Goal: Task Accomplishment & Management: Manage account settings

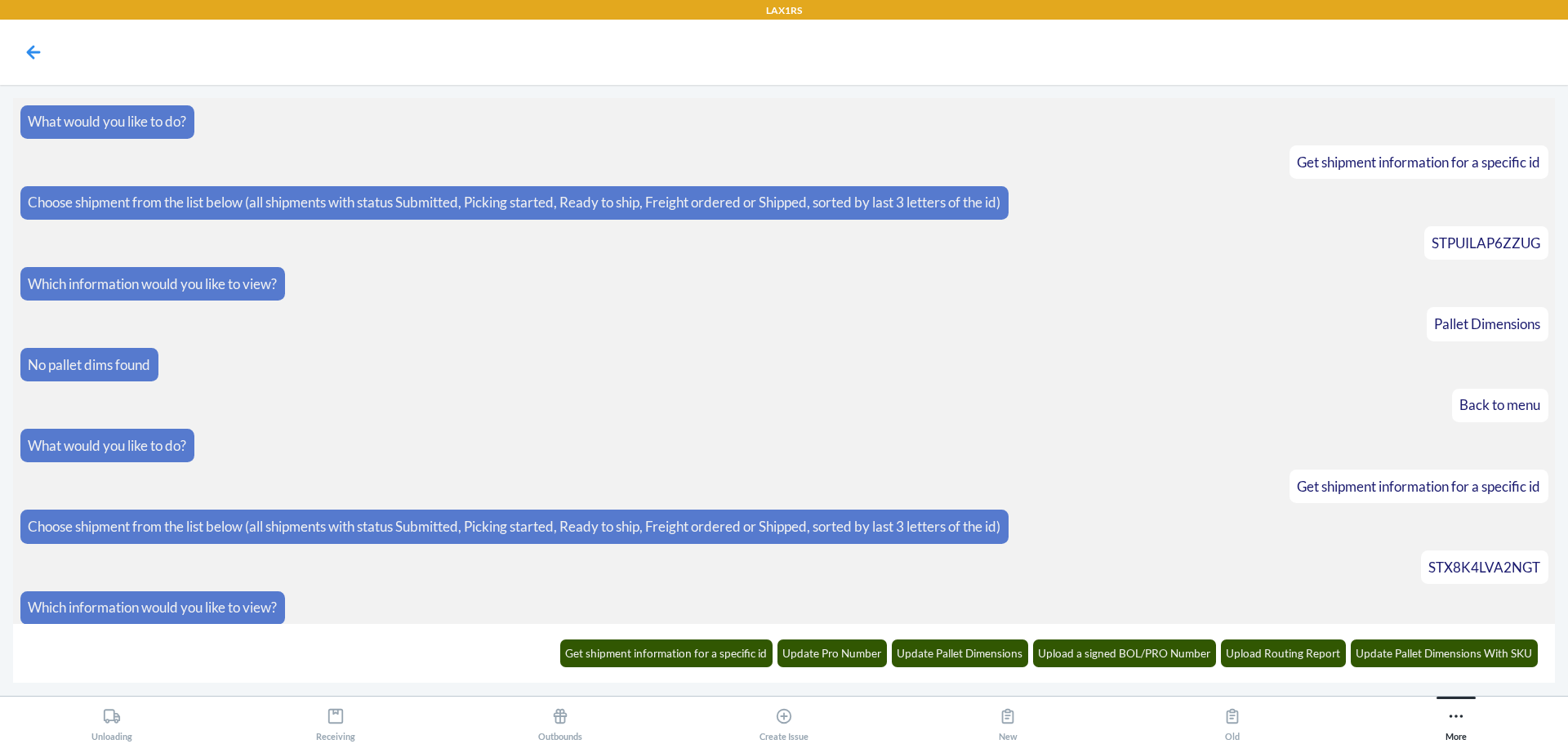
scroll to position [2436, 0]
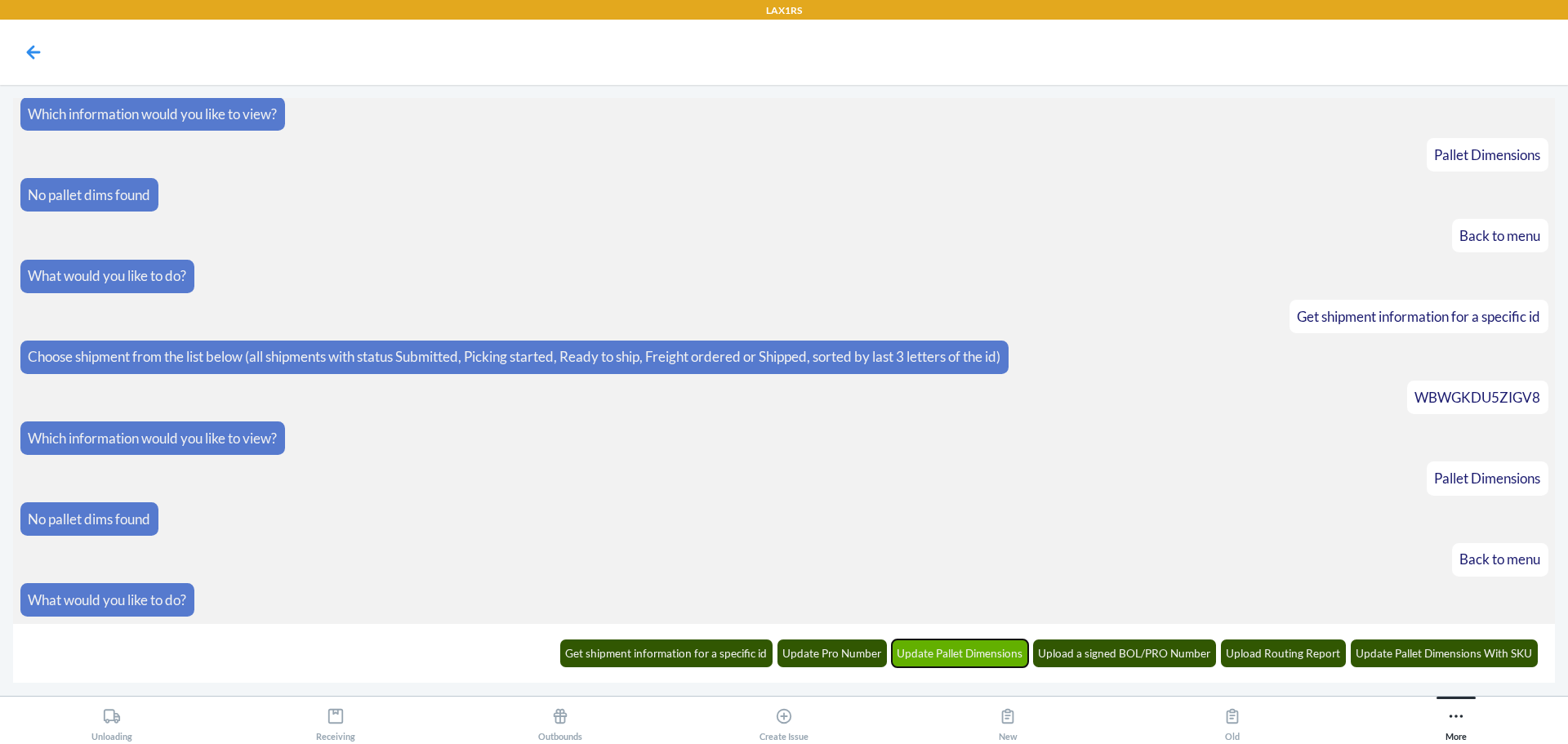
click at [957, 653] on button "Update Pallet Dimensions" at bounding box center [960, 654] width 138 height 28
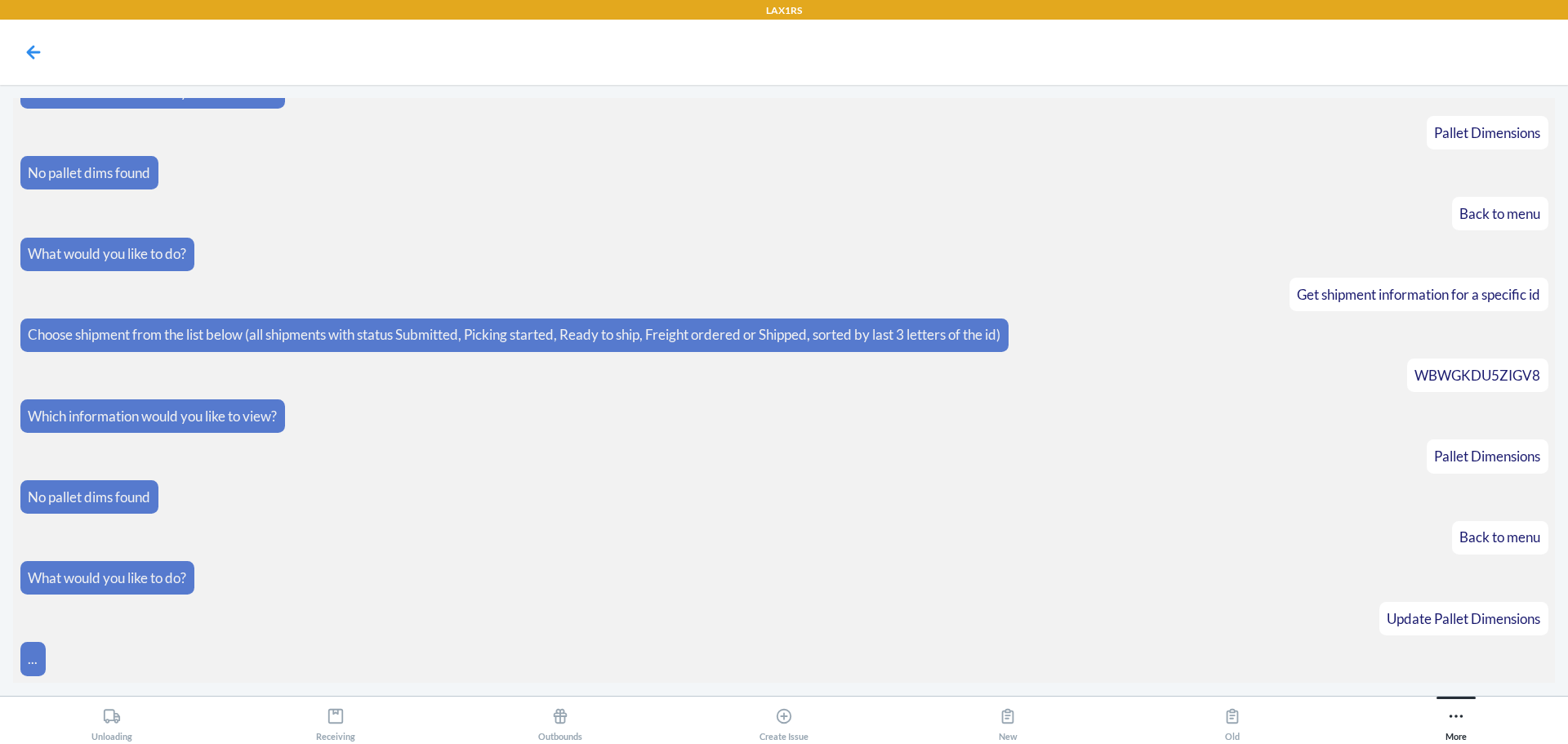
scroll to position [2517, 0]
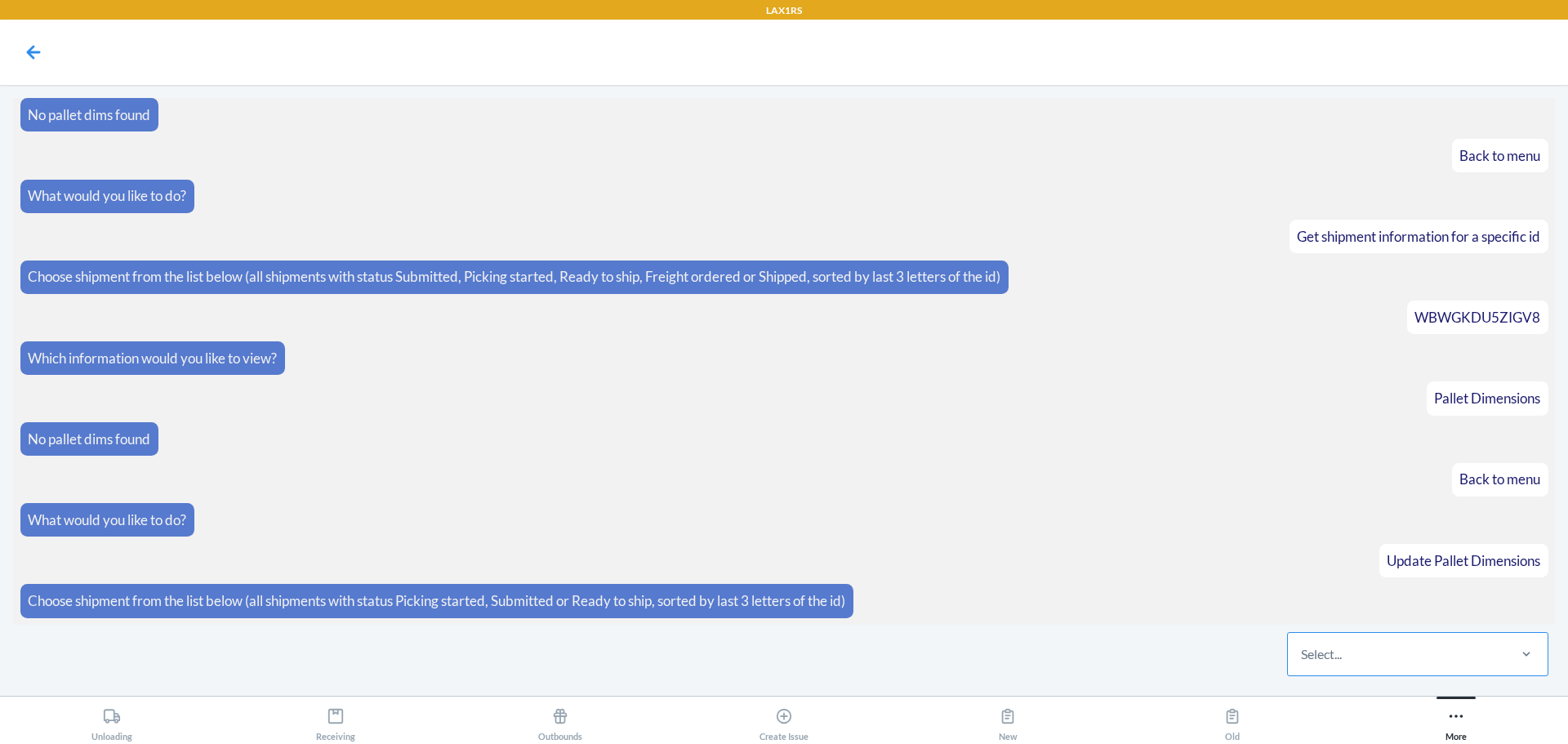
click at [1401, 668] on div "Select..." at bounding box center [1396, 654] width 218 height 43
click at [1302, 664] on input "Select..." at bounding box center [1302, 654] width 2 height 20
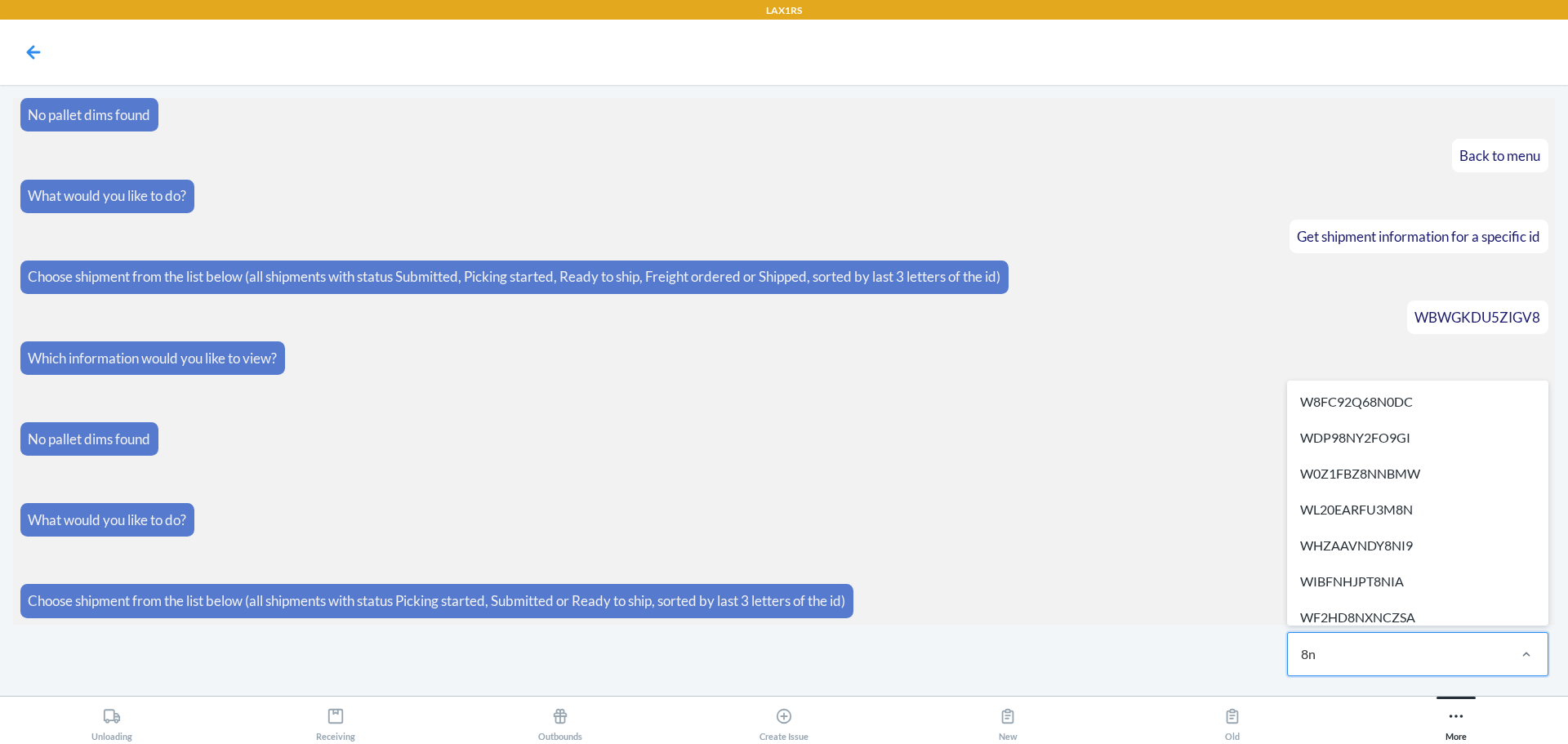
type input "8ni"
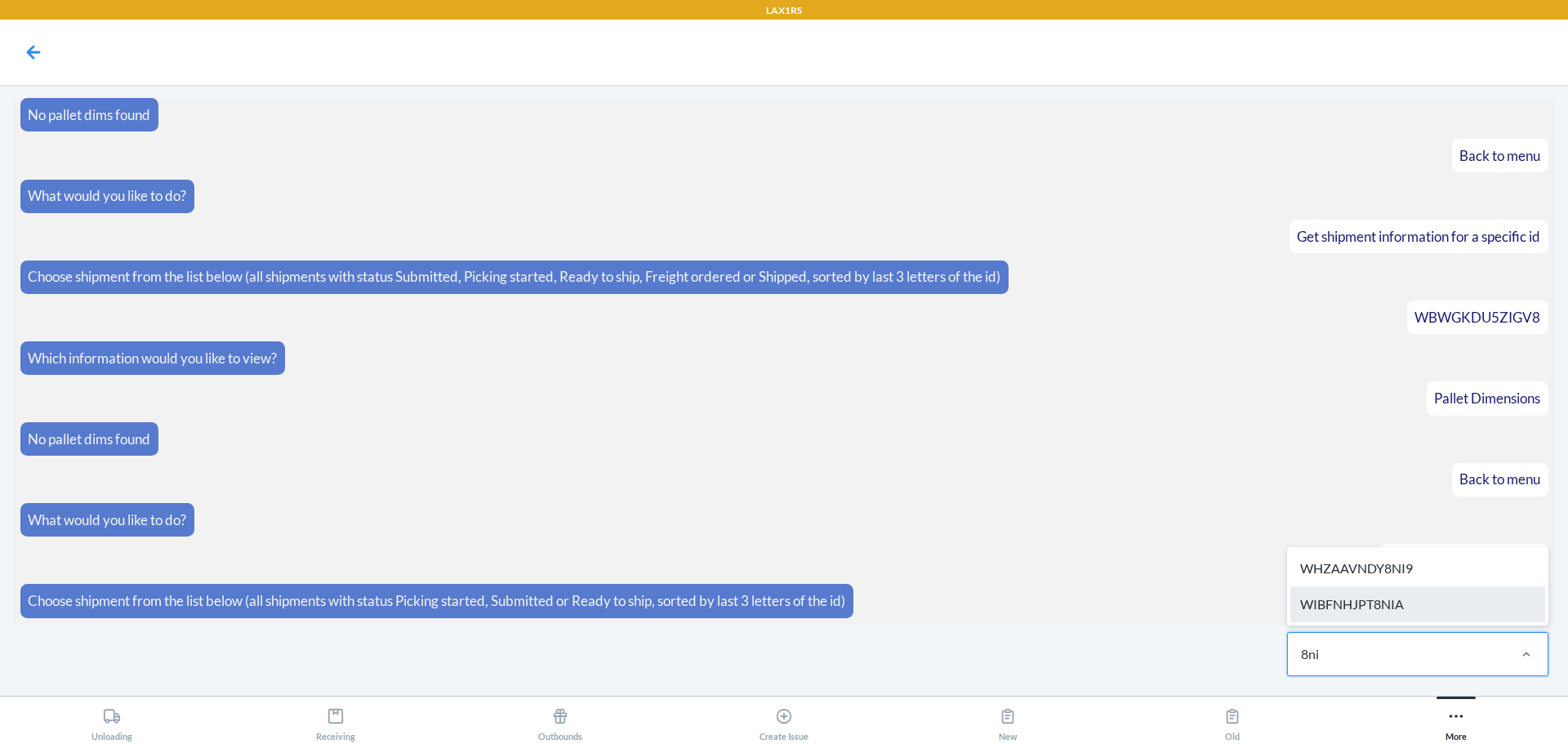
click at [1385, 598] on div "WIBFNHJPT8NIA" at bounding box center [1417, 604] width 255 height 36
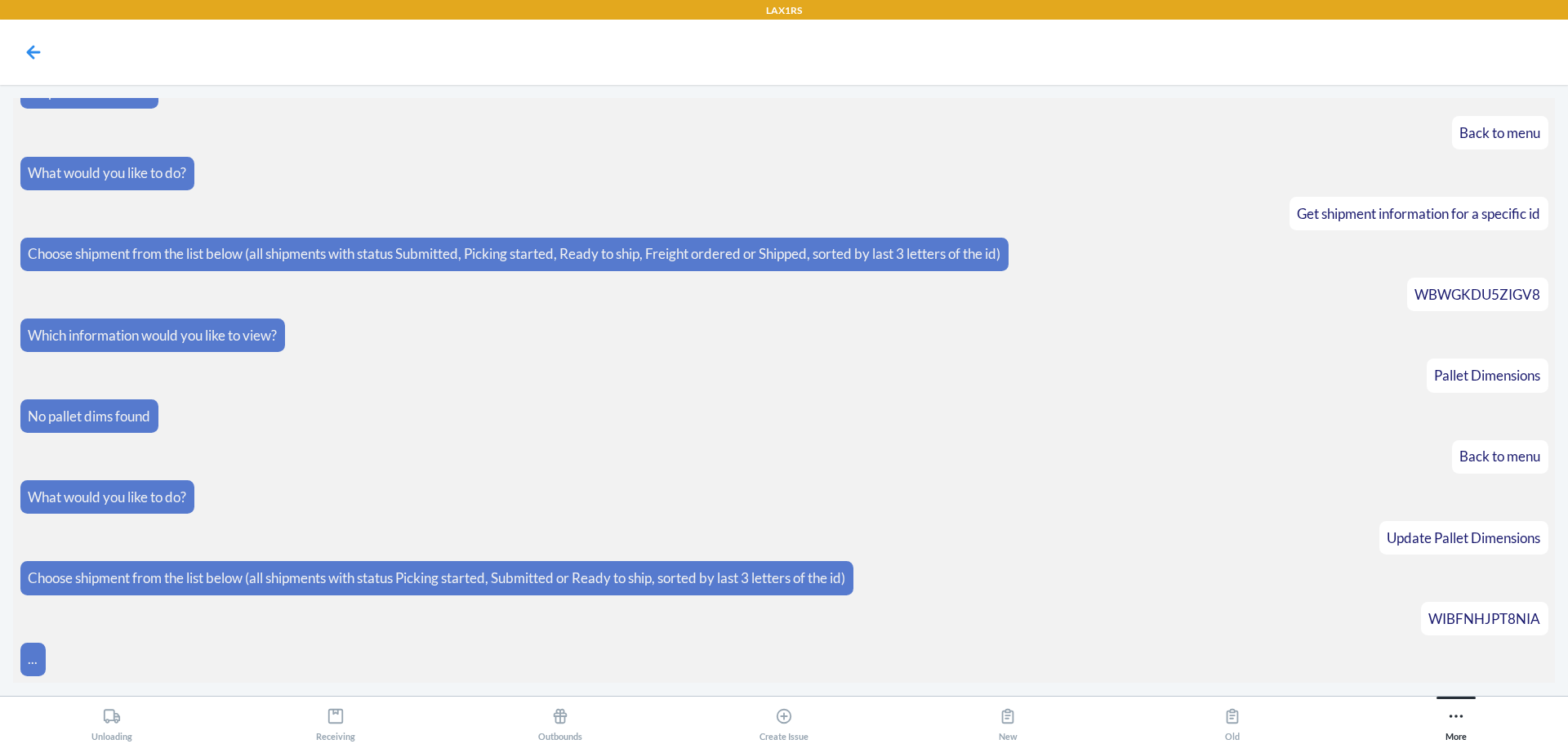
scroll to position [2574, 0]
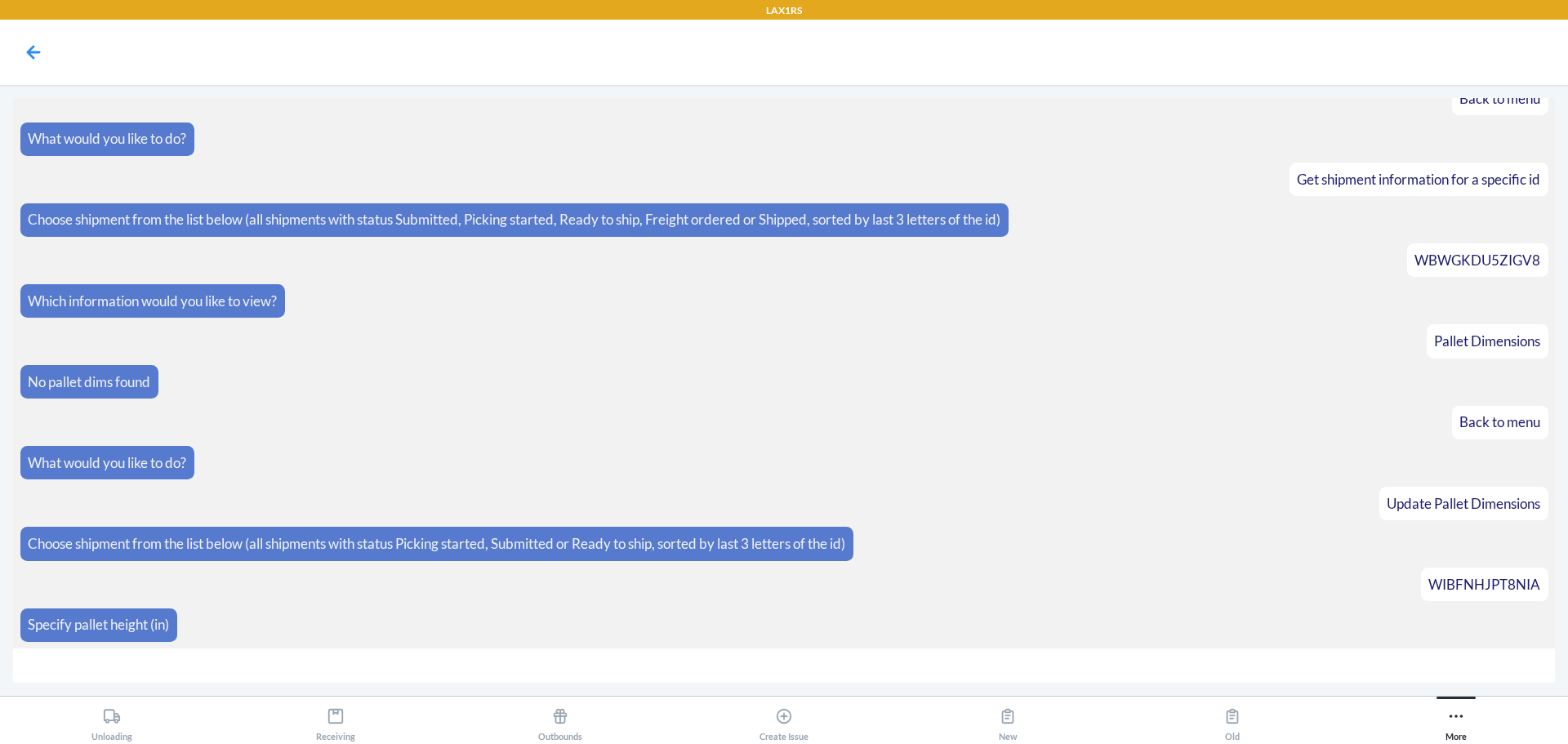
click at [1273, 675] on input "number" at bounding box center [784, 666] width 1542 height 35
type input "55"
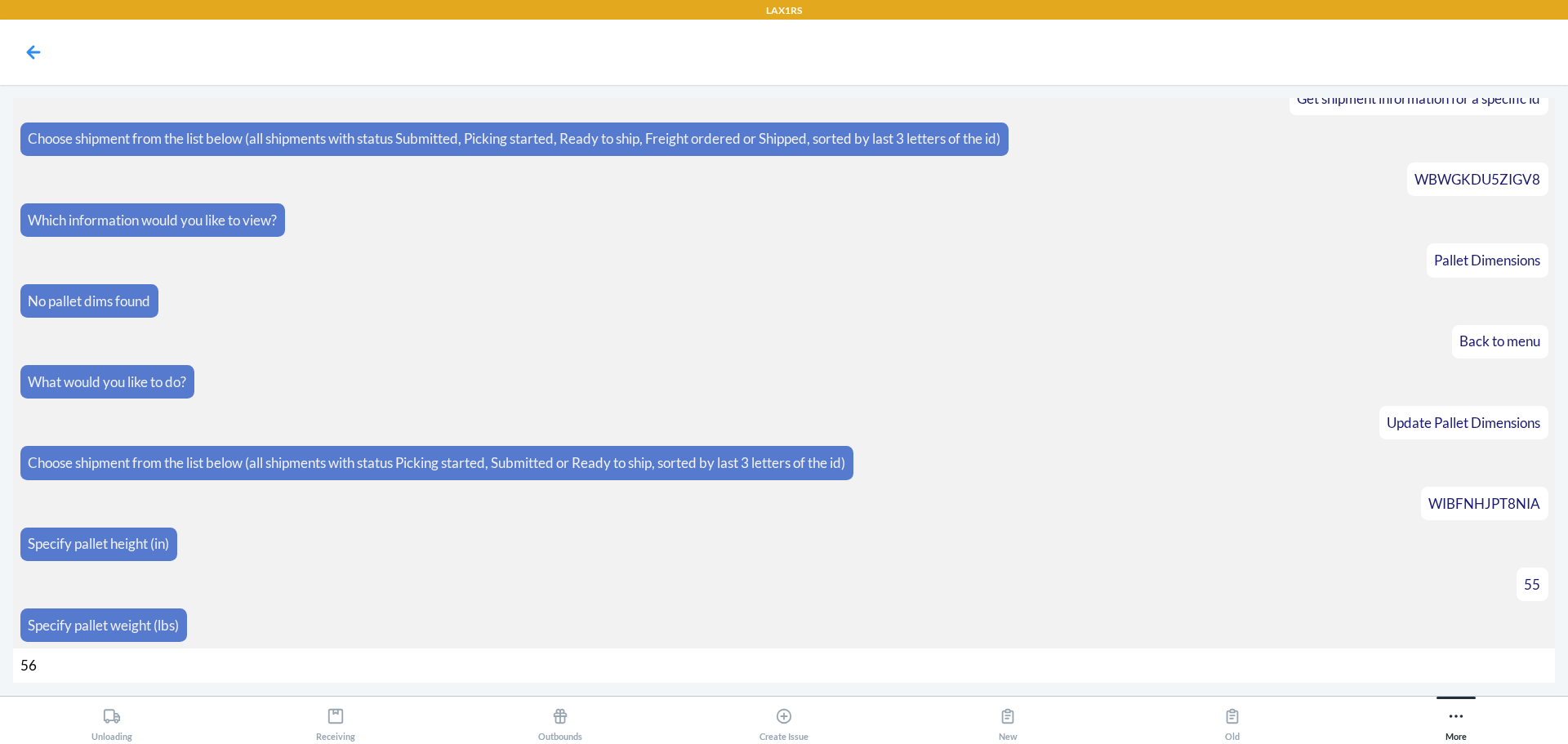
type input "568"
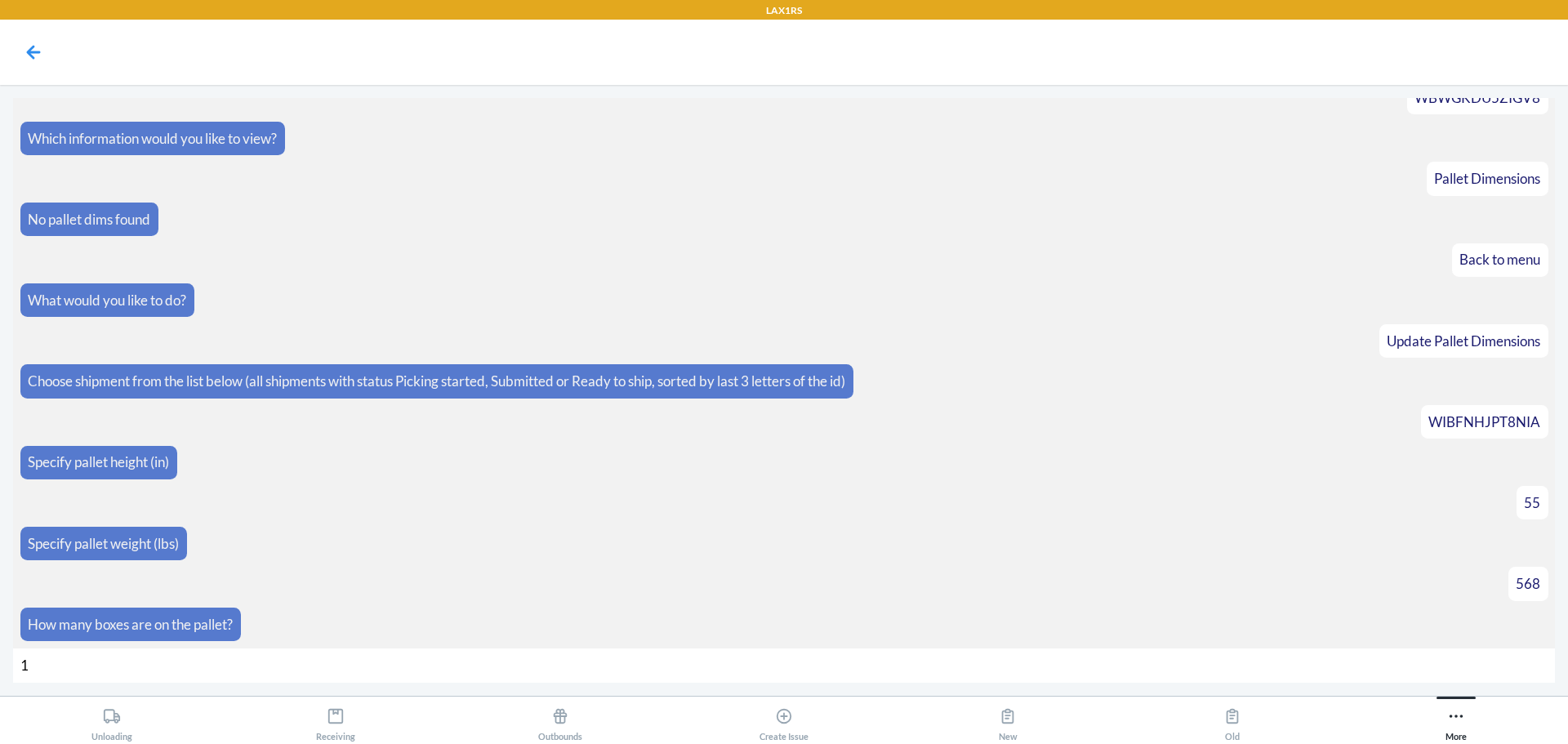
type input "17"
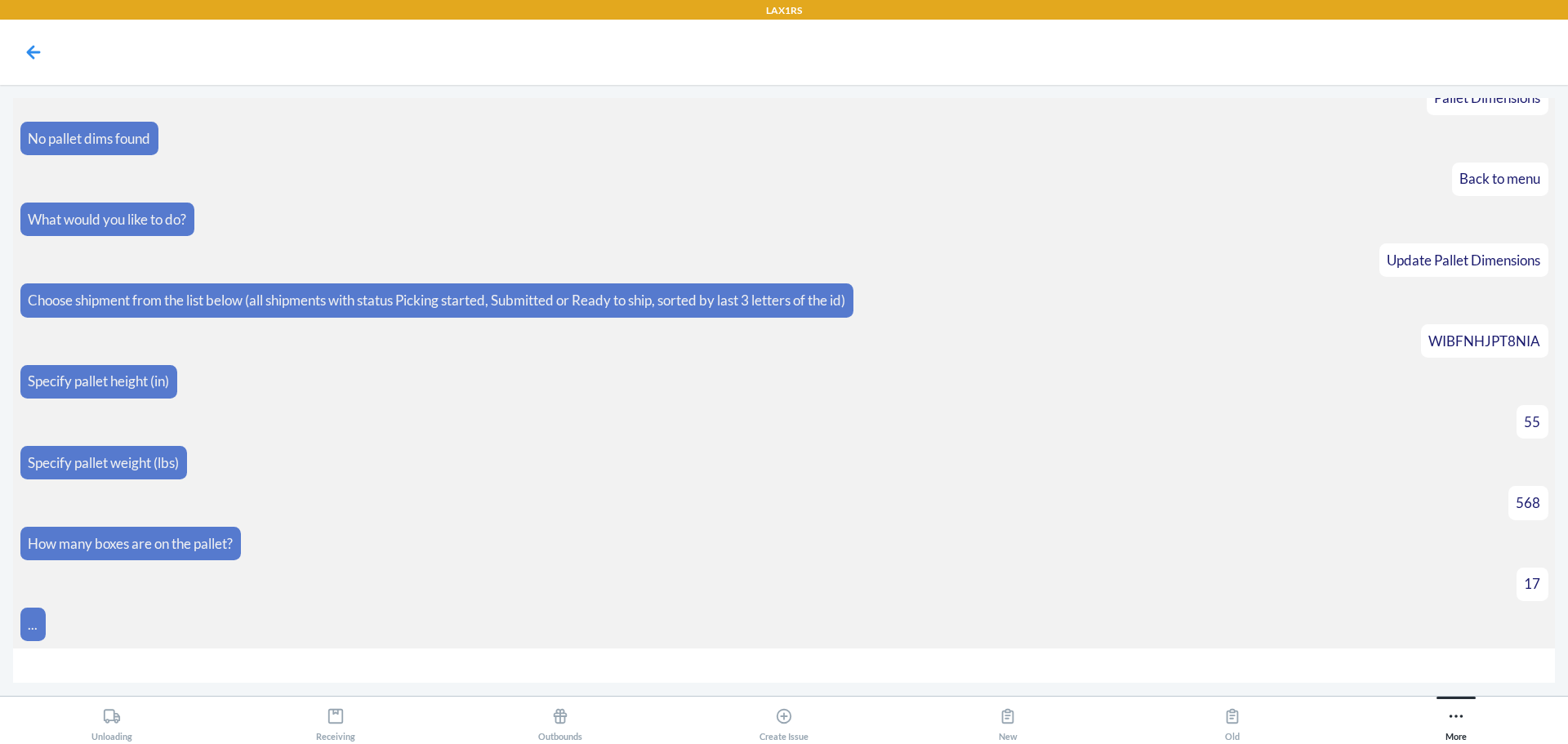
scroll to position [2841, 0]
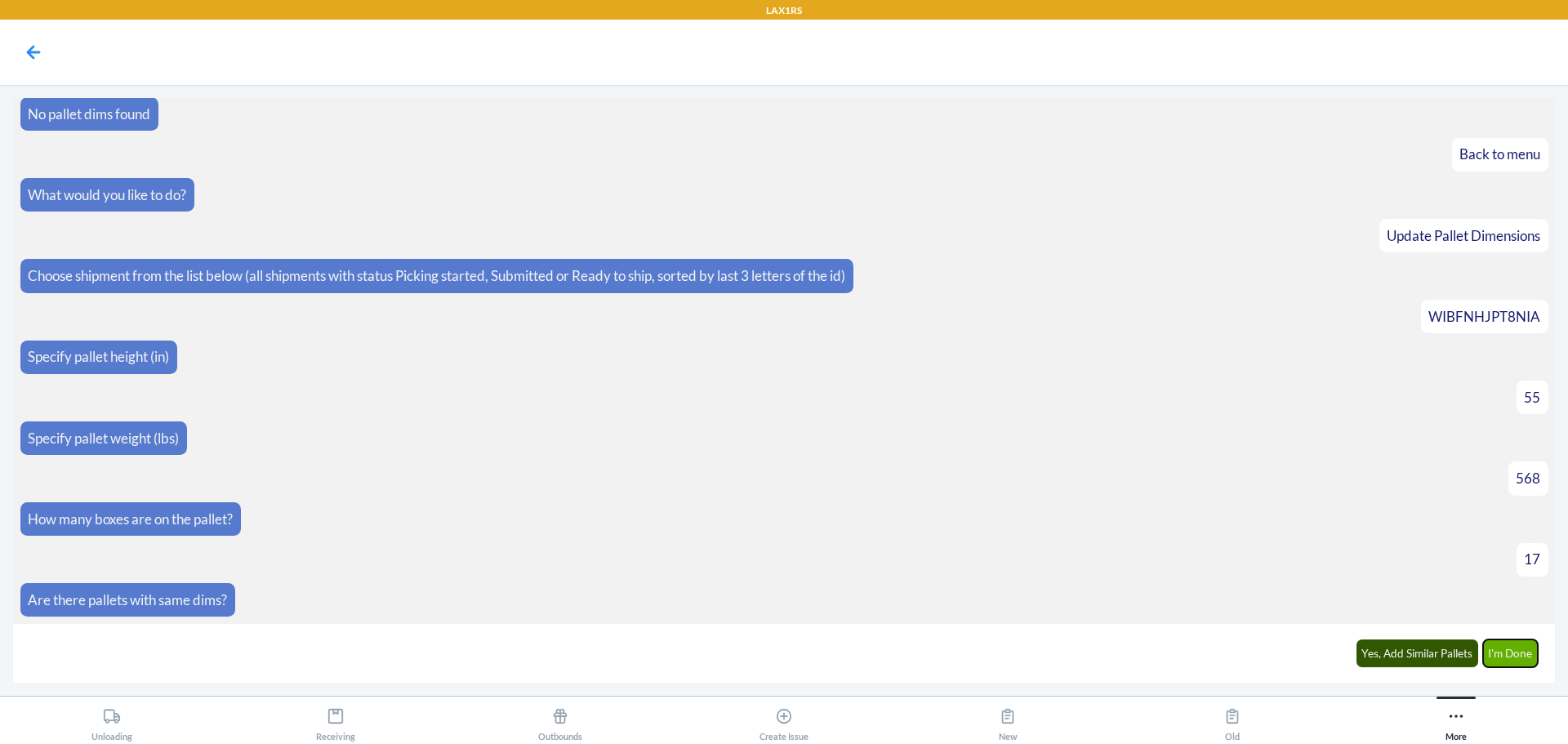
click at [1529, 652] on button "I'm Done" at bounding box center [1511, 654] width 56 height 28
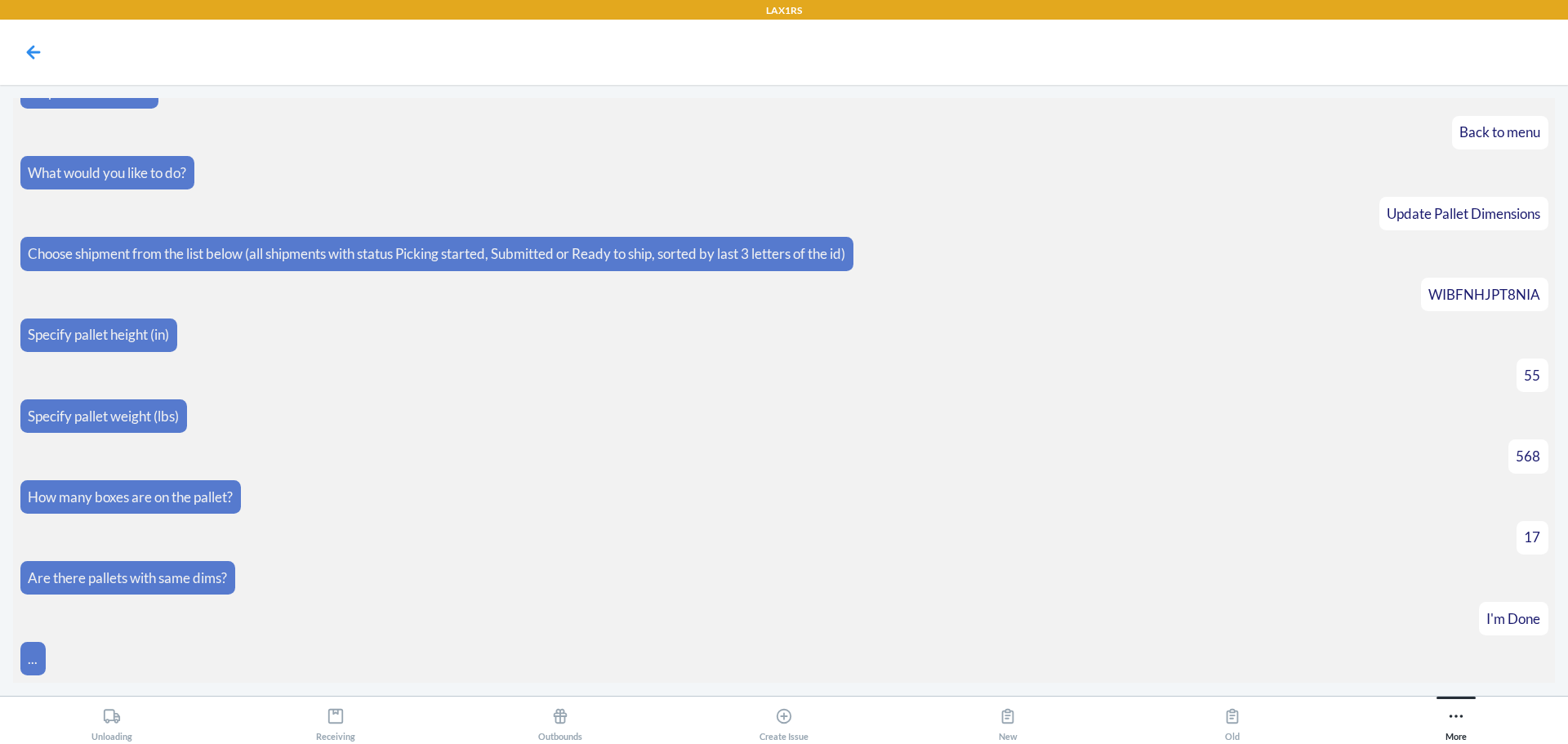
scroll to position [3026, 0]
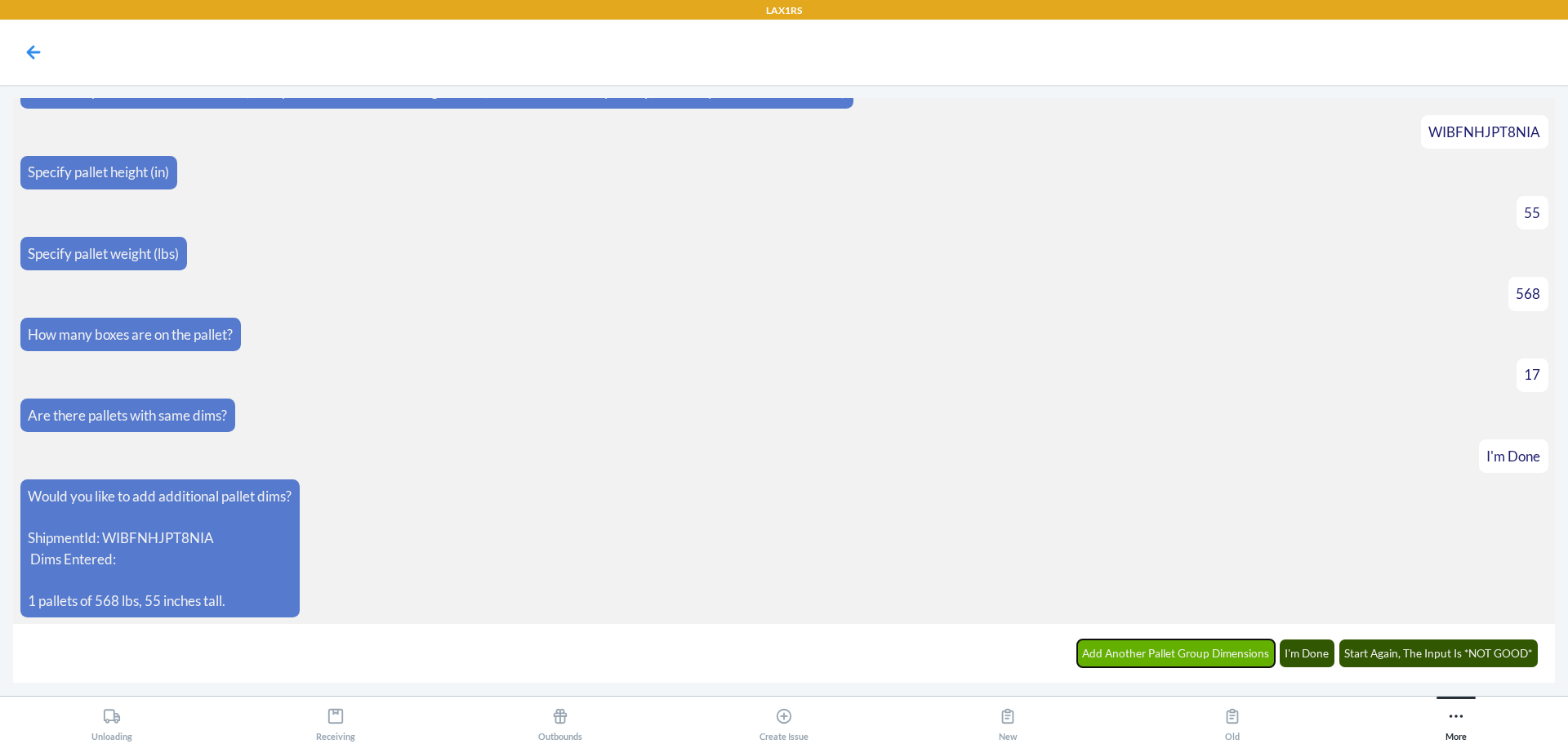
click at [1190, 648] on button "Add Another Pallet Group Dimensions" at bounding box center [1176, 654] width 199 height 28
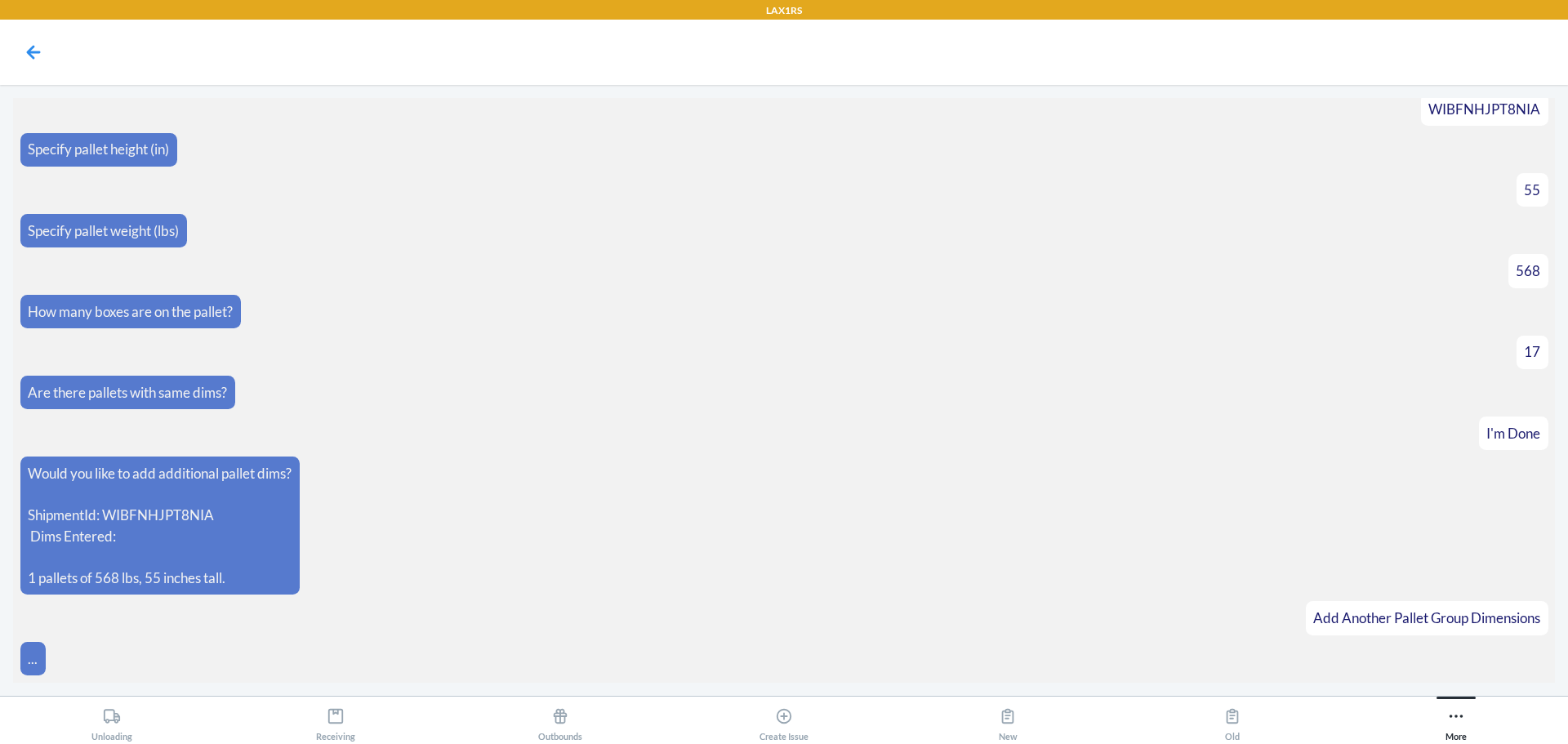
scroll to position [3083, 0]
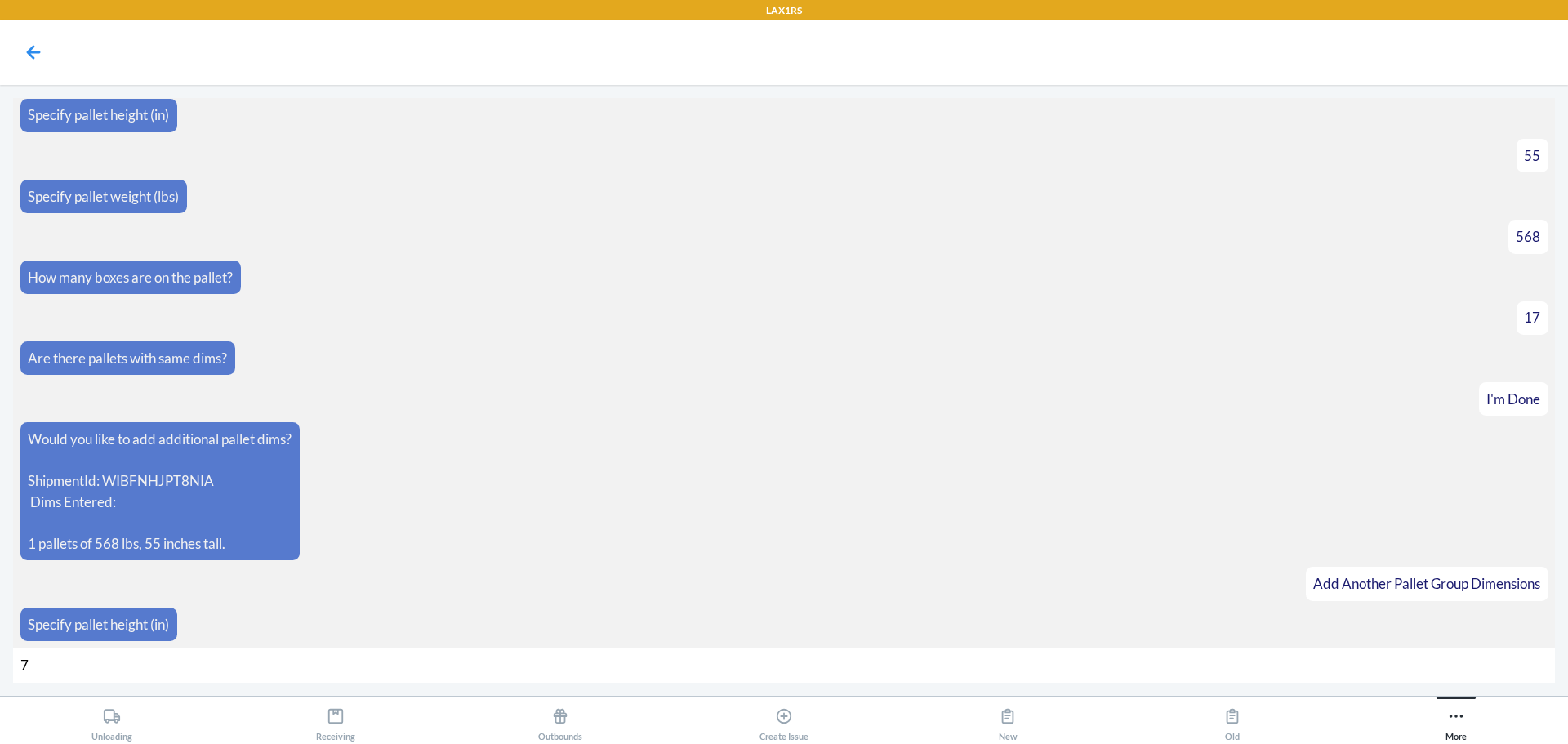
type input "70"
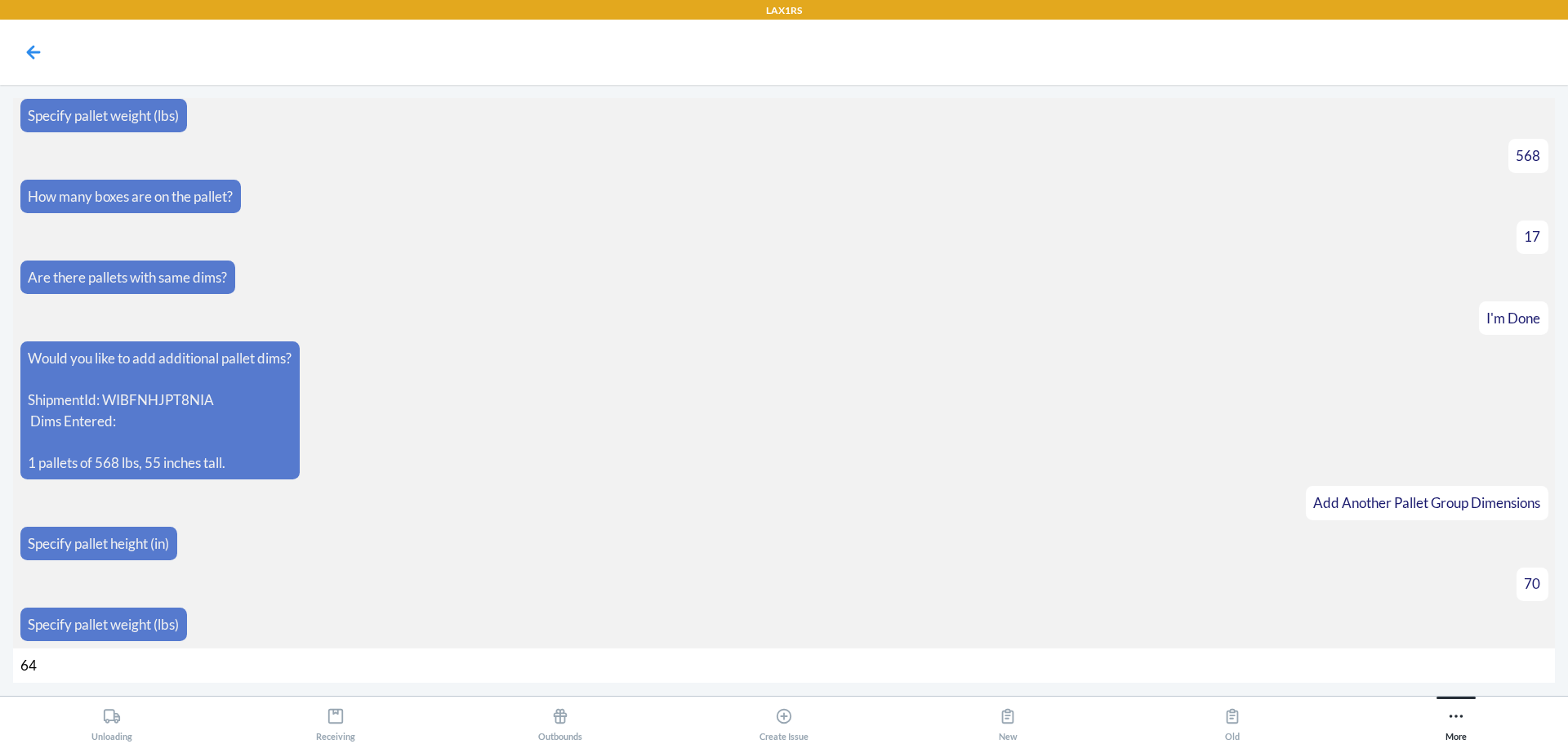
type input "646"
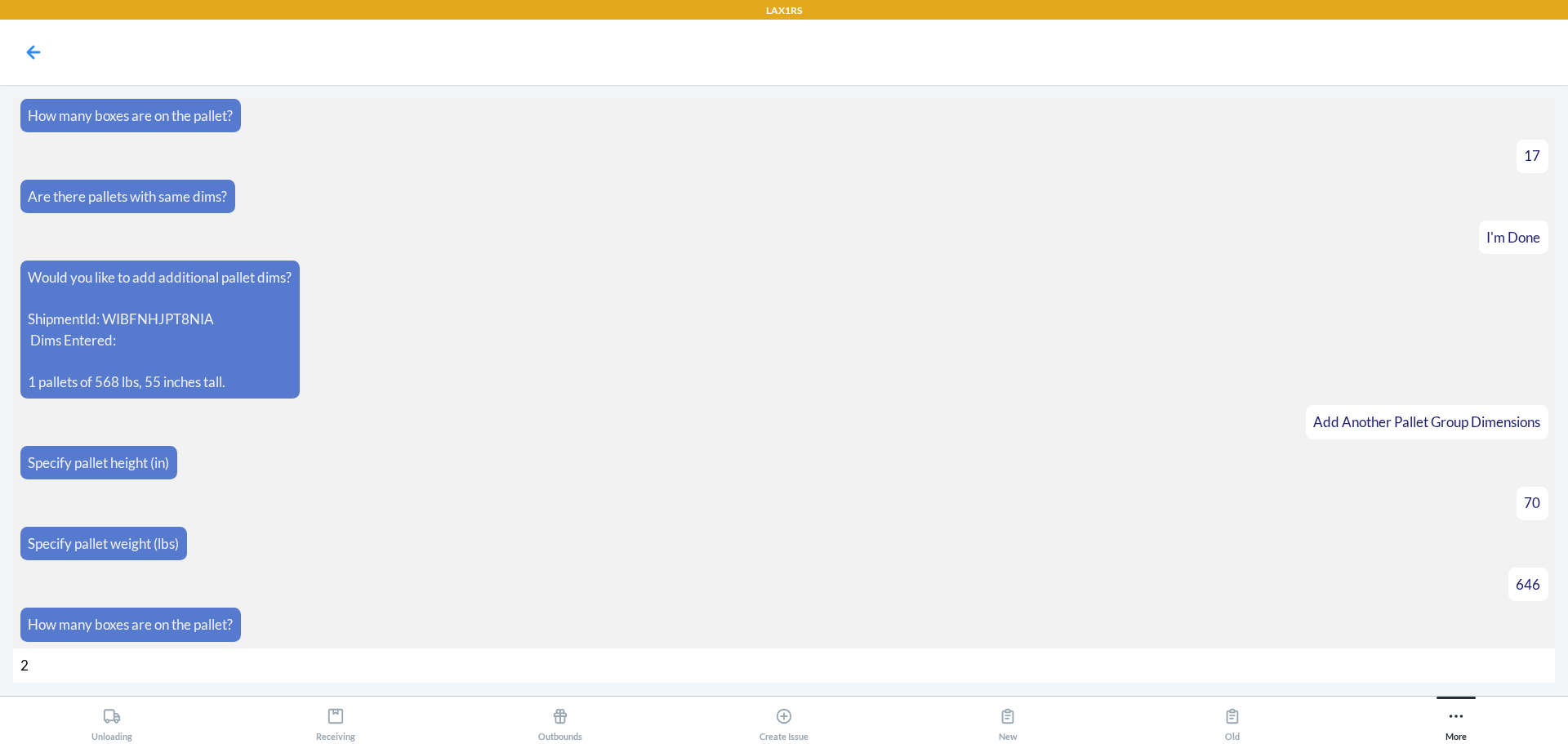
type input "25"
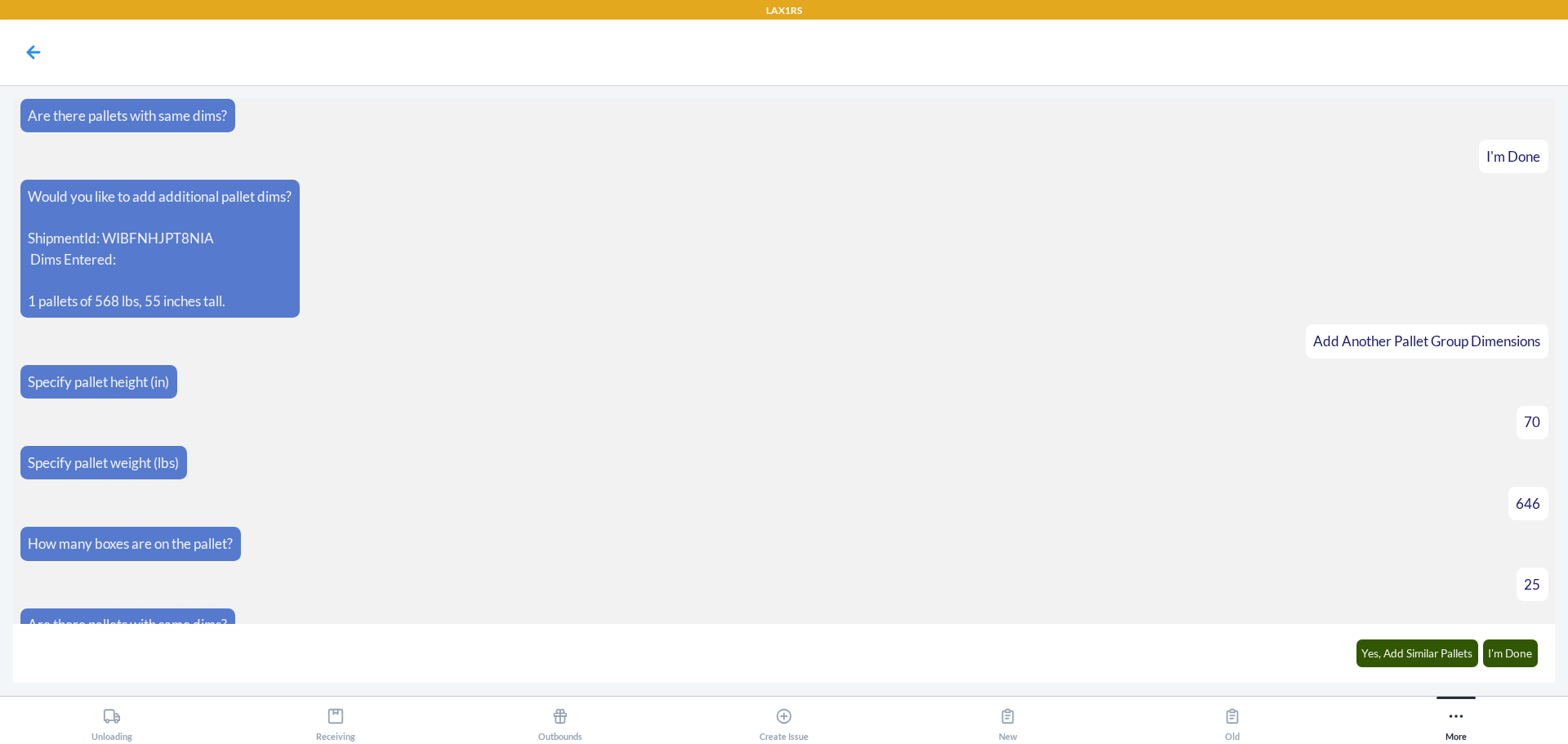
scroll to position [3350, 0]
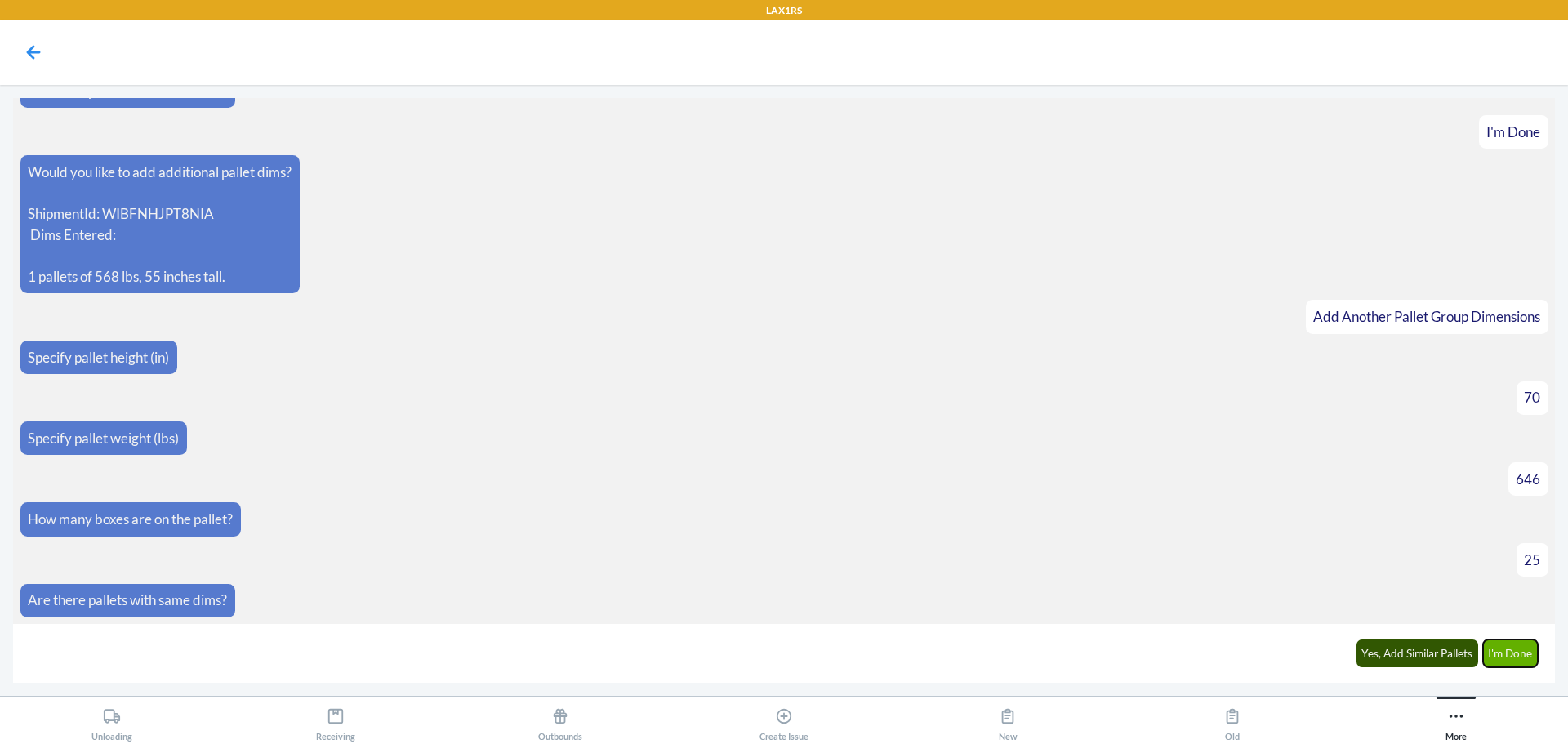
click at [1498, 659] on button "I'm Done" at bounding box center [1511, 654] width 56 height 28
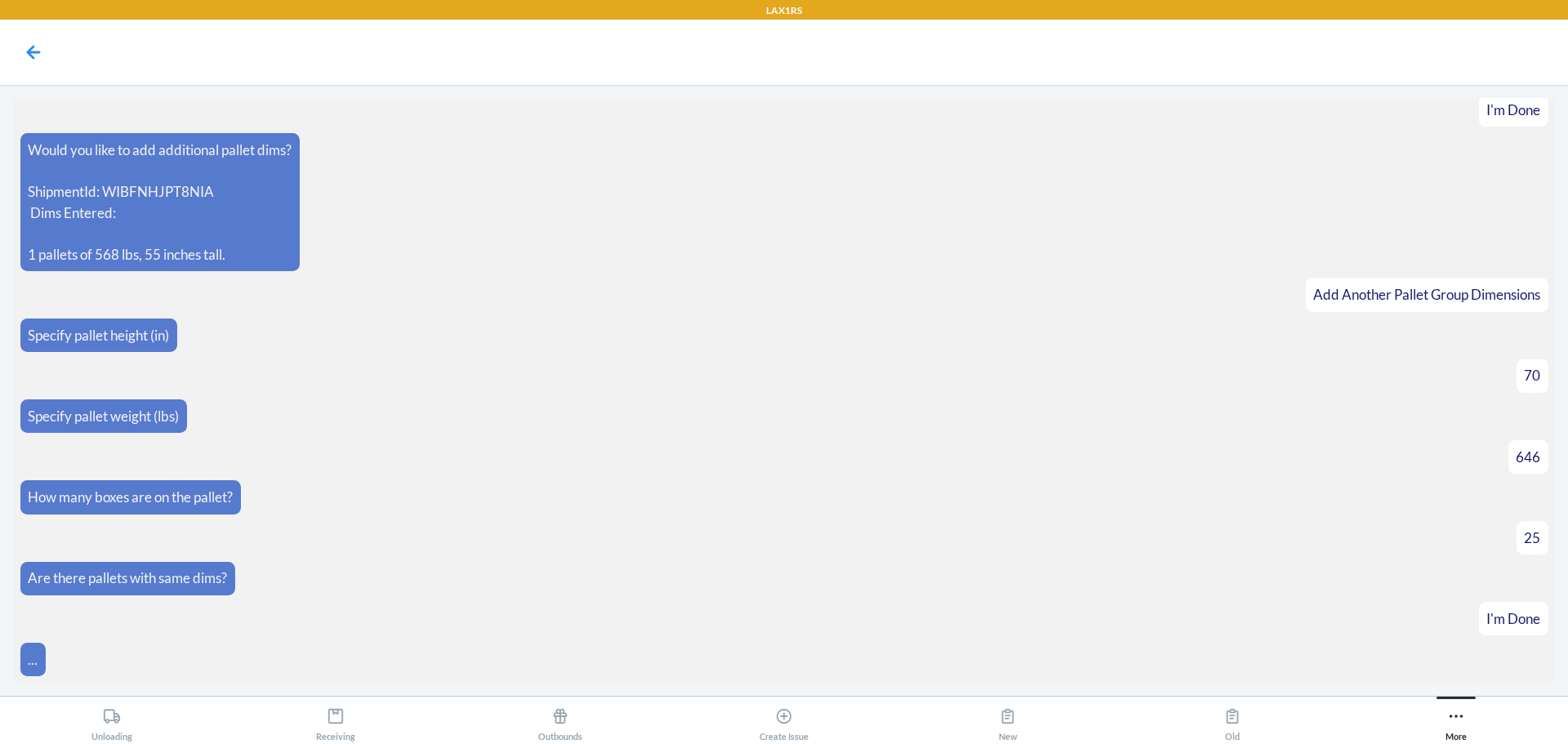
scroll to position [3577, 0]
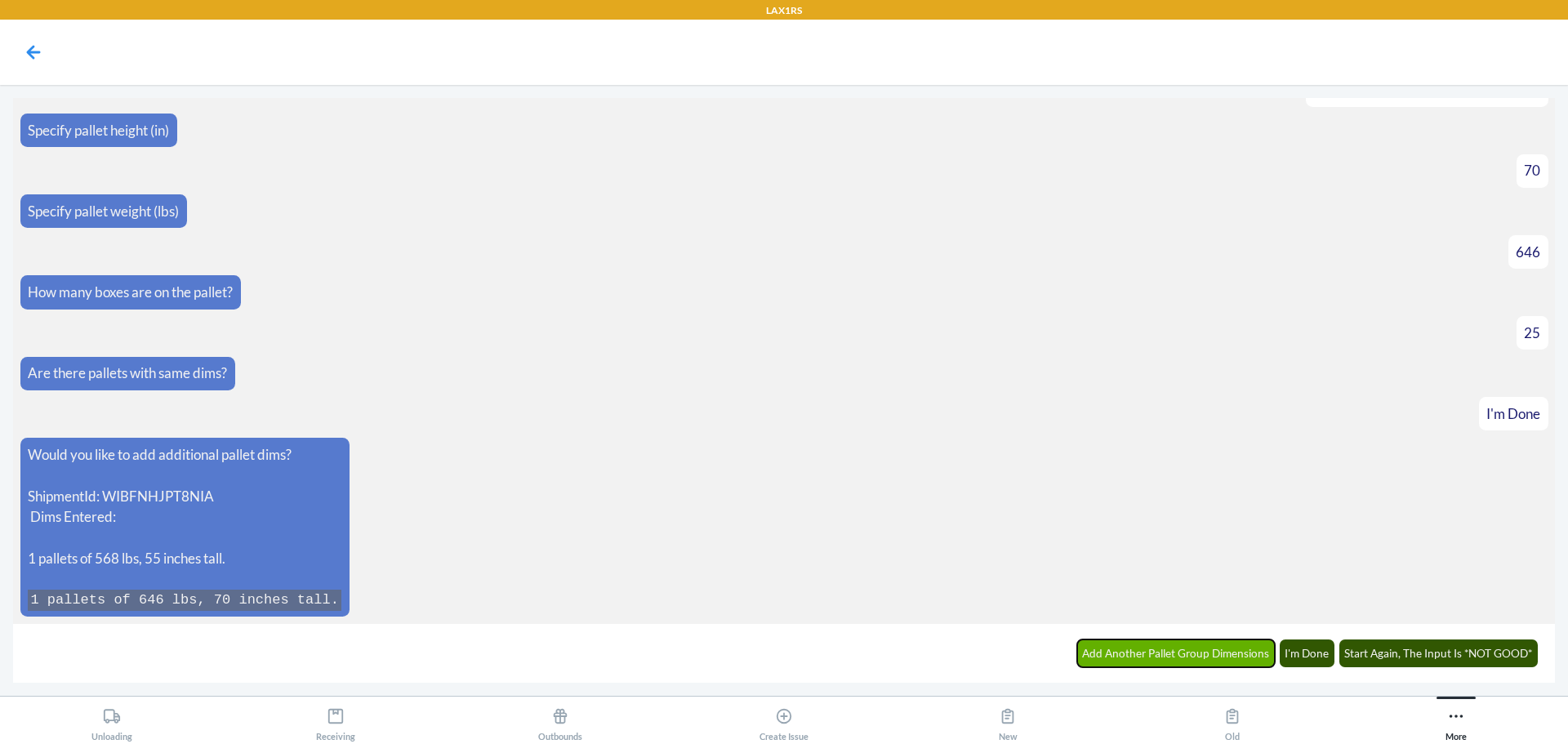
click at [1196, 648] on button "Add Another Pallet Group Dimensions" at bounding box center [1176, 654] width 199 height 28
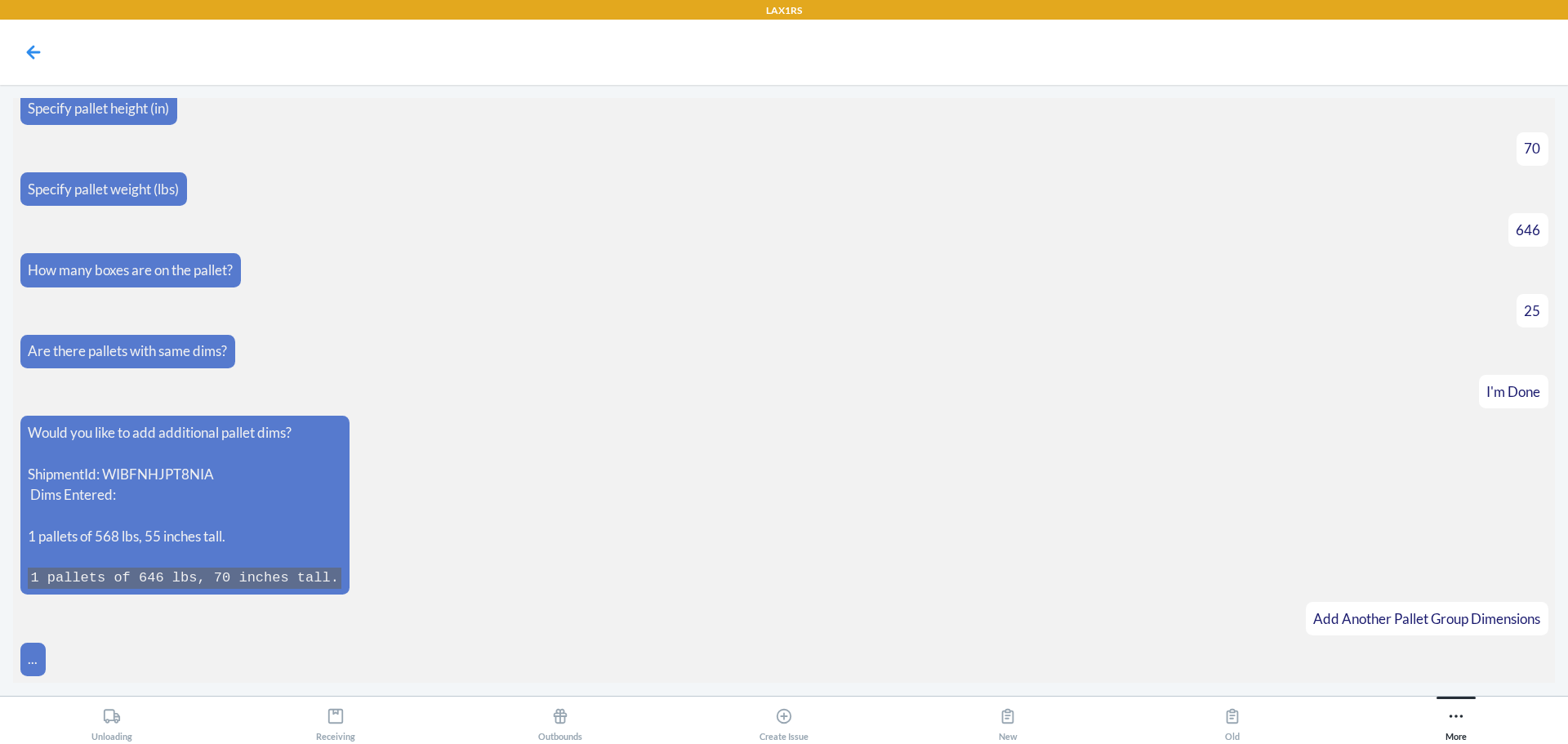
scroll to position [3633, 0]
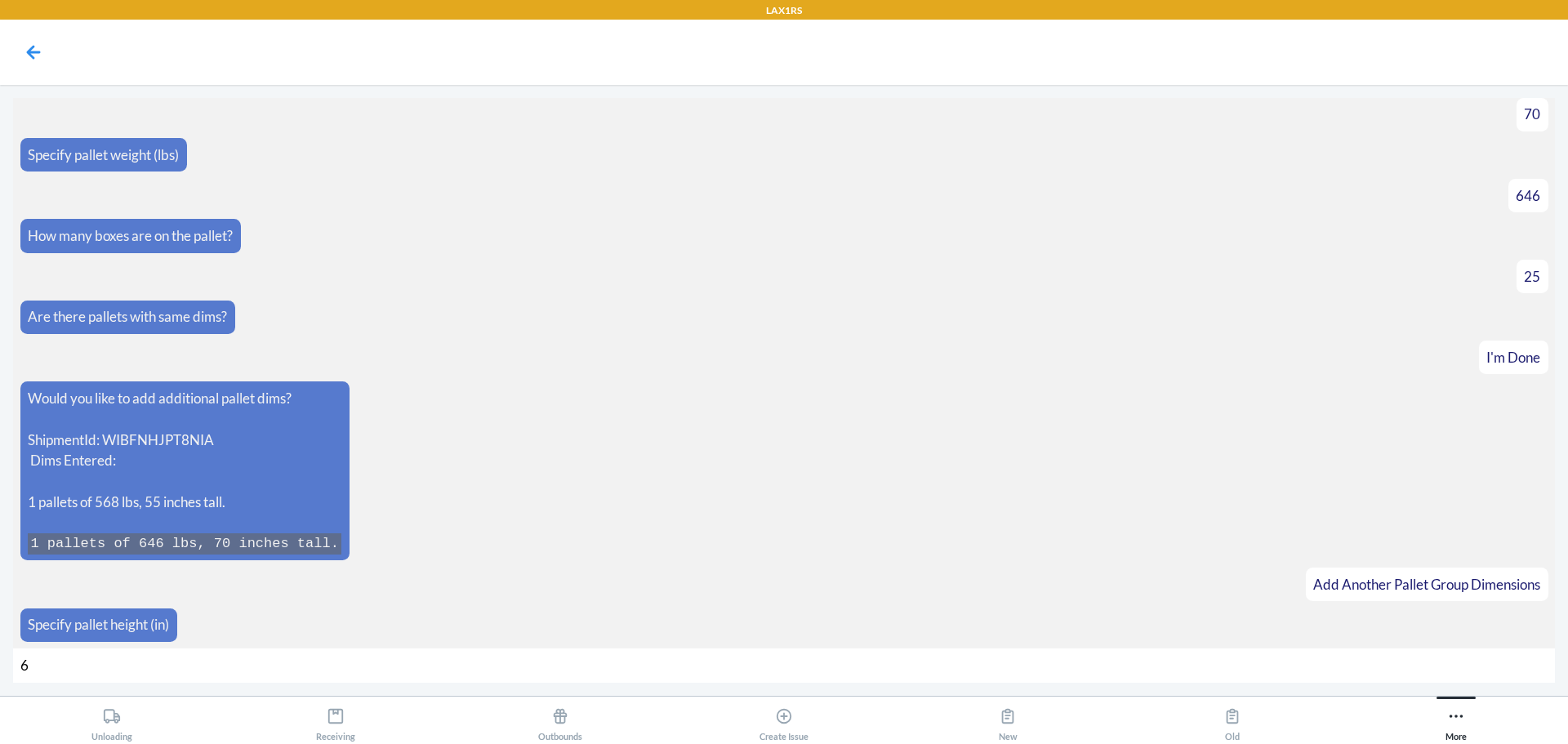
type input "69"
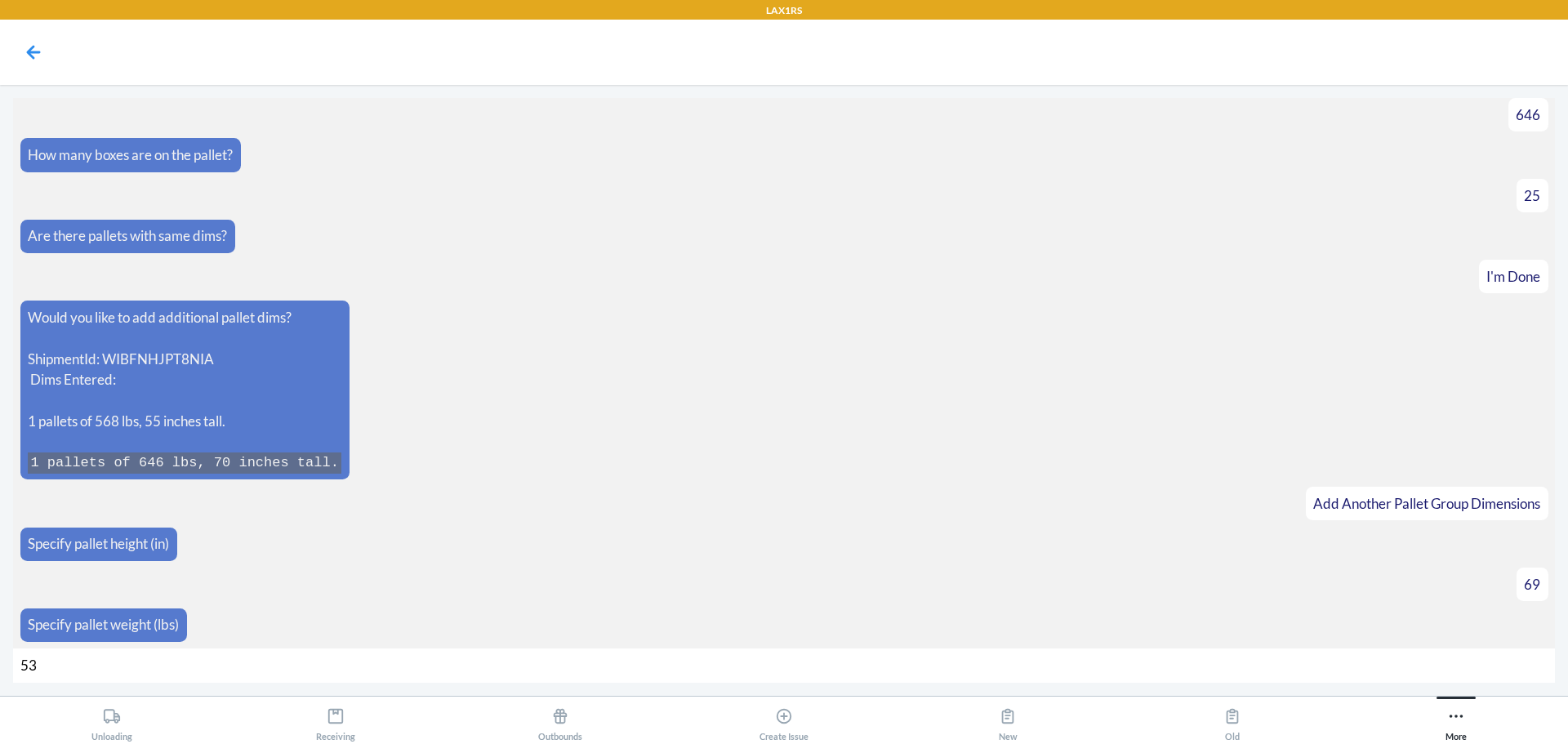
type input "532"
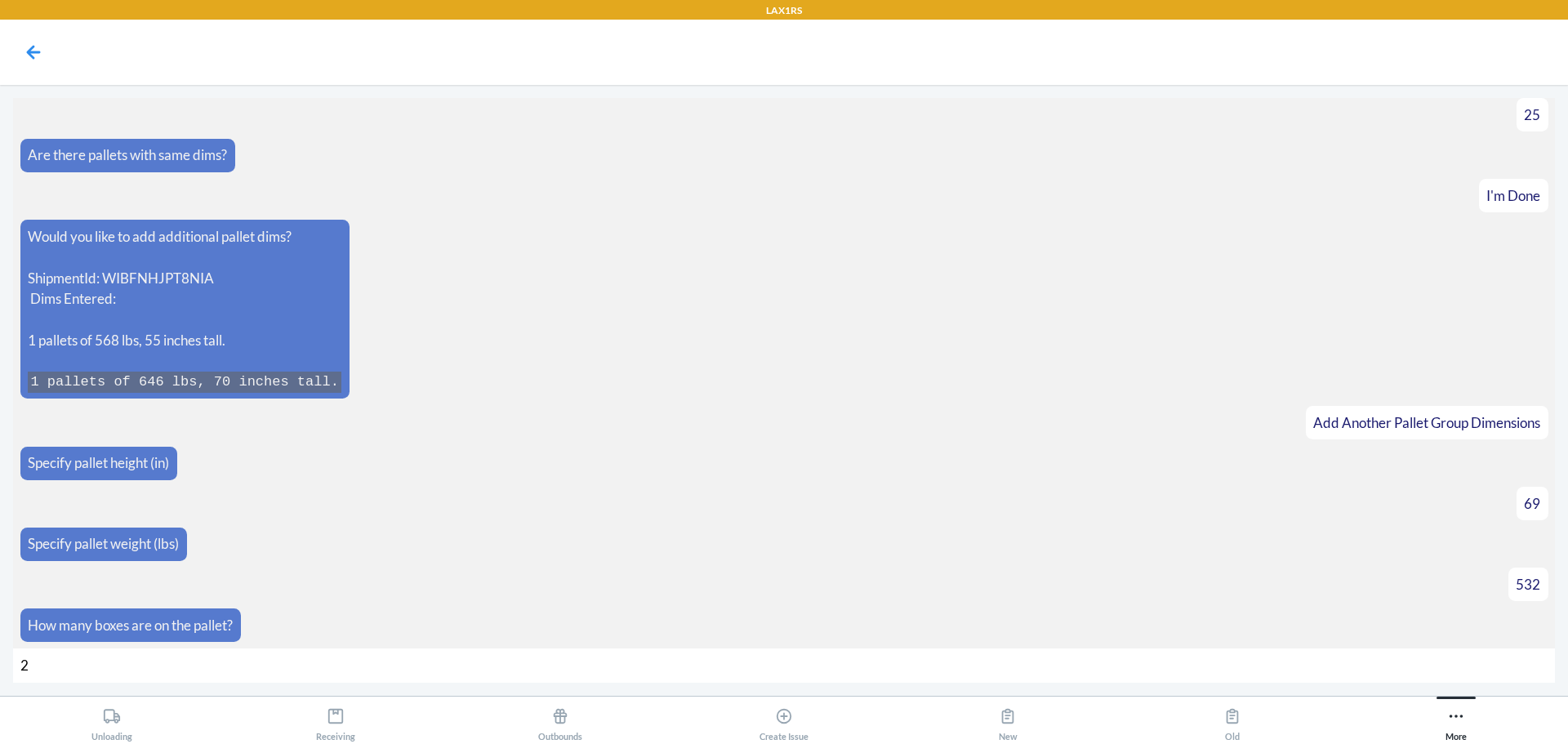
type input "20"
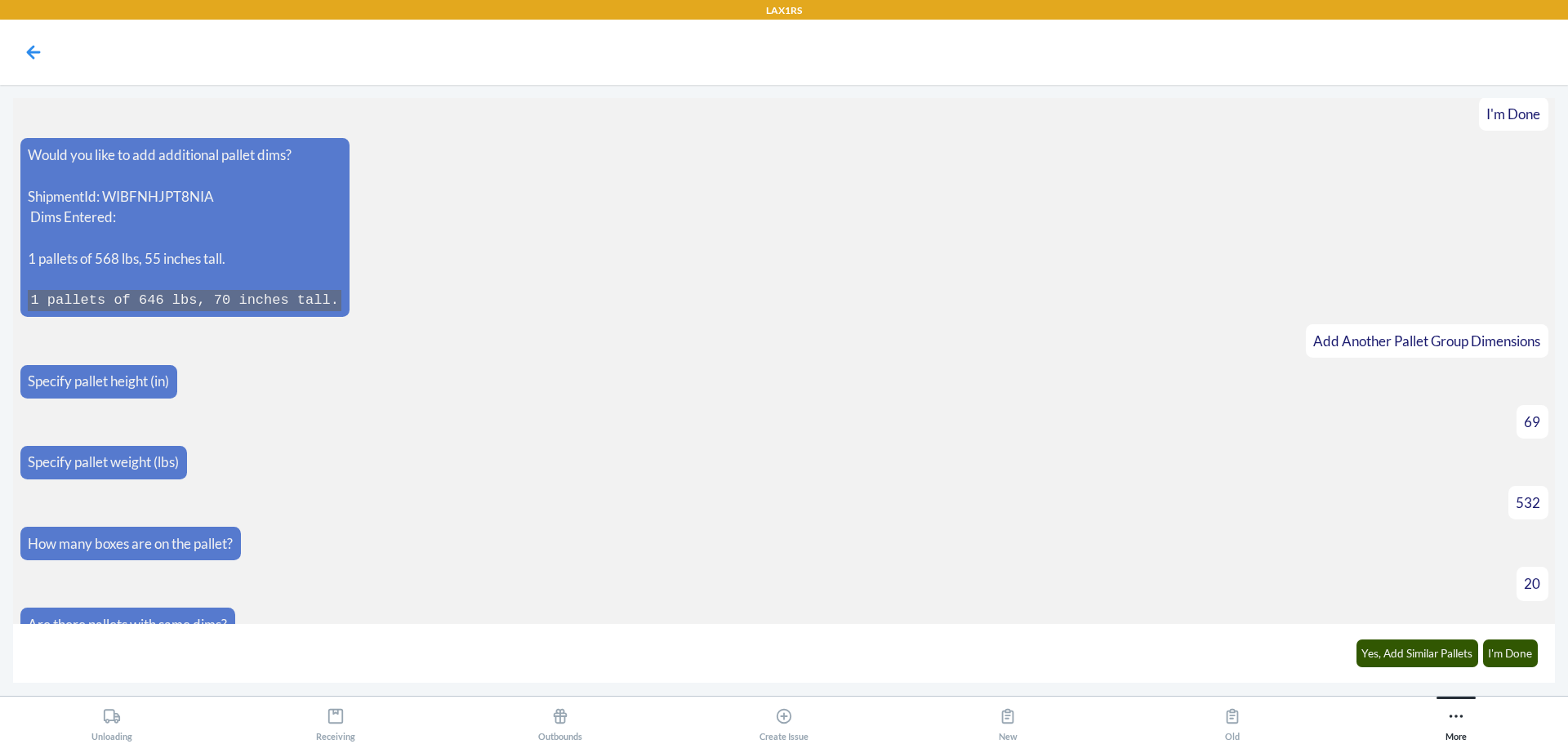
scroll to position [3901, 0]
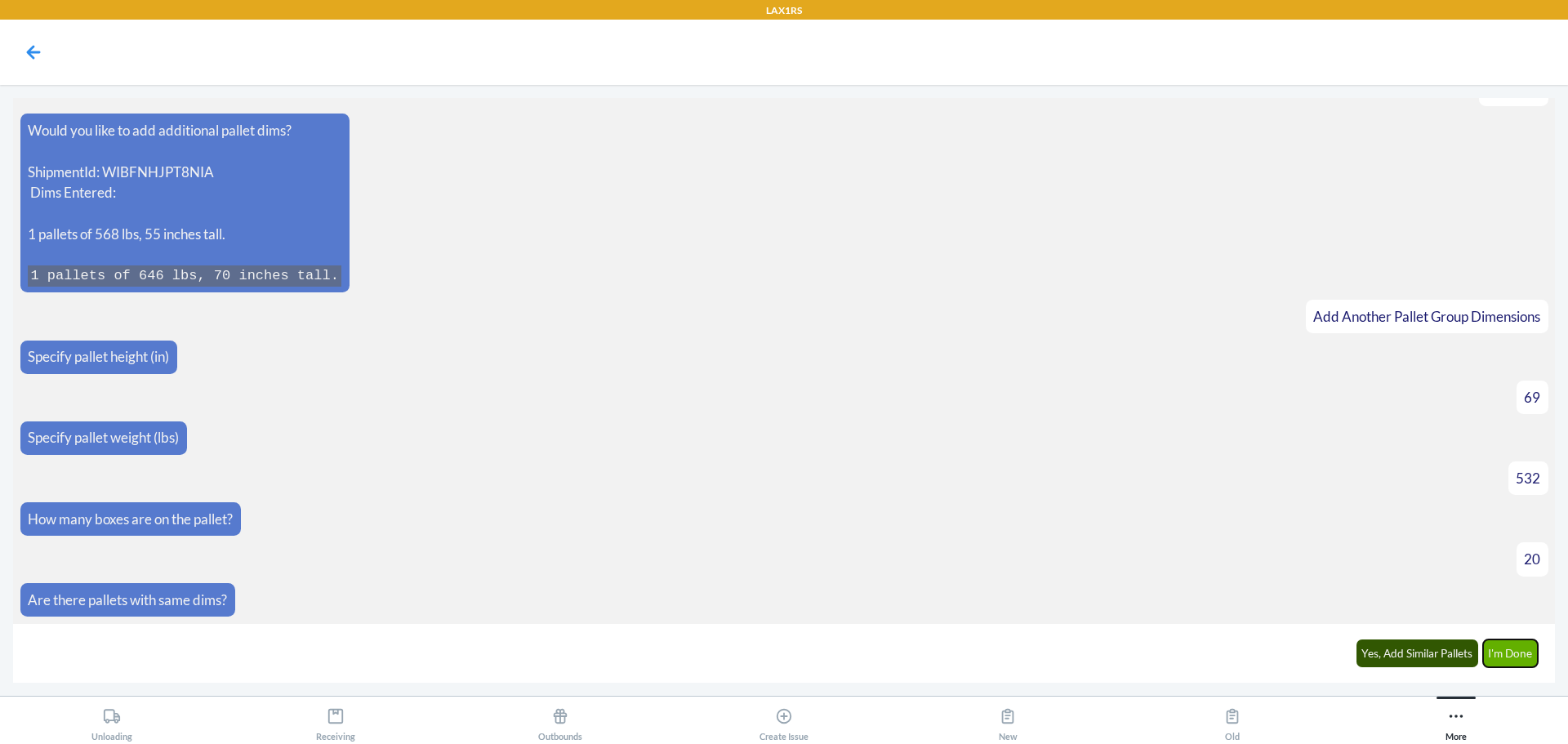
click at [1504, 659] on button "I'm Done" at bounding box center [1511, 654] width 56 height 28
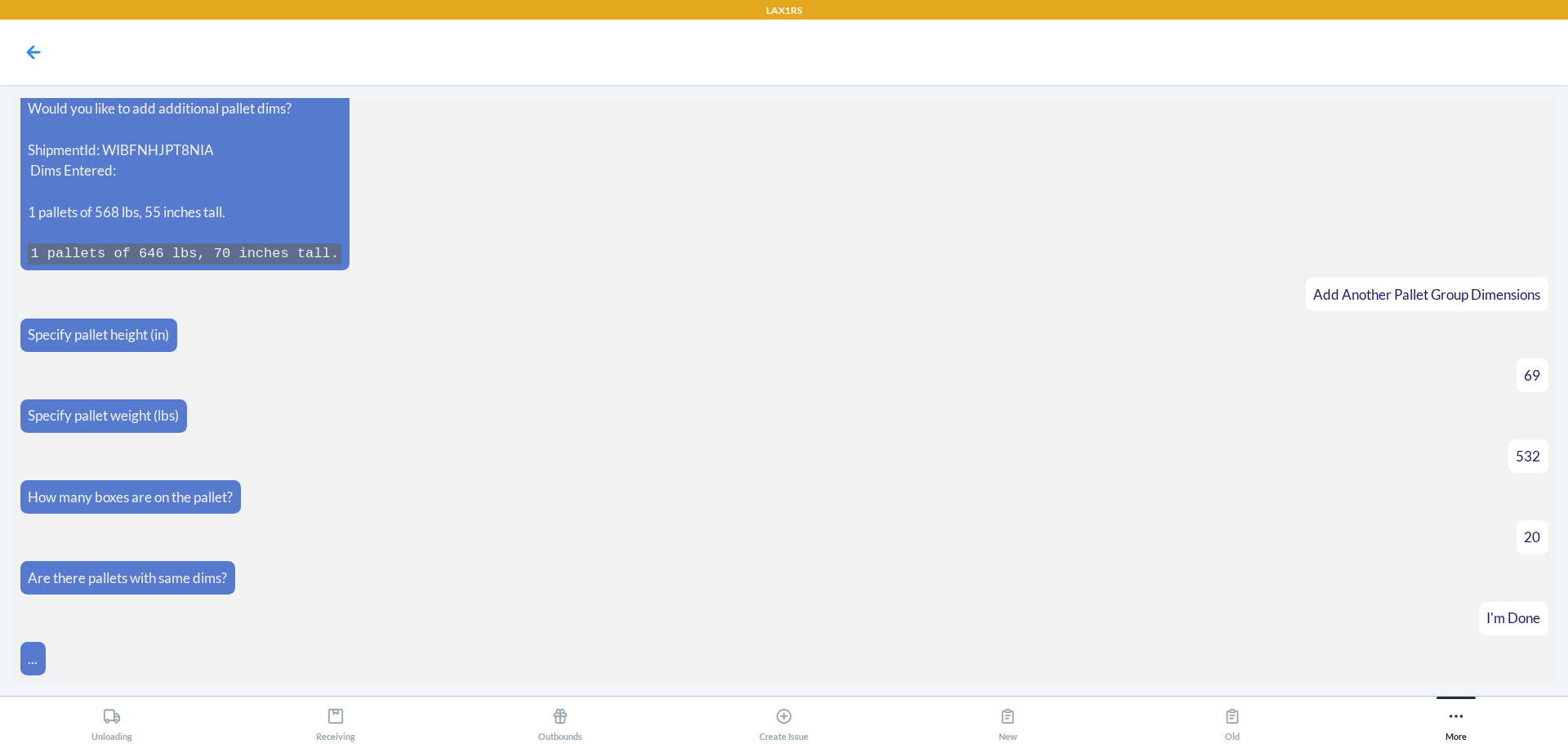
scroll to position [4211, 0]
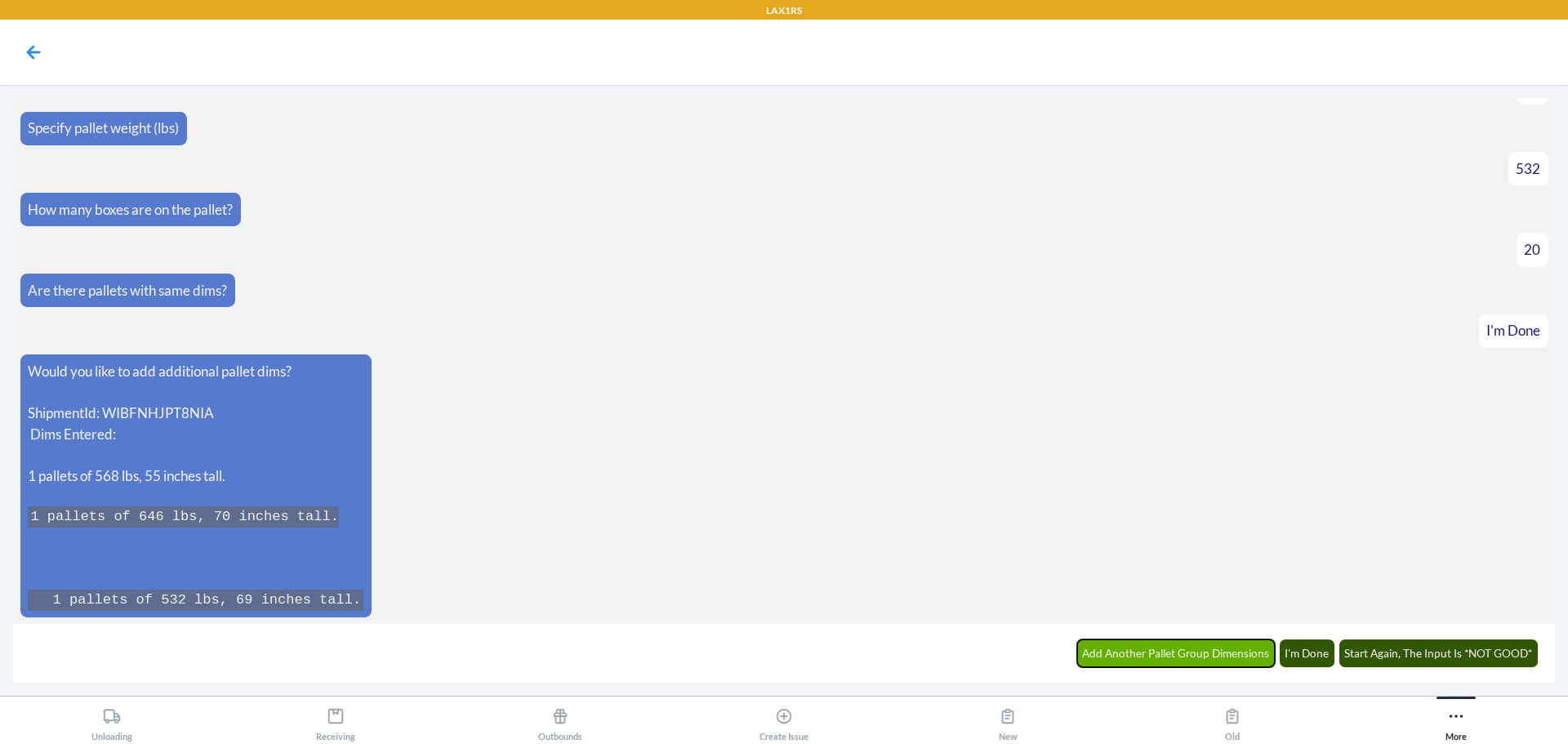
click at [1155, 646] on button "Add Another Pallet Group Dimensions" at bounding box center [1176, 654] width 199 height 28
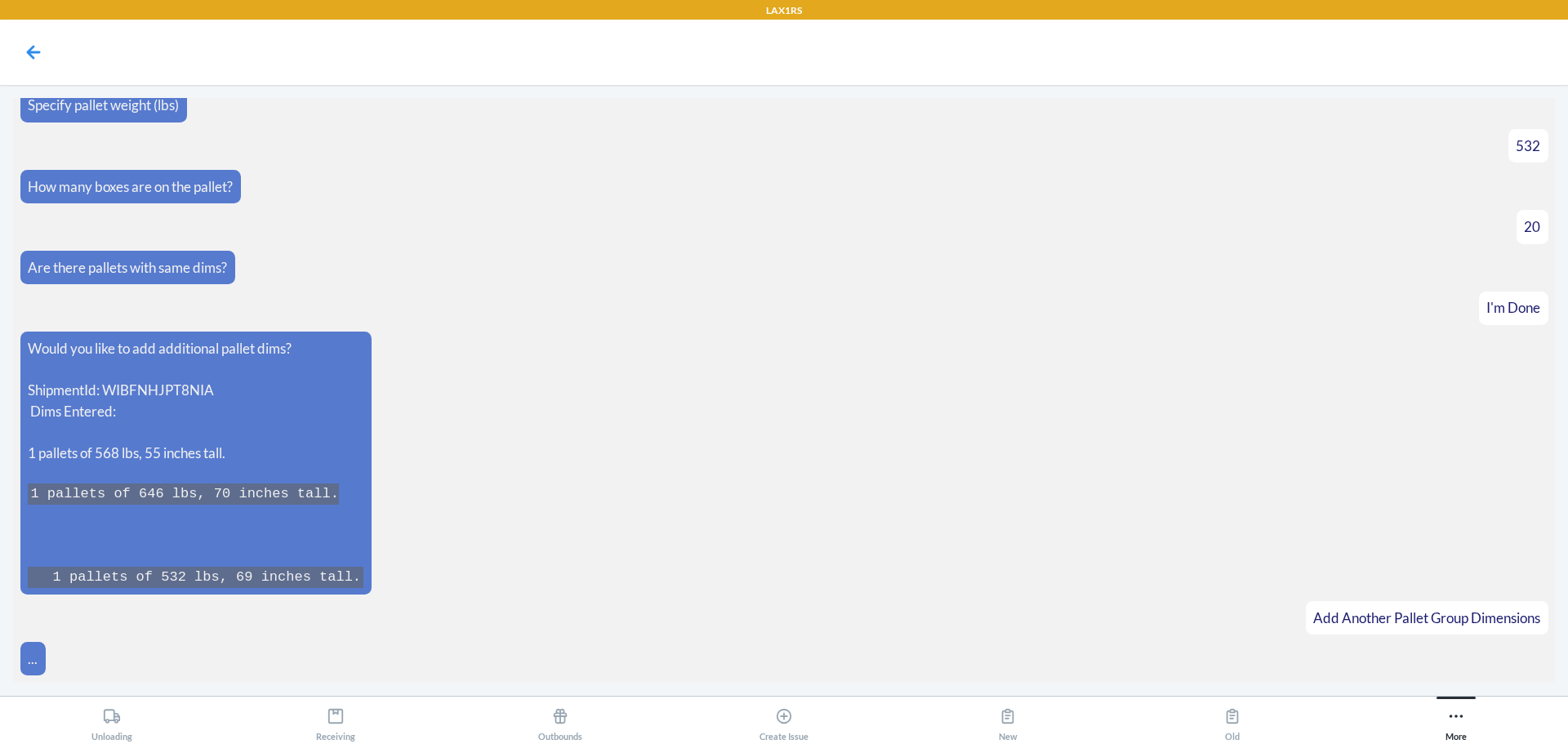
scroll to position [4267, 0]
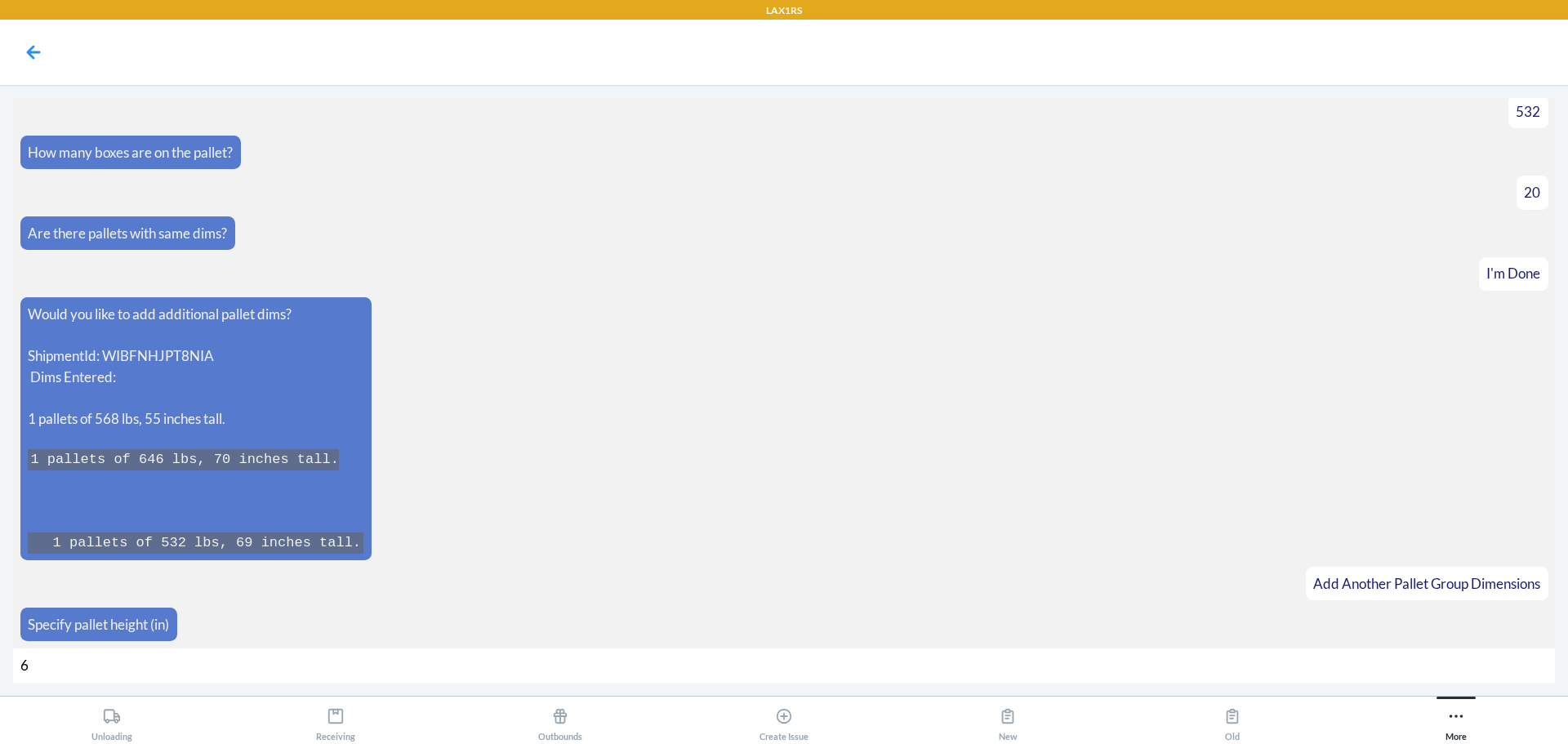
type input "60"
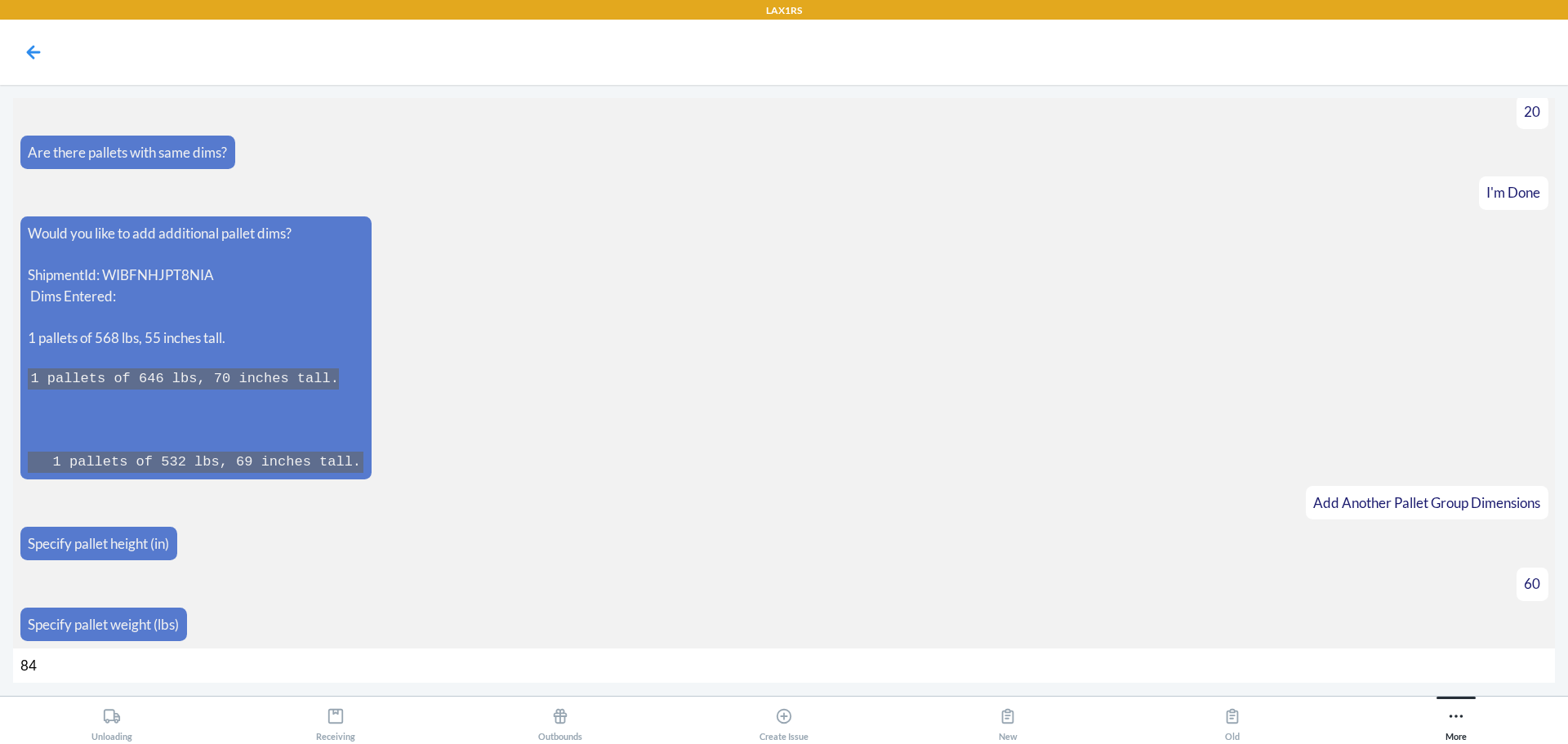
type input "842"
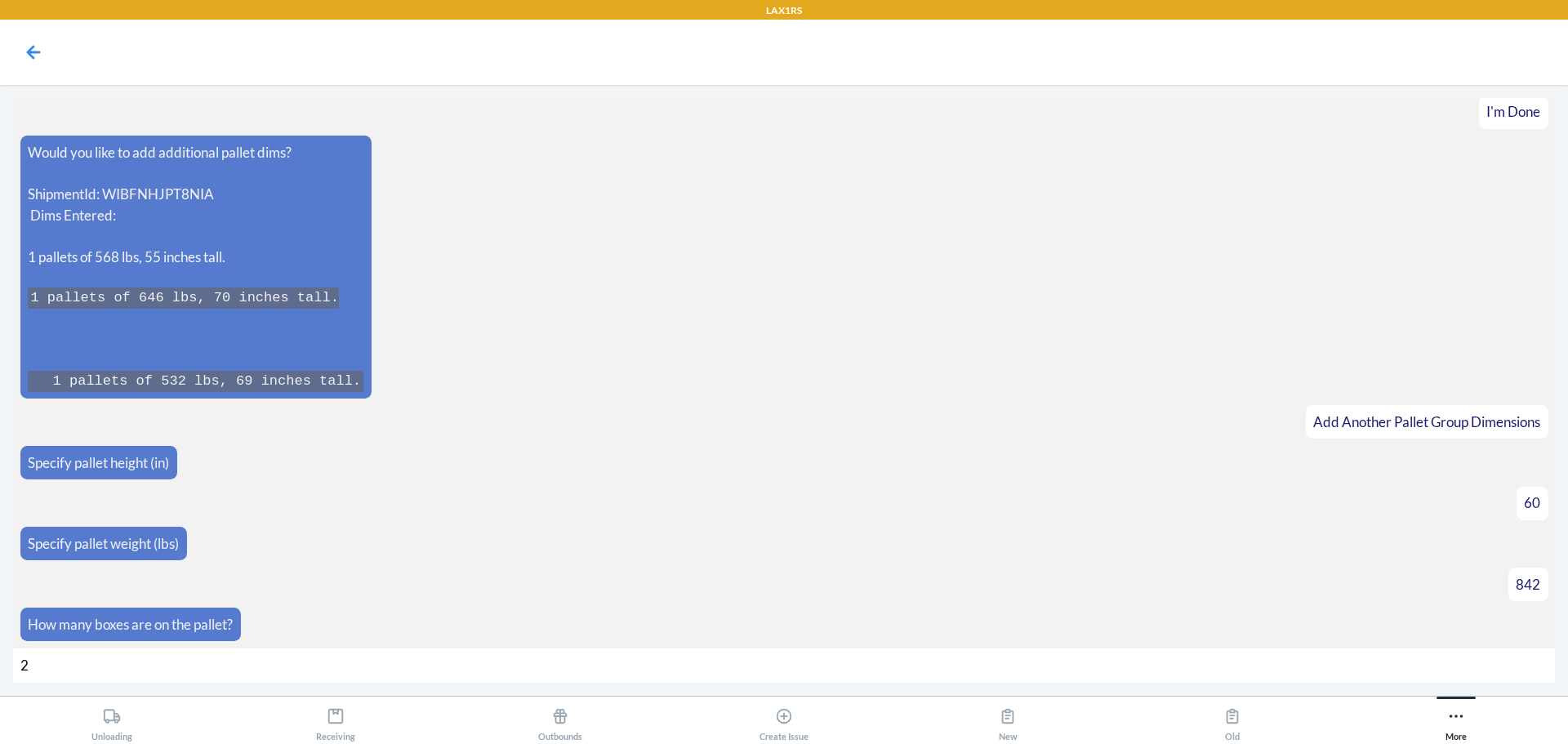
type input "28"
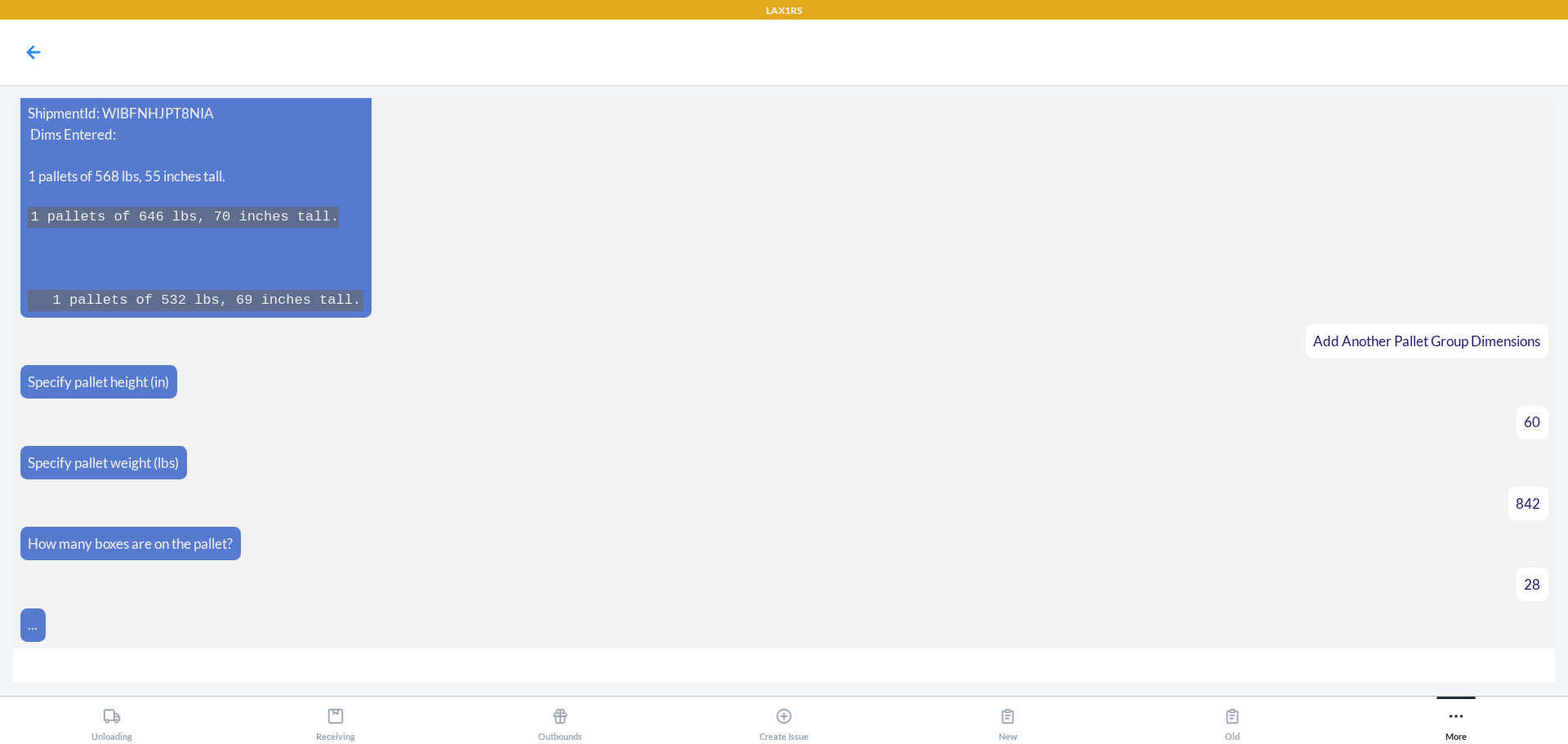
scroll to position [4534, 0]
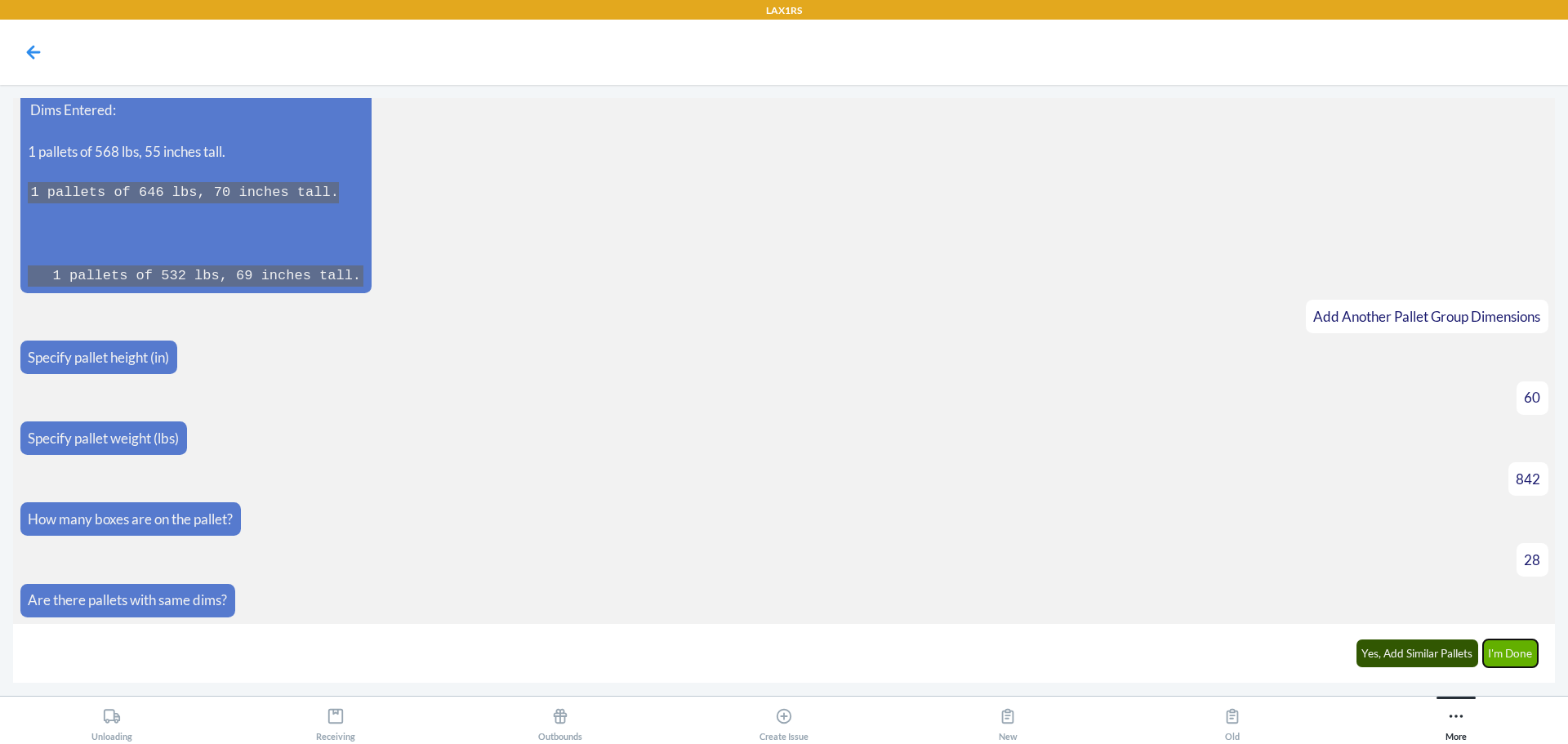
click at [1497, 649] on button "I'm Done" at bounding box center [1511, 654] width 56 height 28
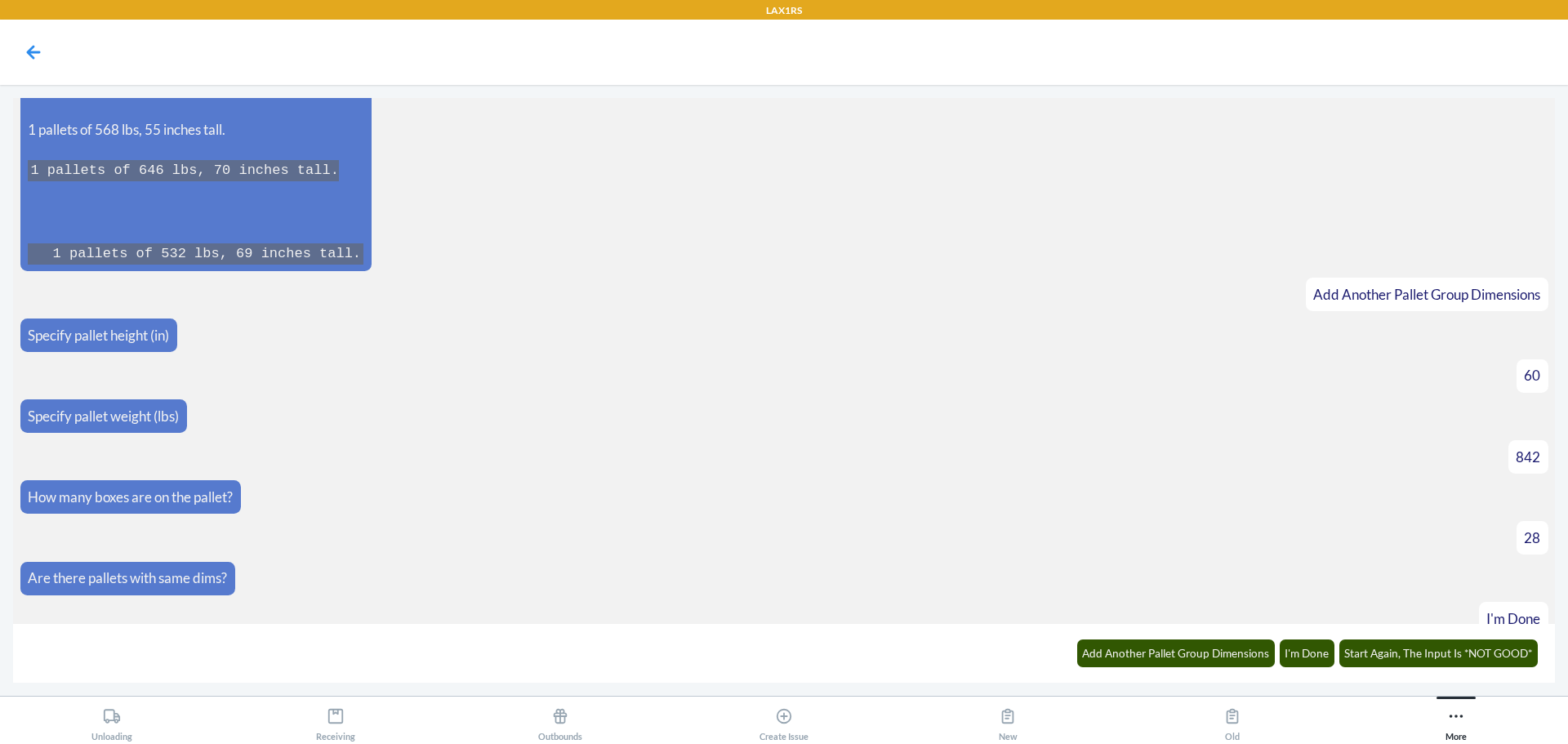
scroll to position [4928, 0]
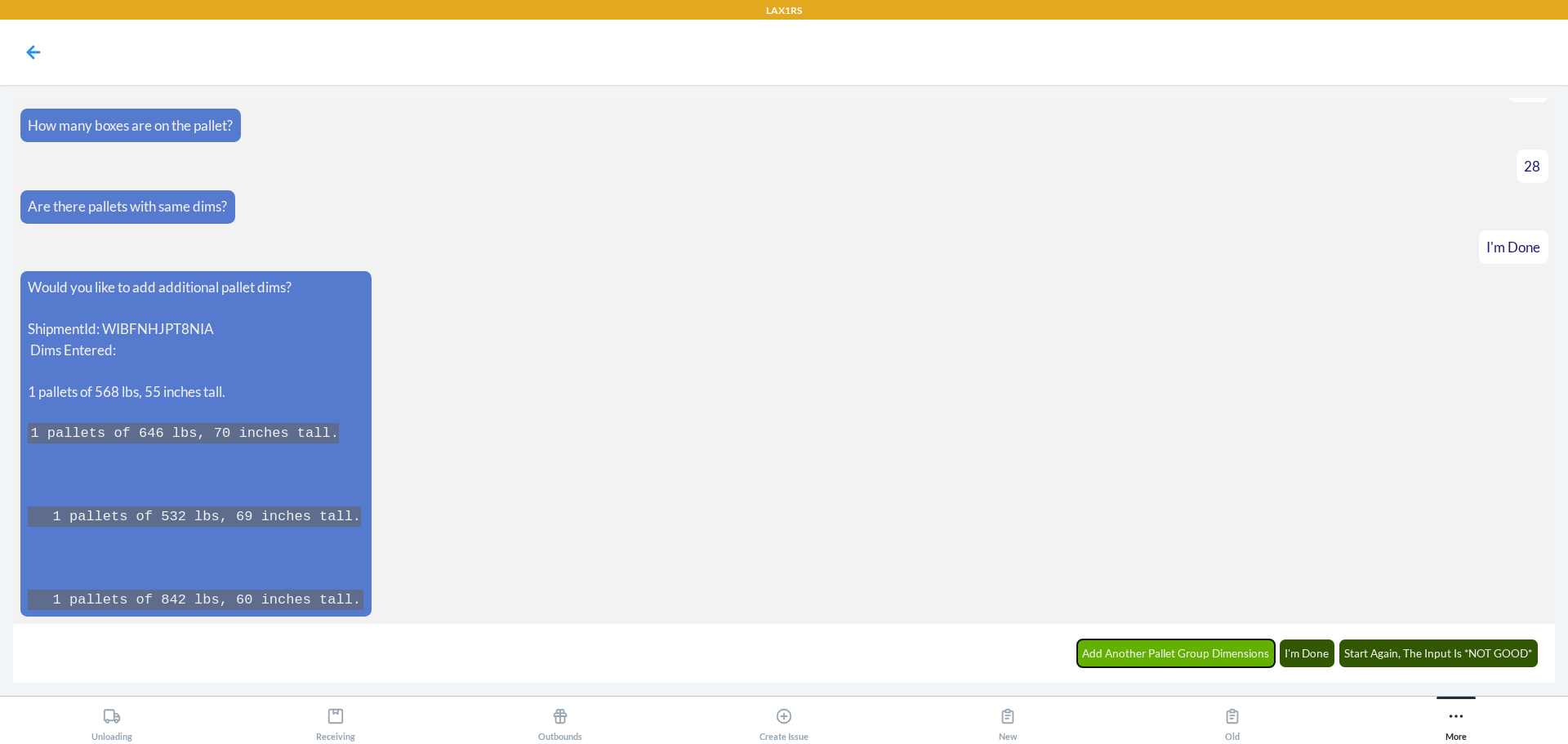
click at [1207, 642] on button "Add Another Pallet Group Dimensions" at bounding box center [1176, 654] width 199 height 28
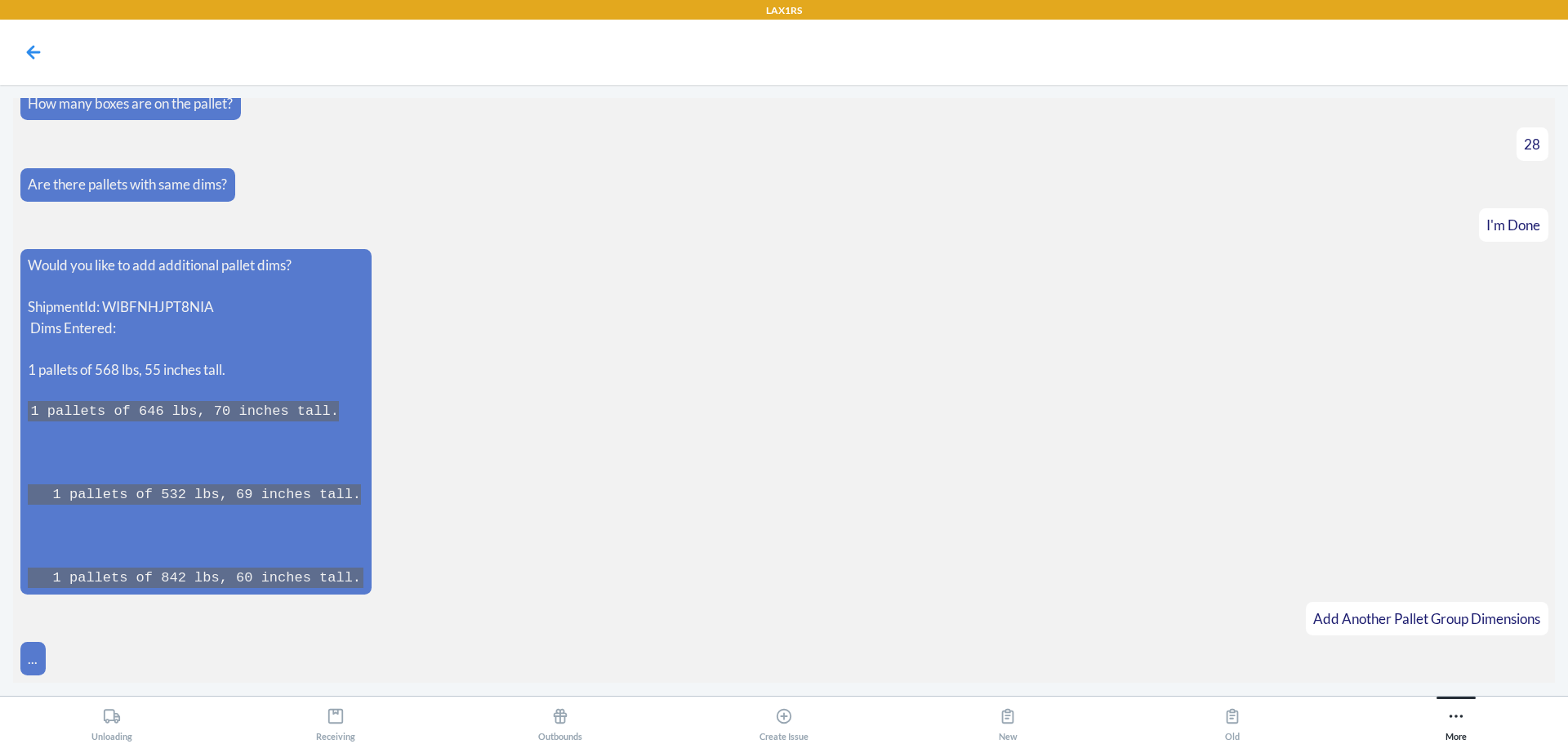
scroll to position [4984, 0]
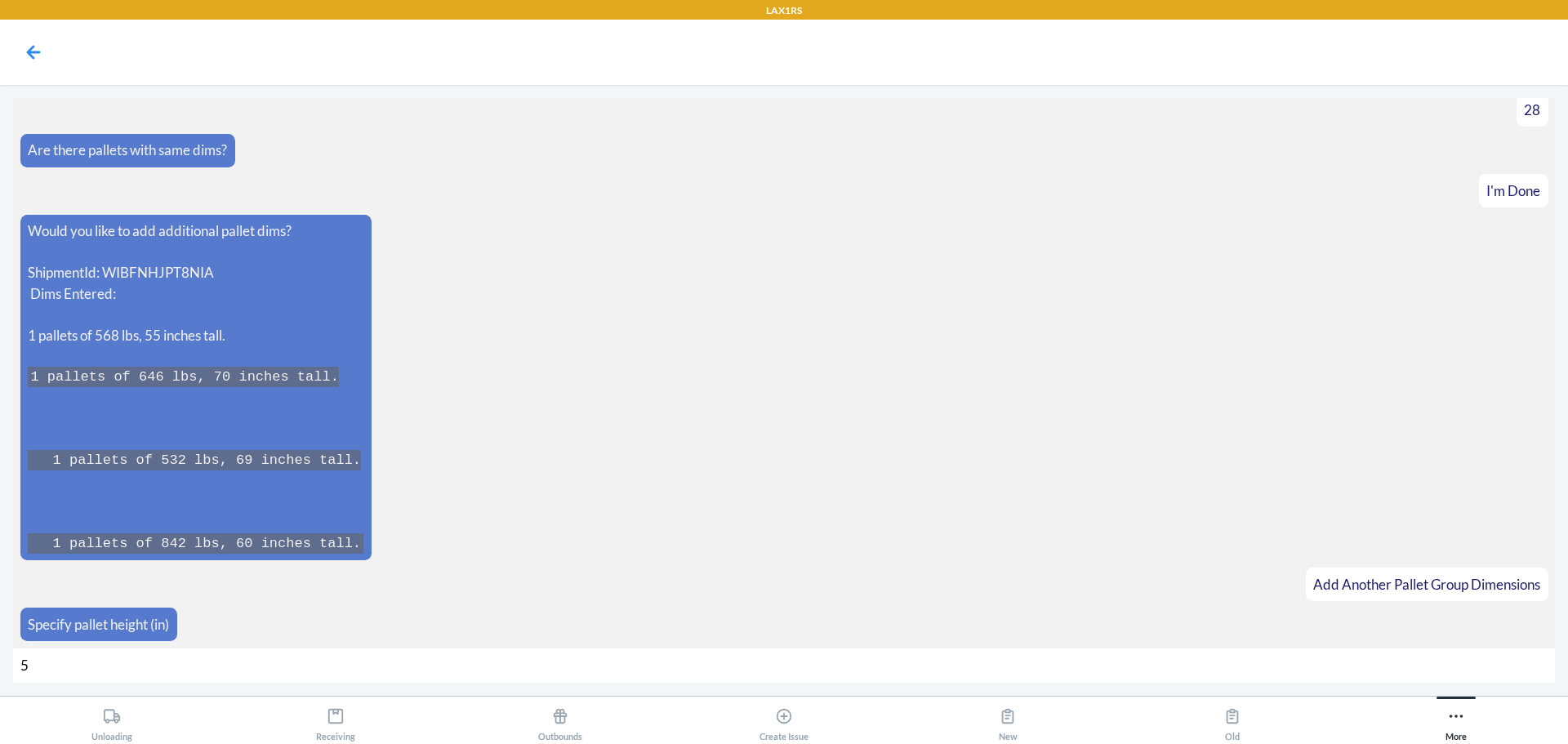
type input "59"
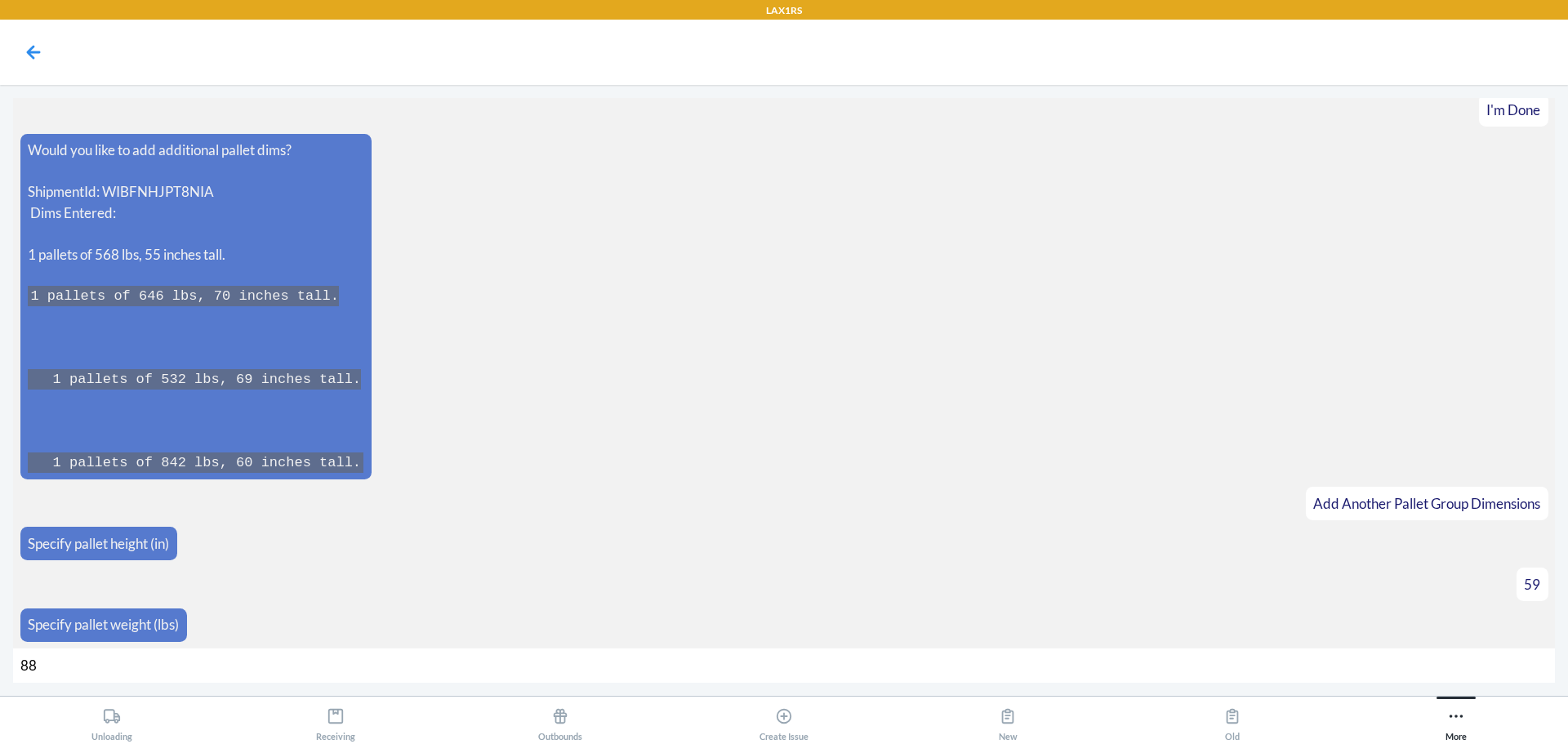
type input "888"
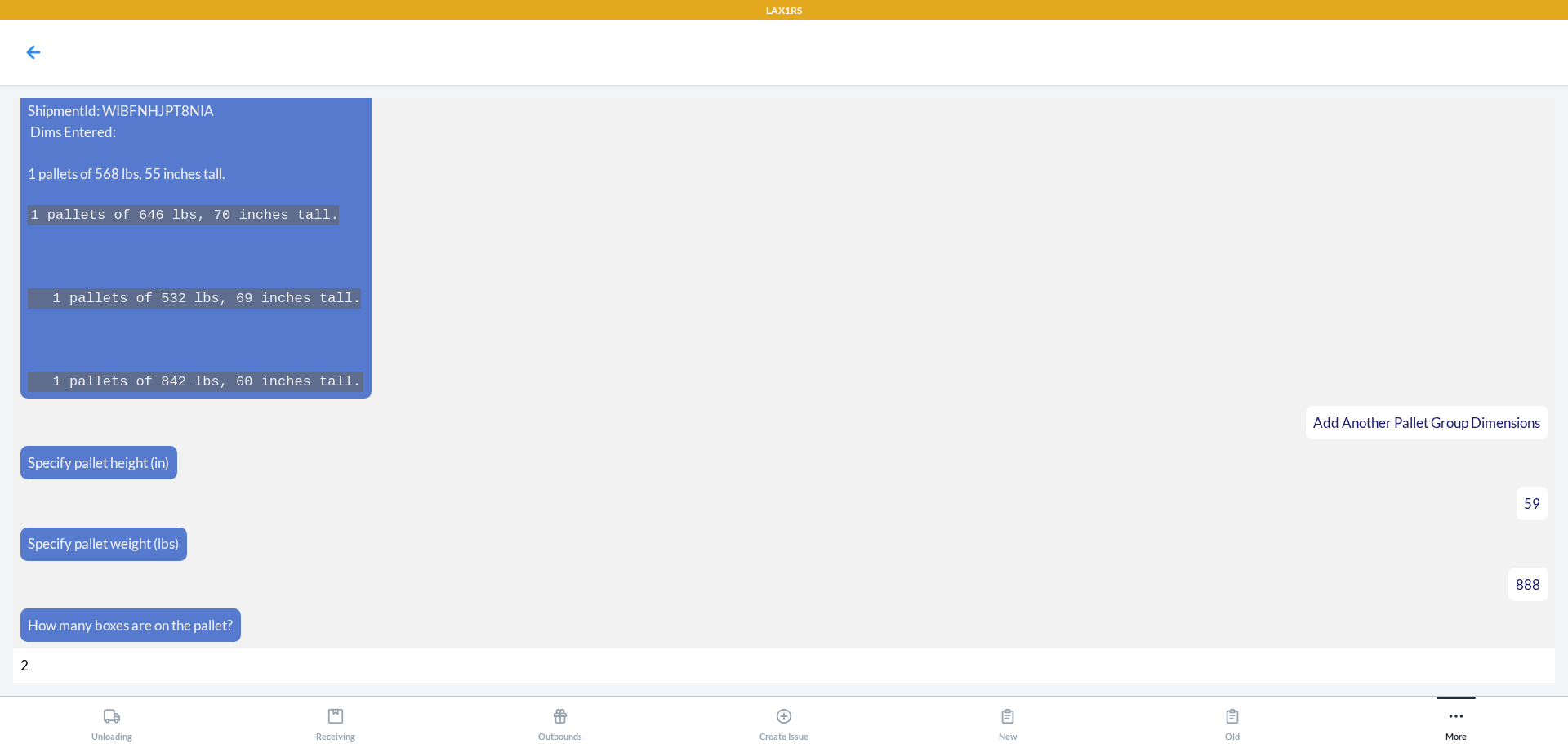
type input "28"
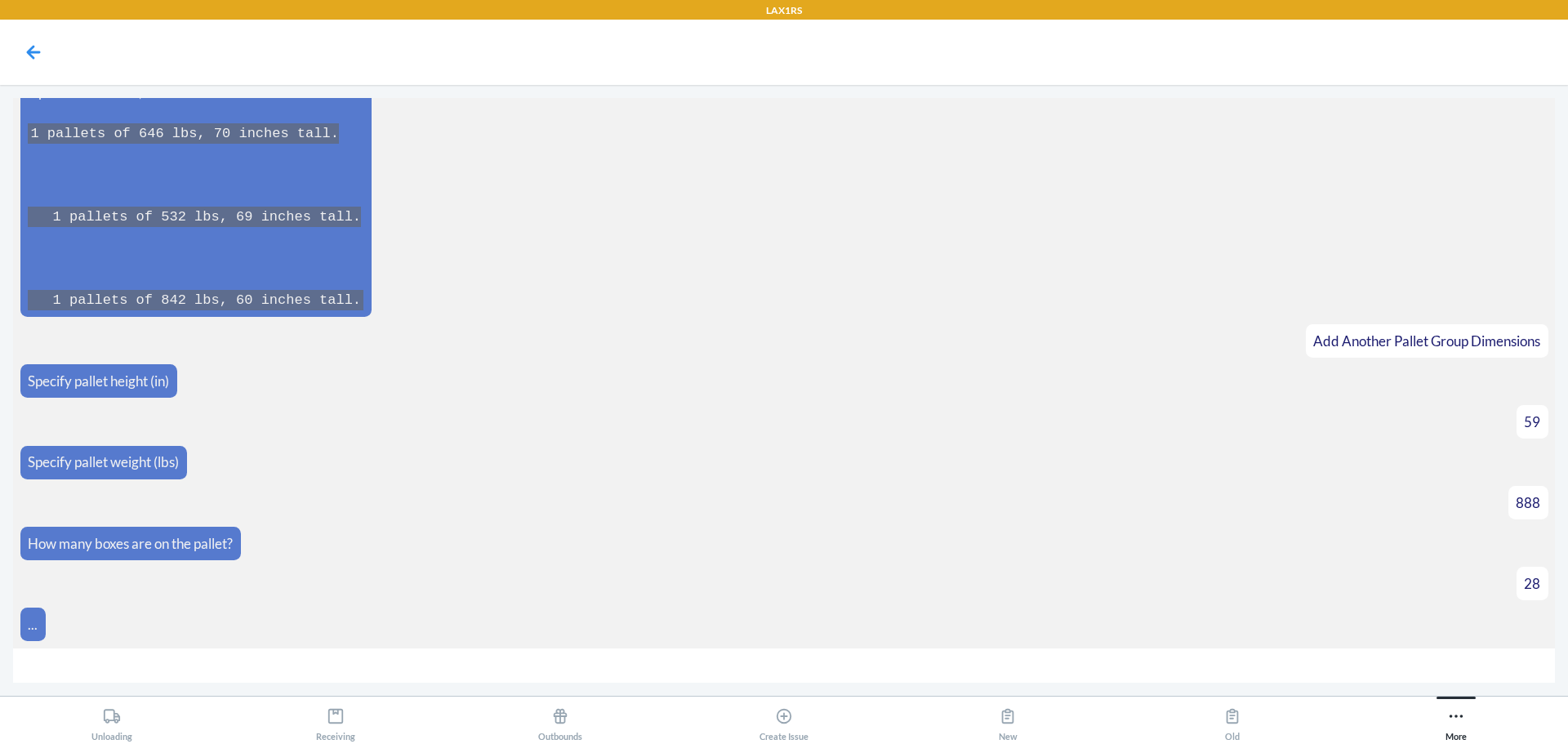
scroll to position [5252, 0]
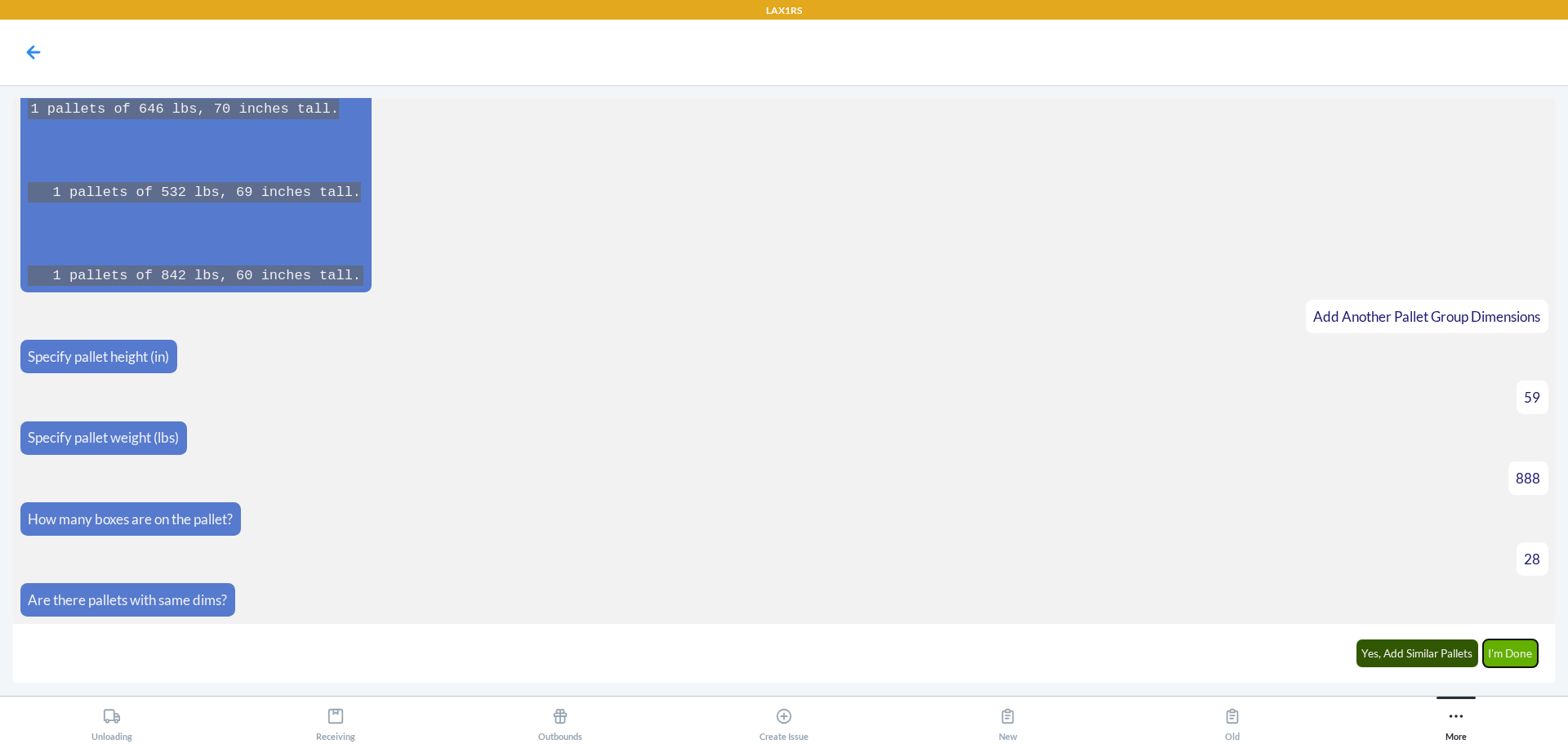
click at [1512, 653] on button "I'm Done" at bounding box center [1511, 654] width 56 height 28
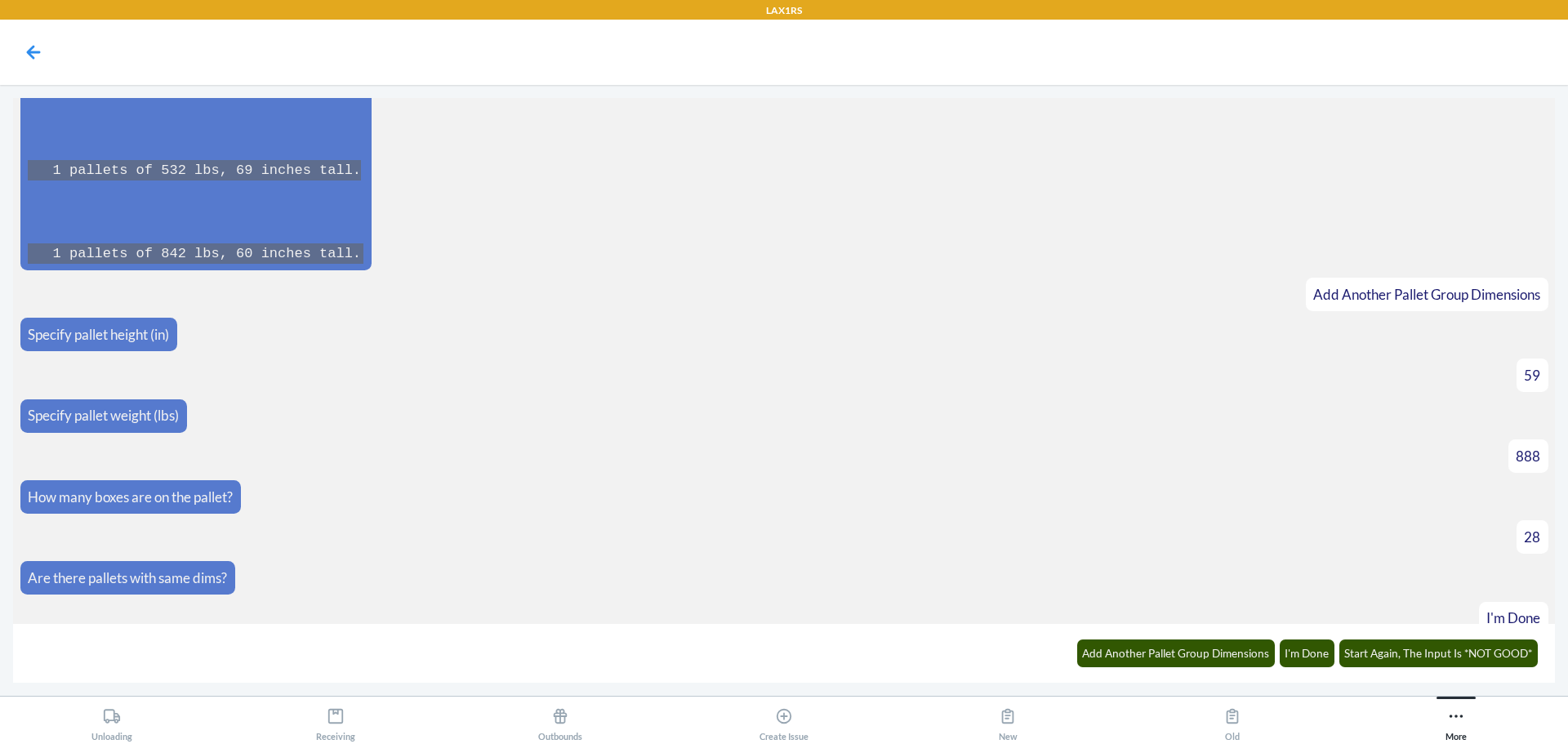
scroll to position [5727, 0]
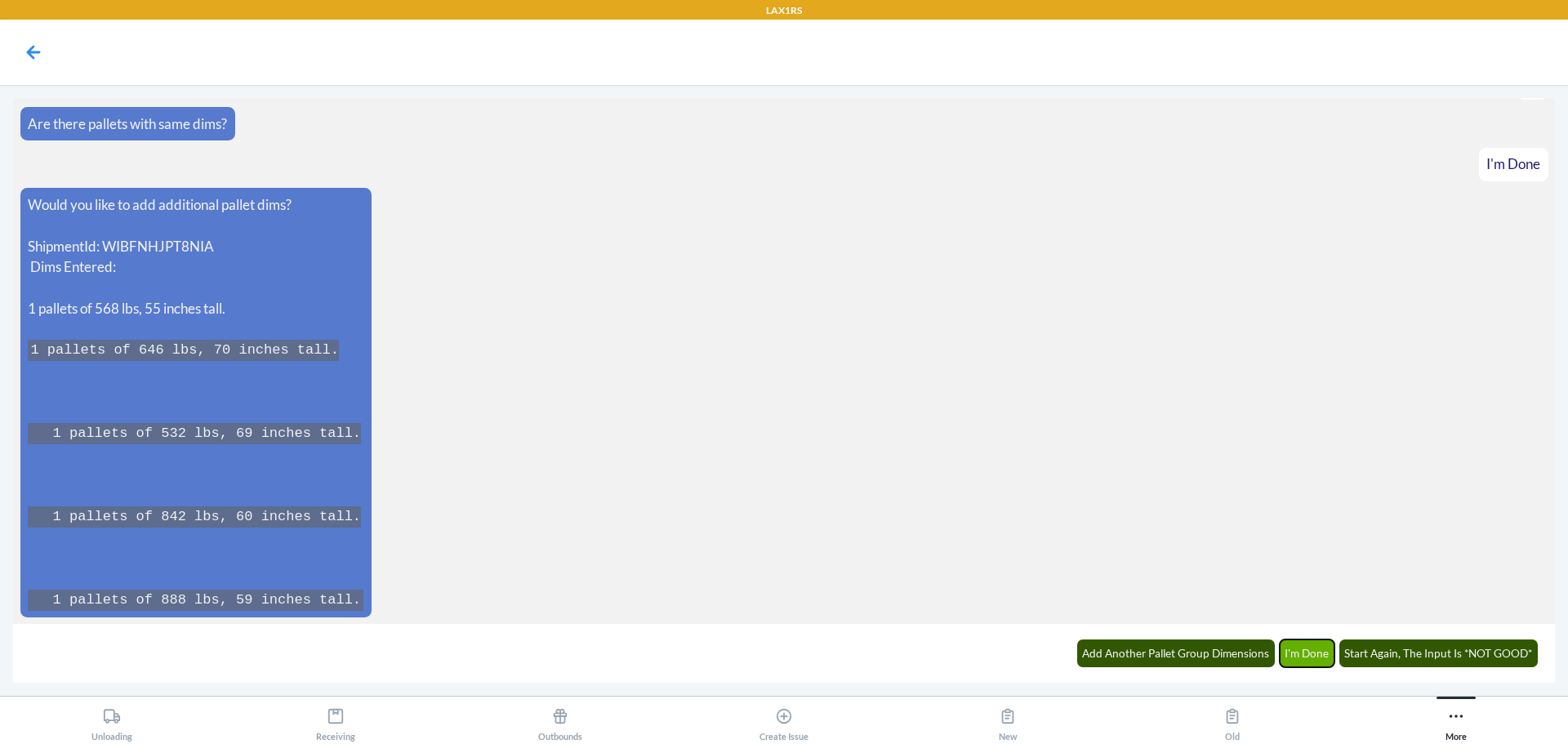
click at [1312, 650] on button "I'm Done" at bounding box center [1308, 654] width 56 height 28
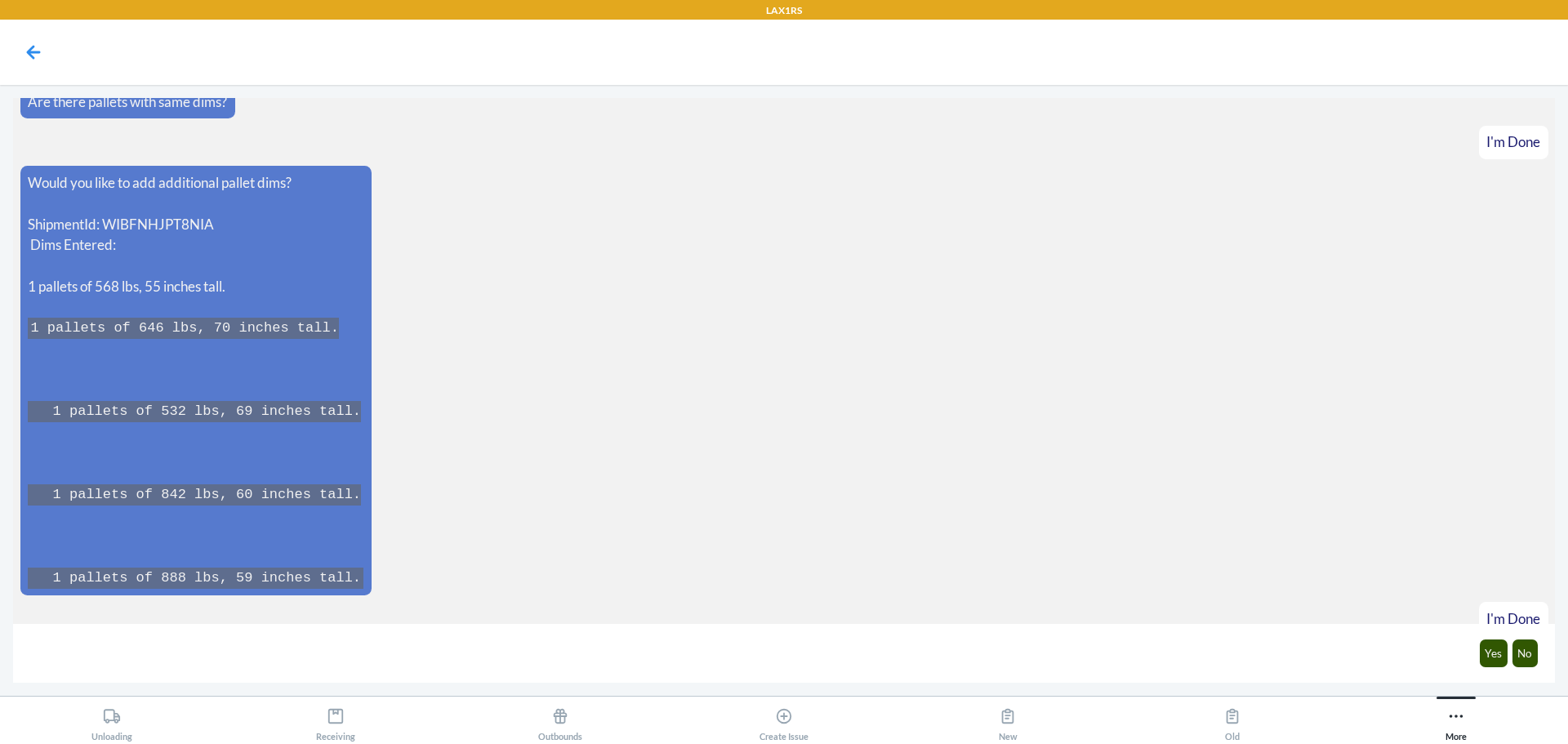
scroll to position [5808, 0]
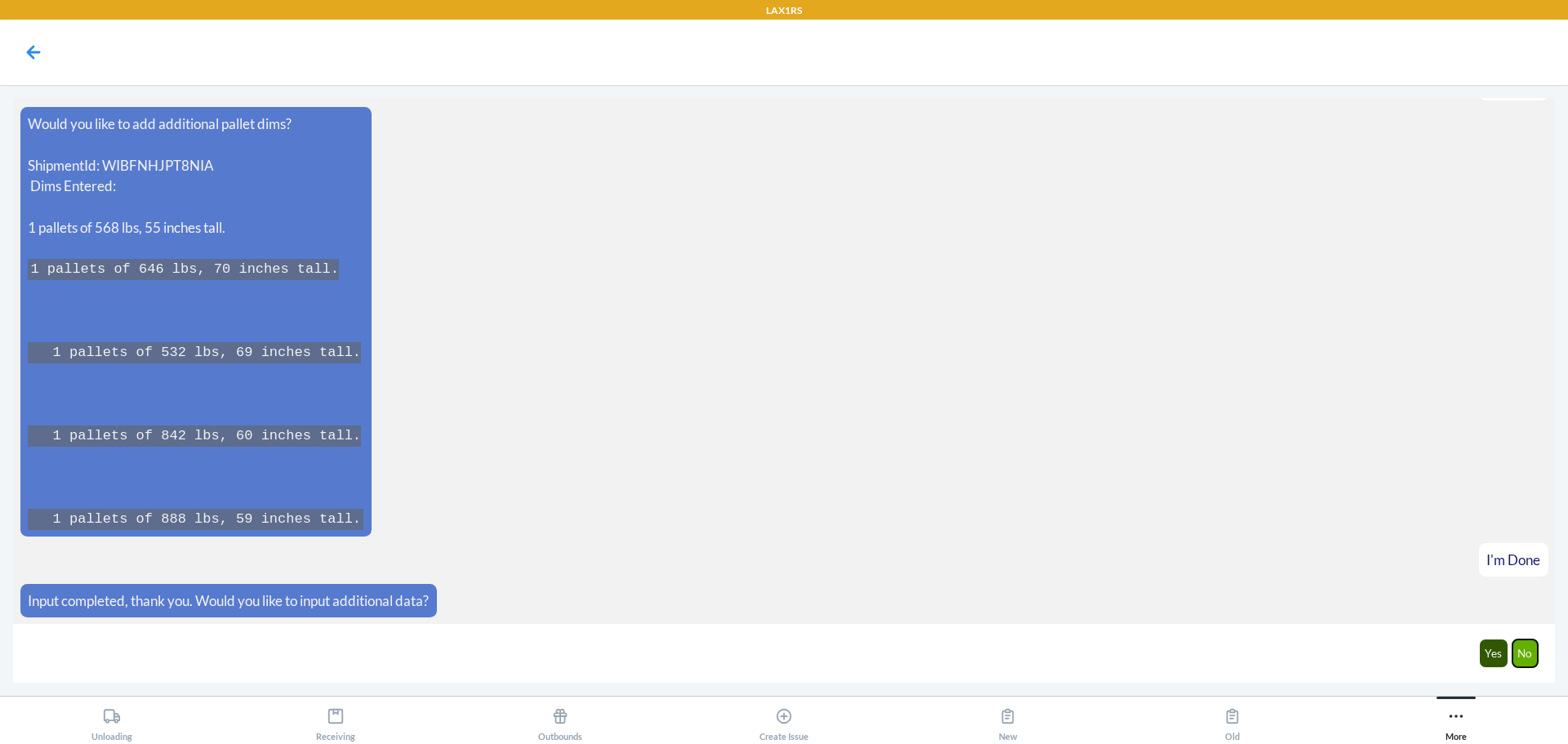
click at [1523, 653] on button "No" at bounding box center [1525, 654] width 26 height 28
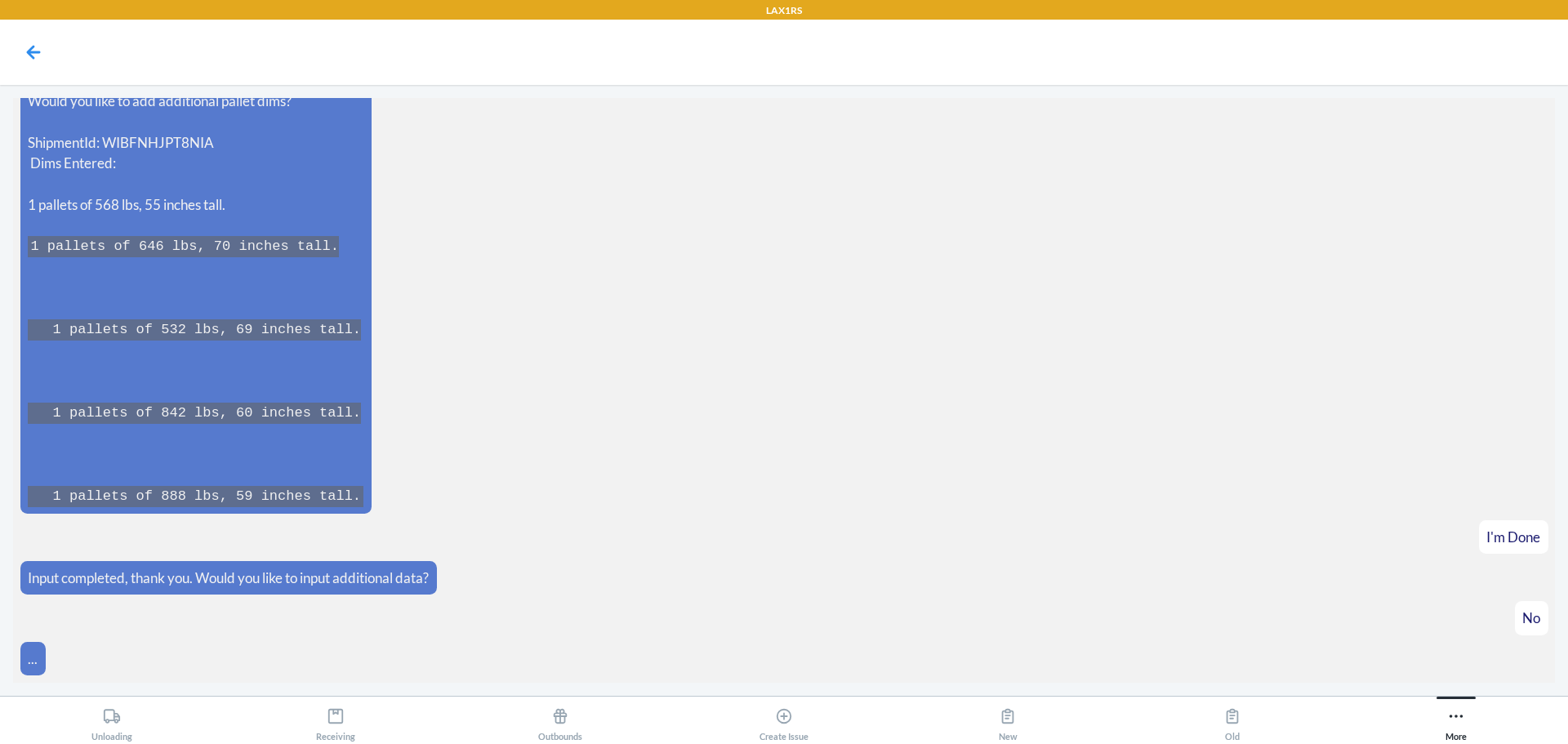
scroll to position [5890, 0]
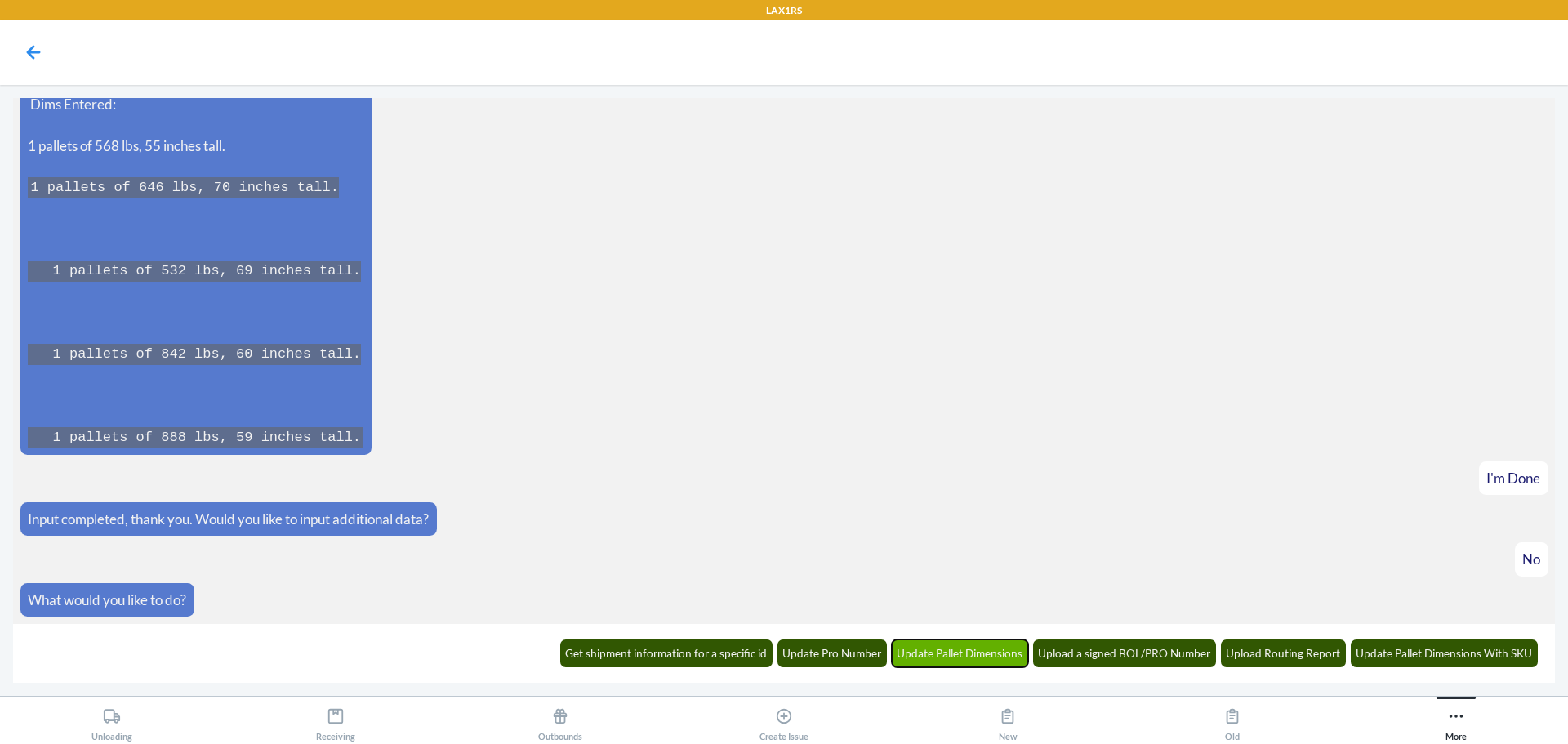
click at [947, 652] on button "Update Pallet Dimensions" at bounding box center [960, 654] width 138 height 28
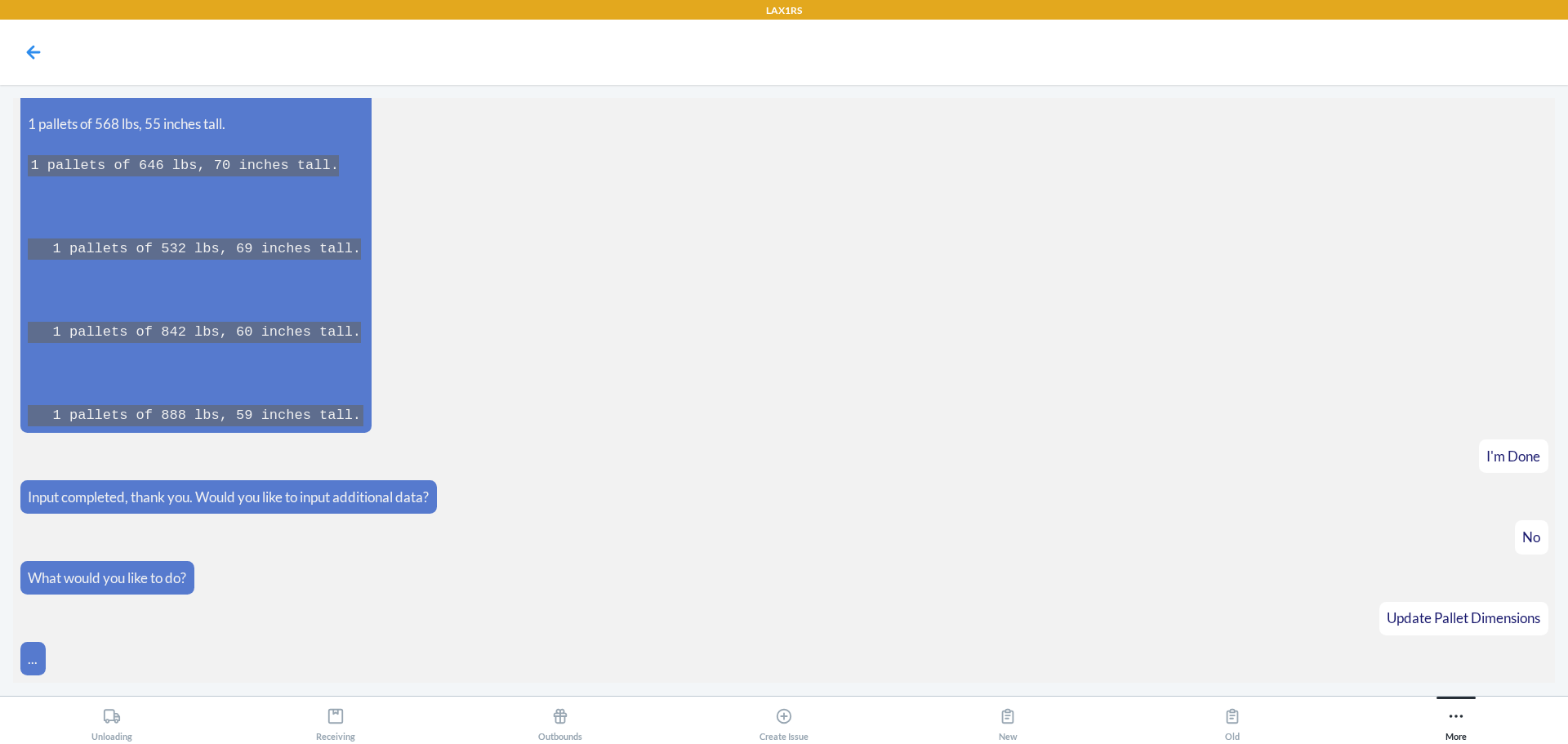
scroll to position [5970, 0]
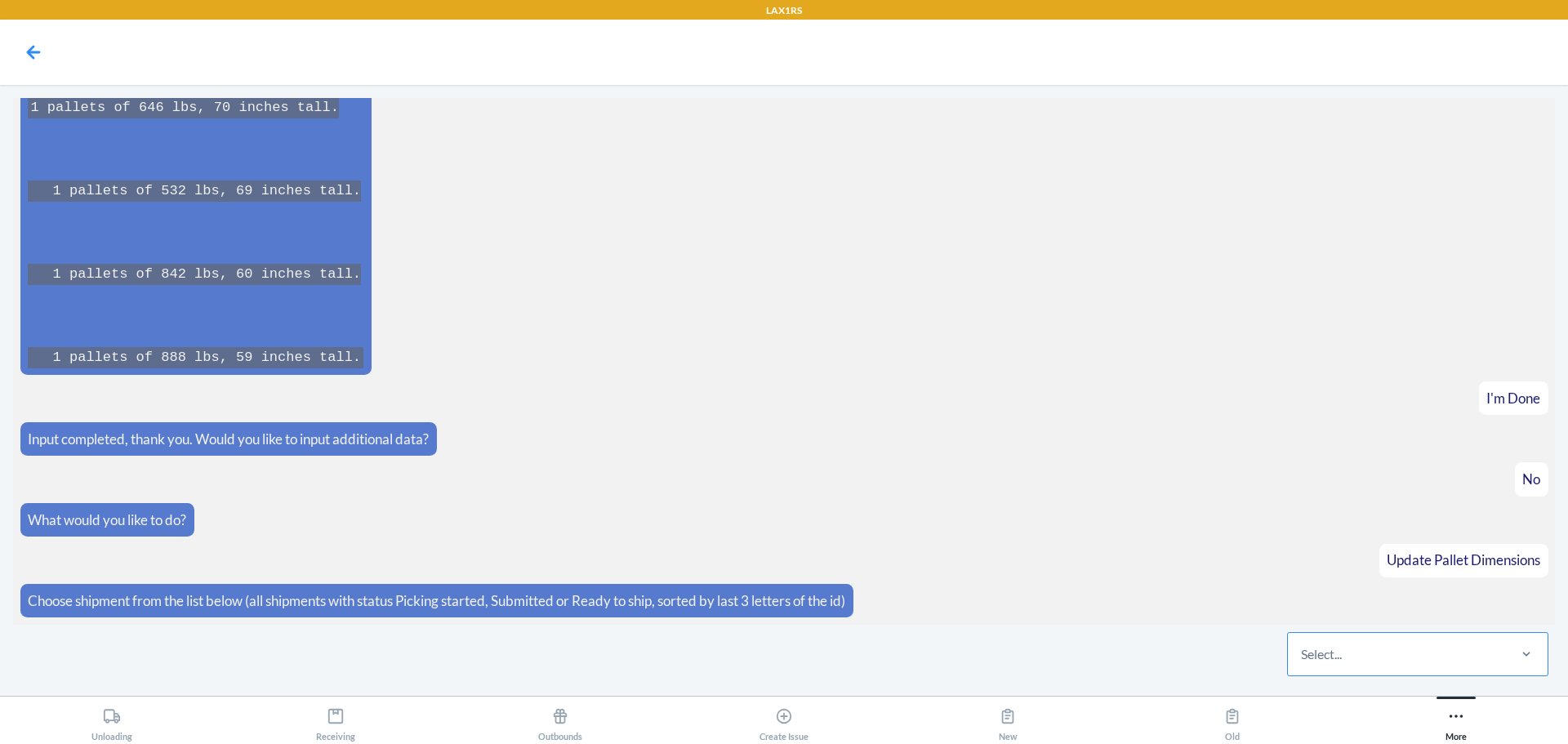
click at [1378, 669] on div "Select..." at bounding box center [1396, 654] width 218 height 43
click at [1302, 664] on input "Select..." at bounding box center [1302, 654] width 2 height 20
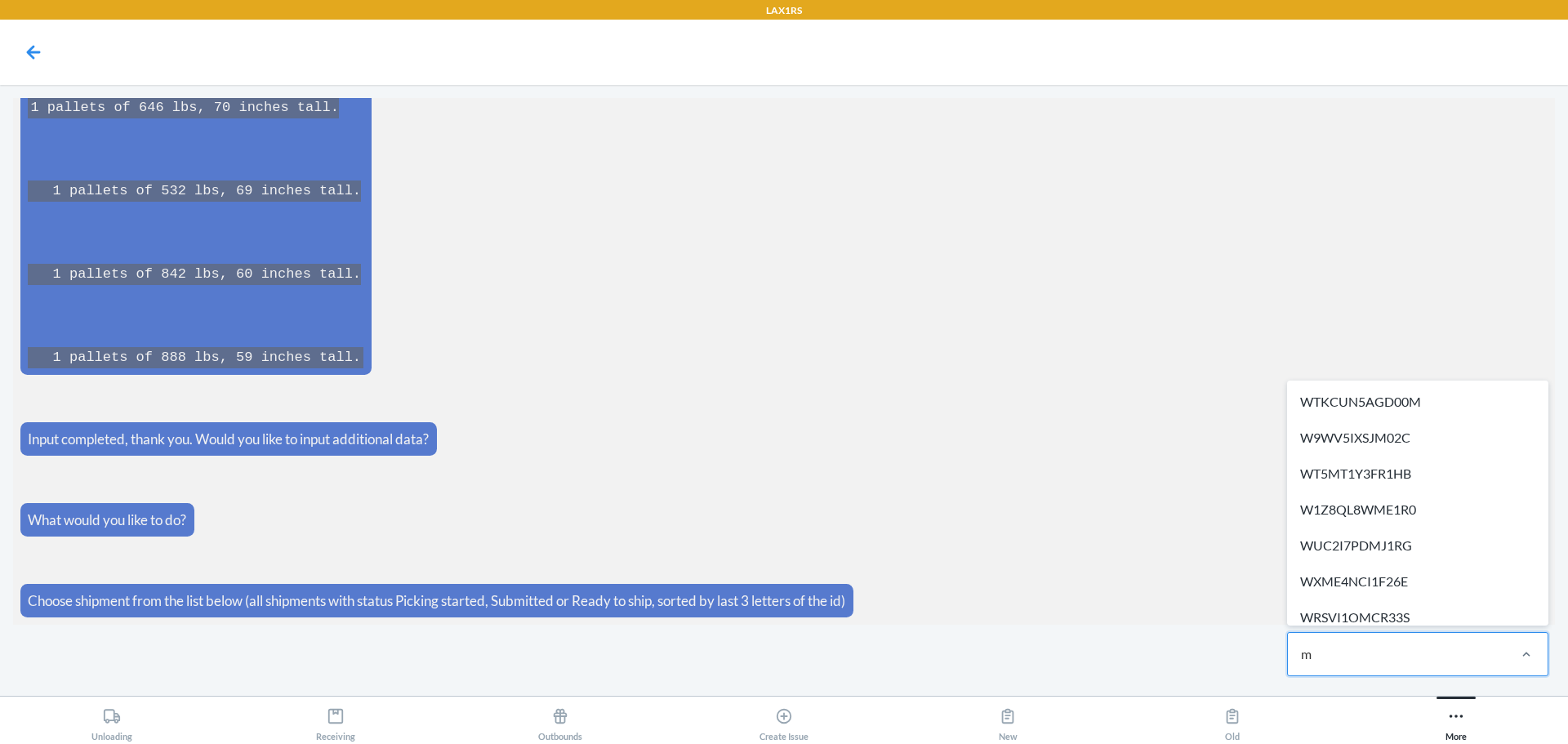
type input "mm"
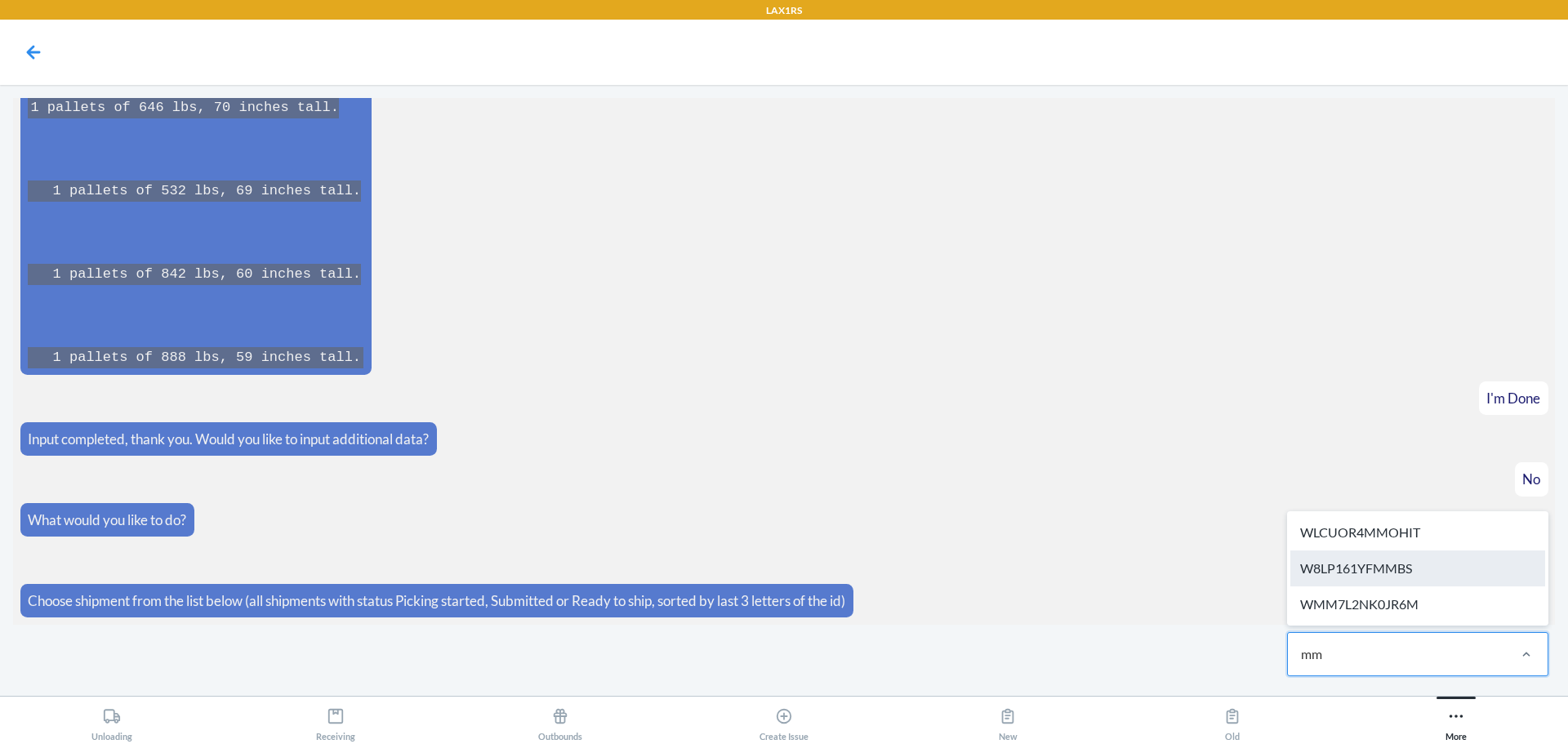
click at [1519, 580] on div "W8LP161YFMMBS" at bounding box center [1417, 567] width 255 height 36
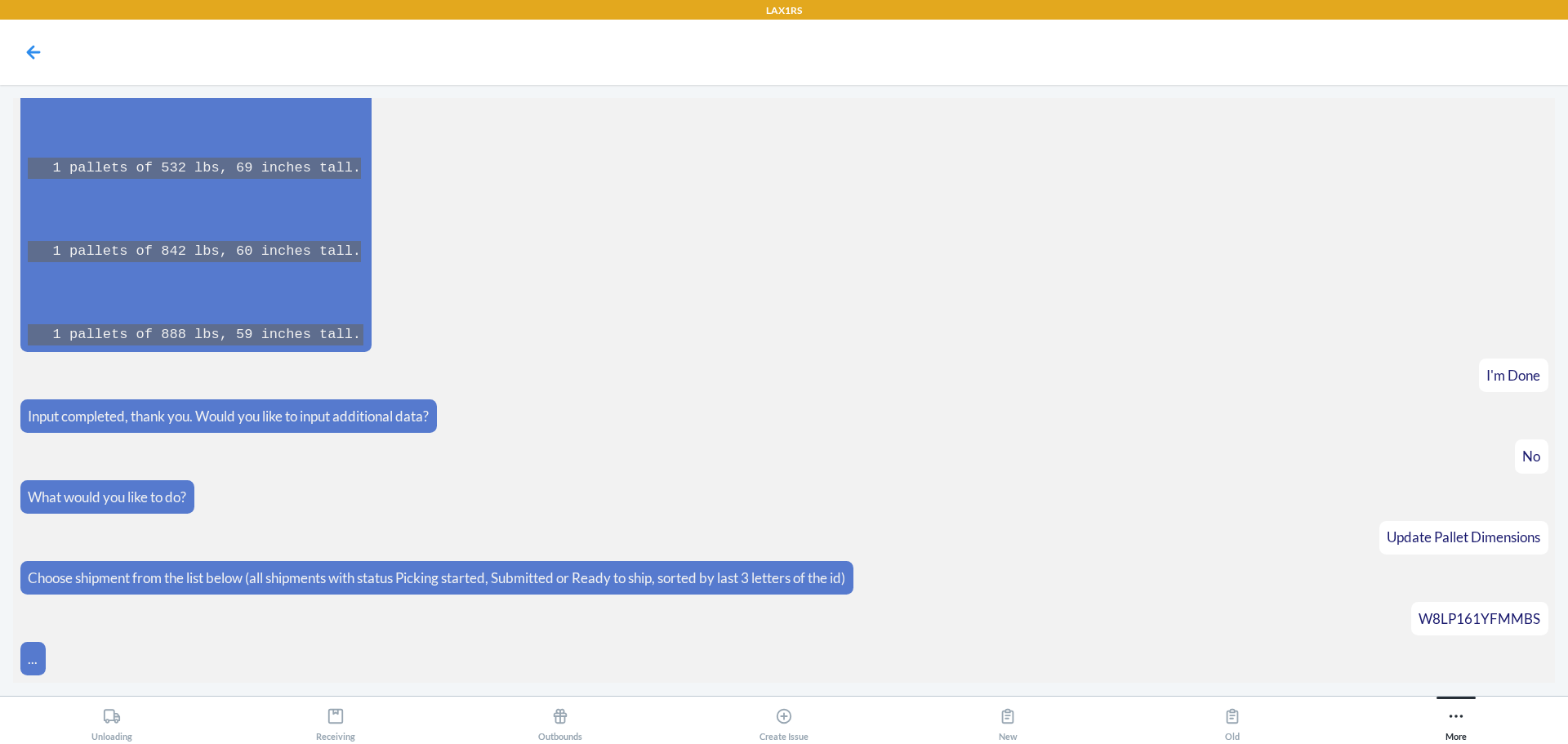
scroll to position [6028, 0]
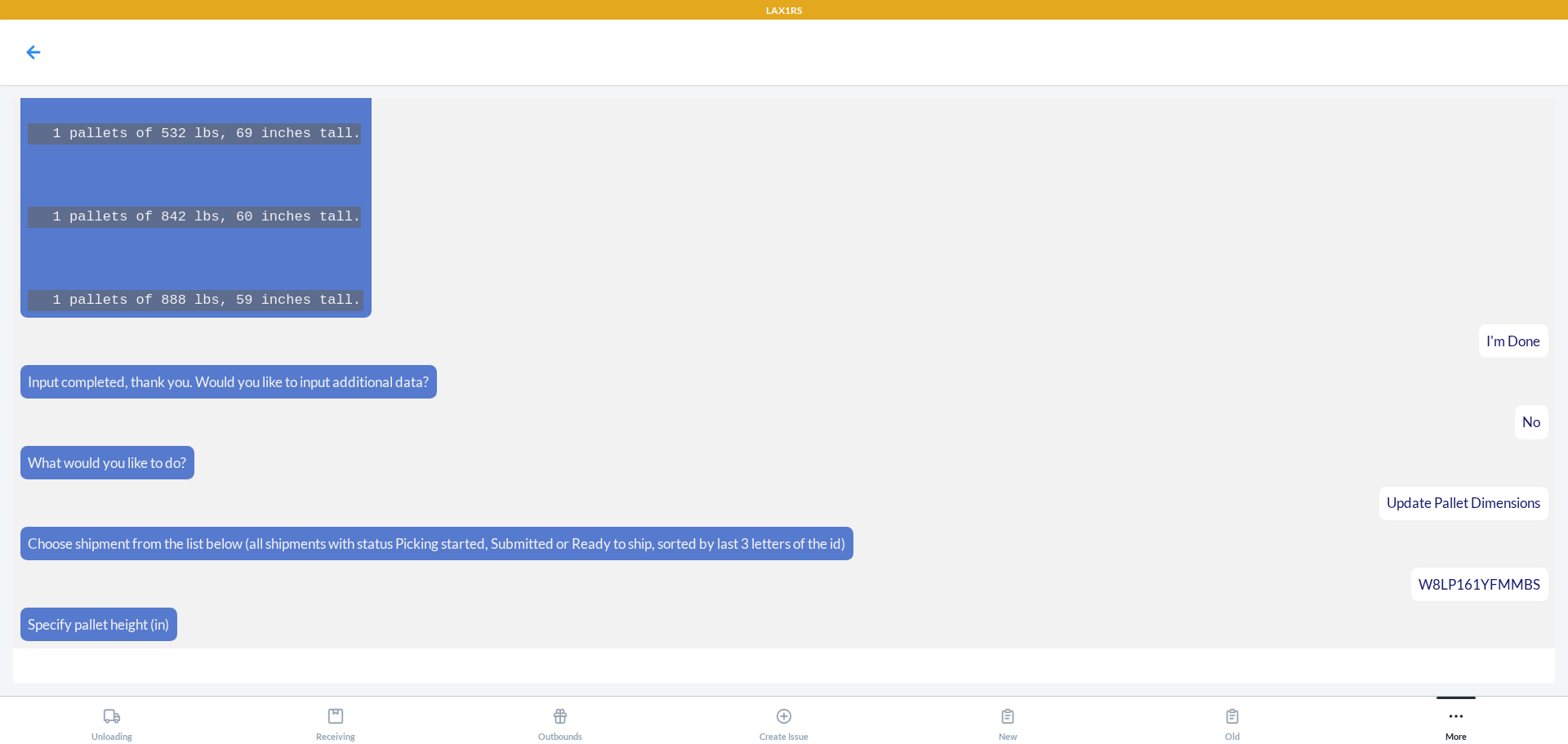
click at [143, 659] on input "number" at bounding box center [784, 666] width 1542 height 35
type input "7"
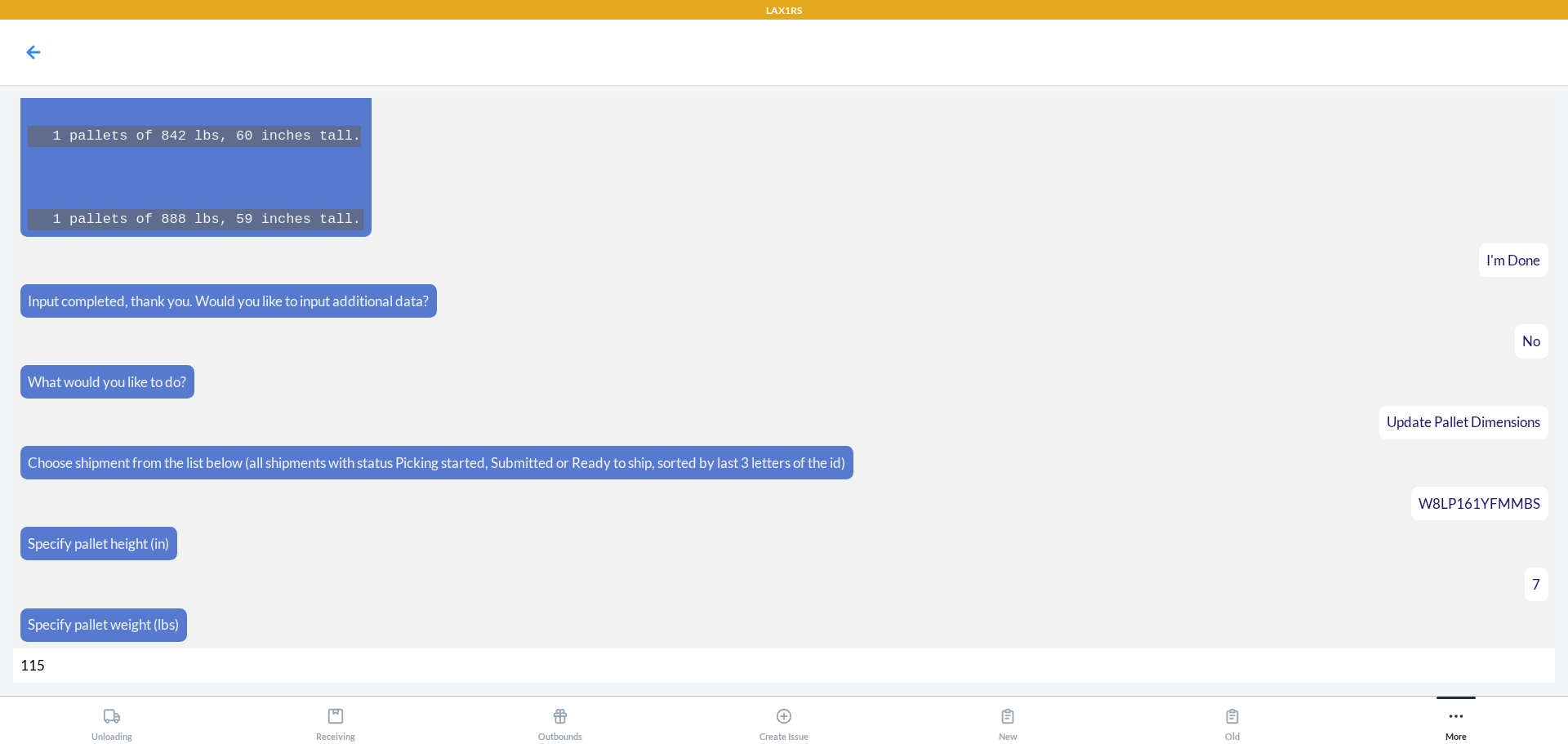
type input "1154"
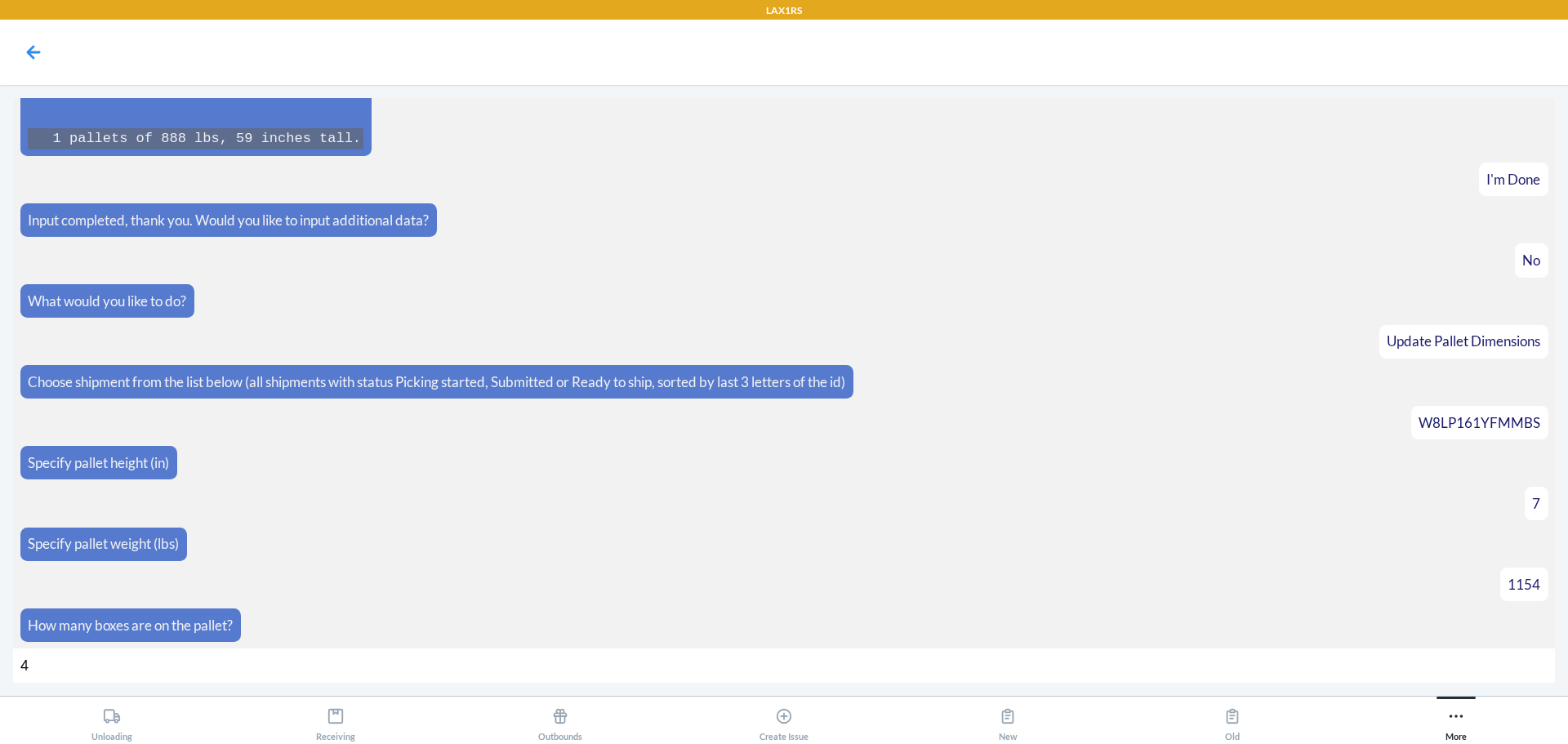
type input "41"
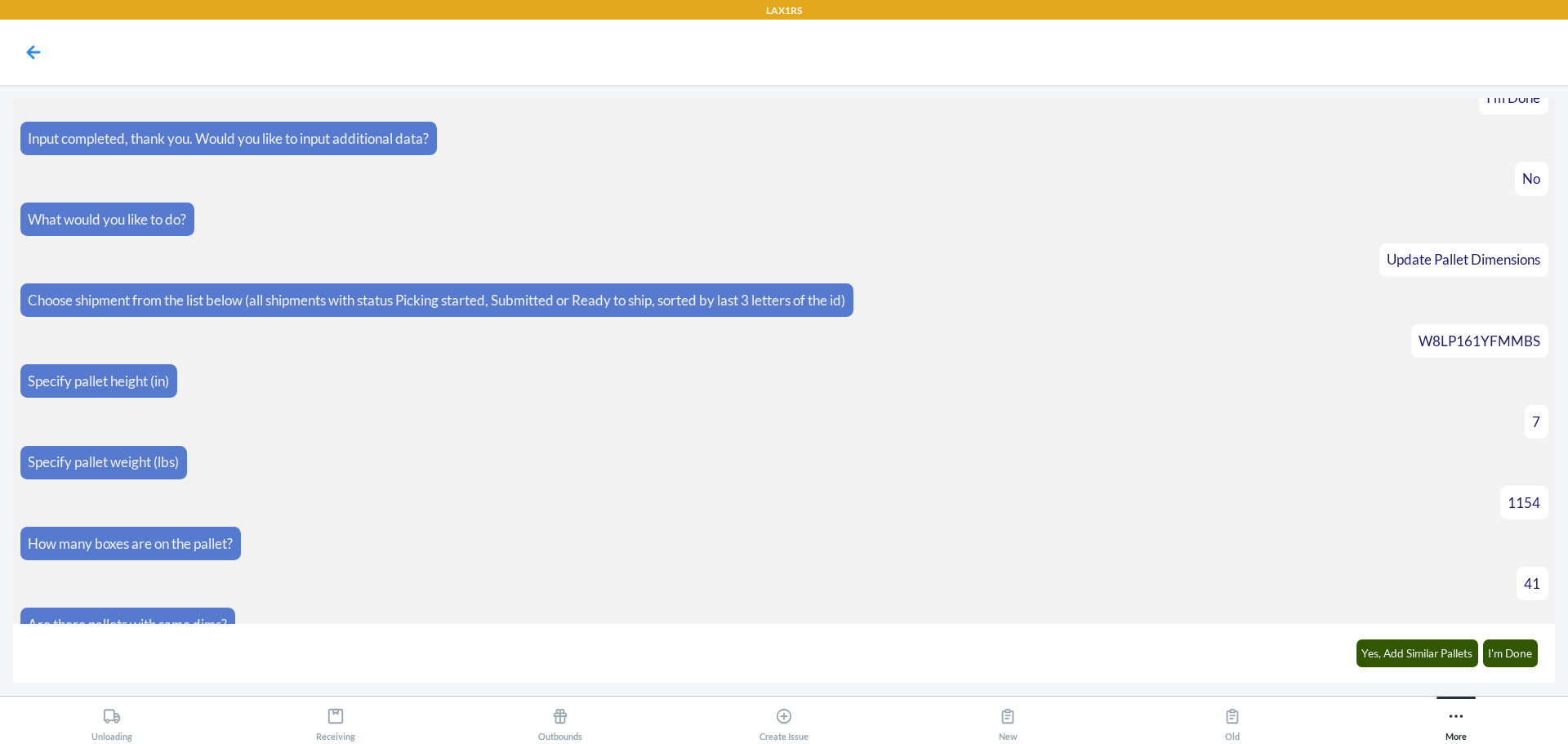
scroll to position [6295, 0]
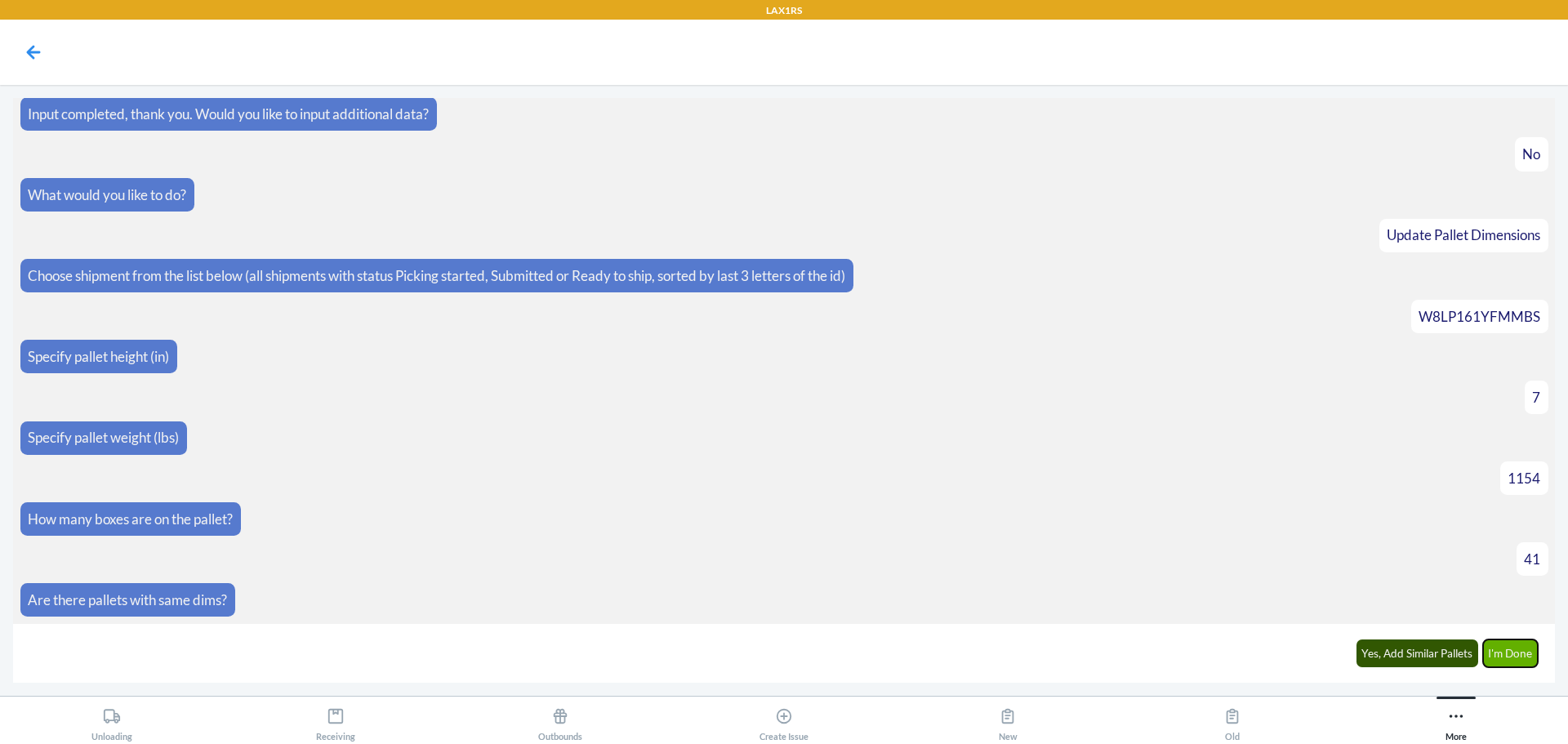
click at [1524, 653] on button "I'm Done" at bounding box center [1511, 654] width 56 height 28
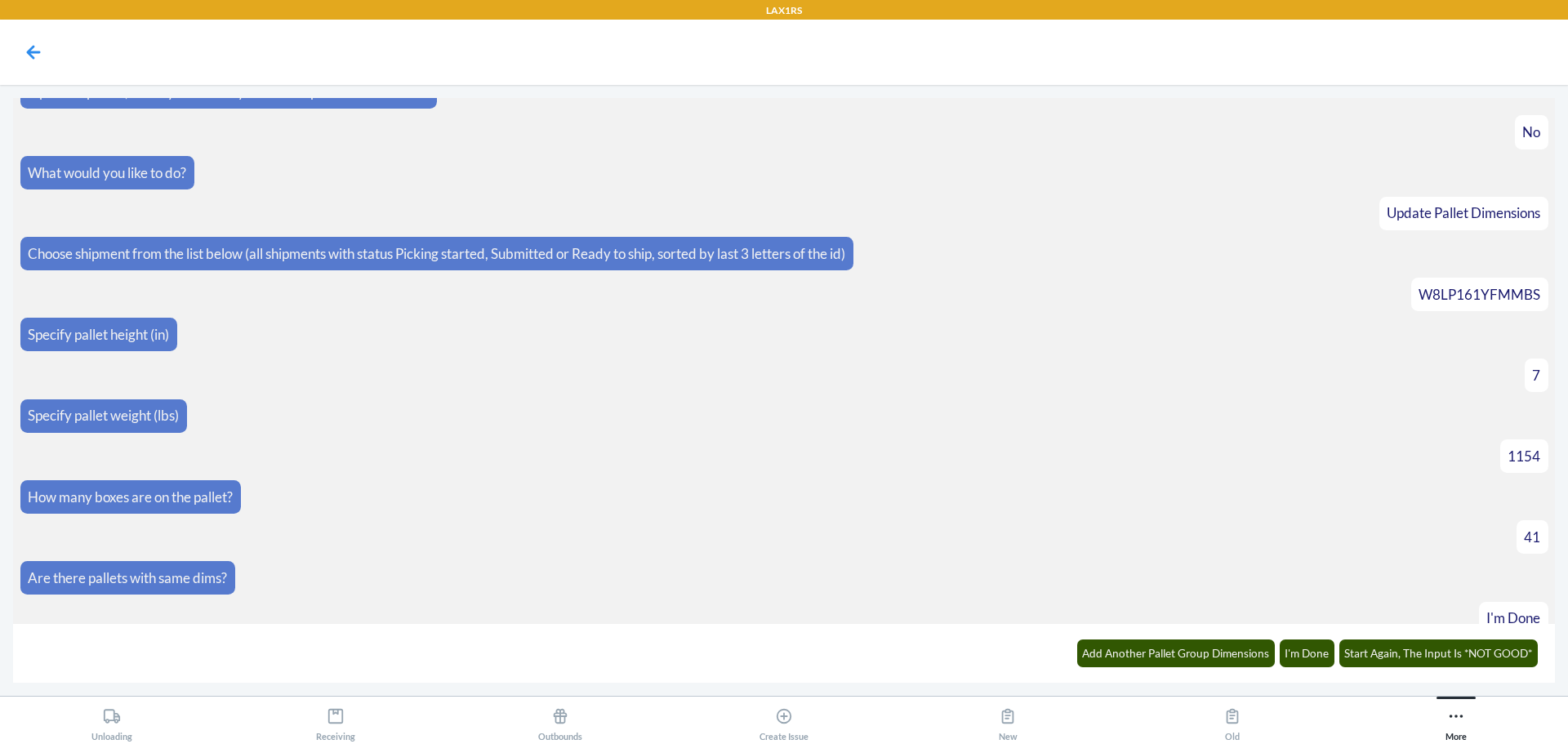
scroll to position [6479, 0]
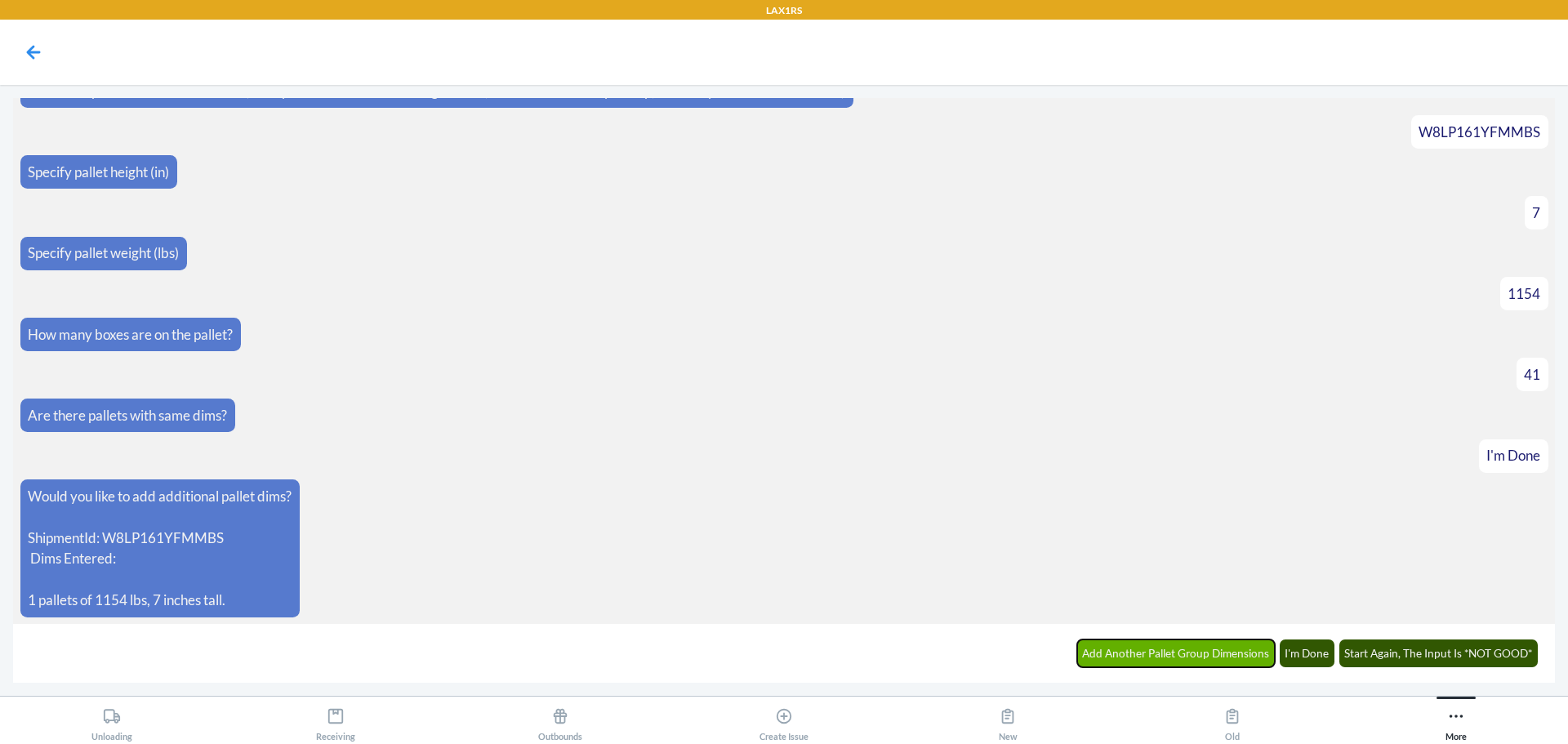
click at [1178, 647] on button "Add Another Pallet Group Dimensions" at bounding box center [1176, 654] width 199 height 28
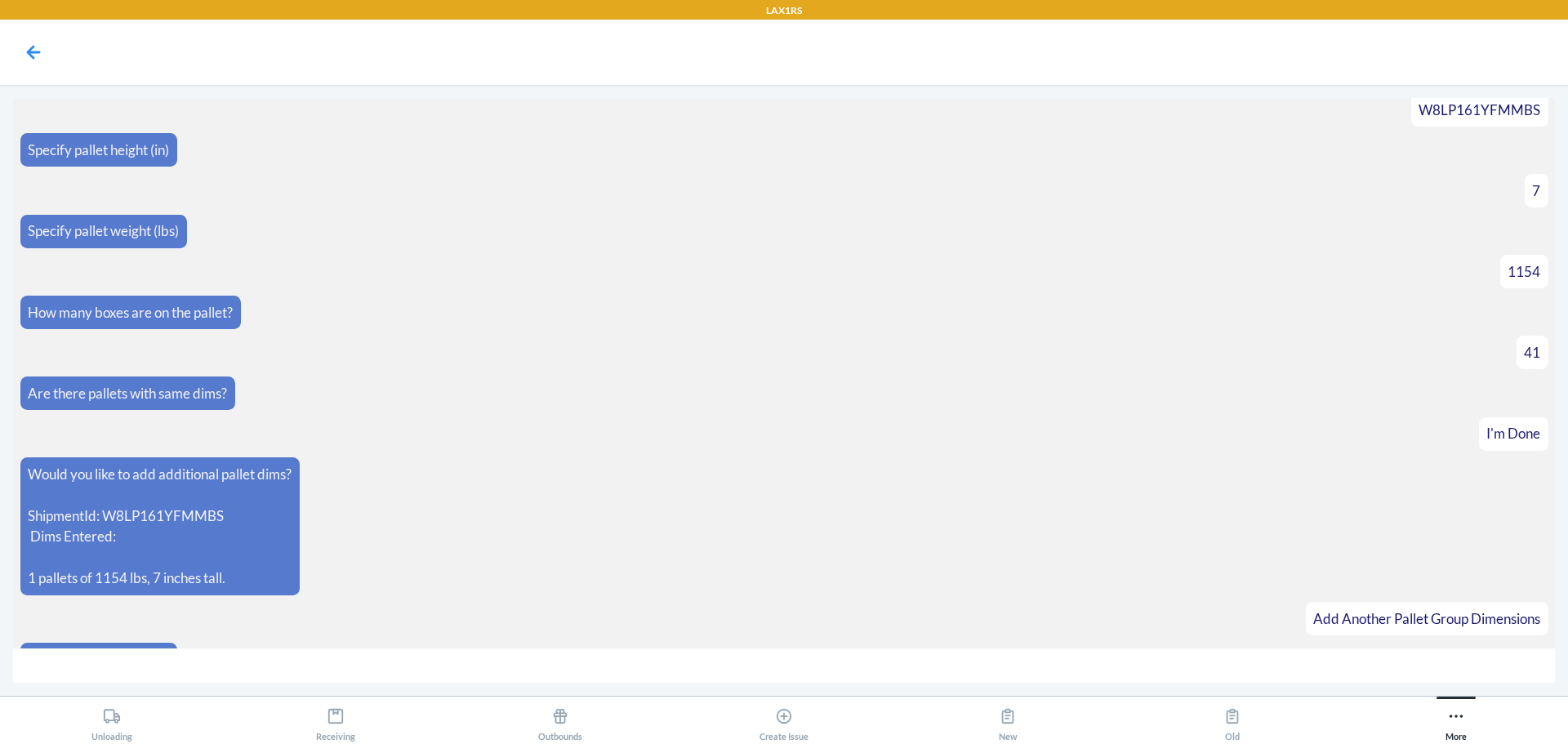
scroll to position [6536, 0]
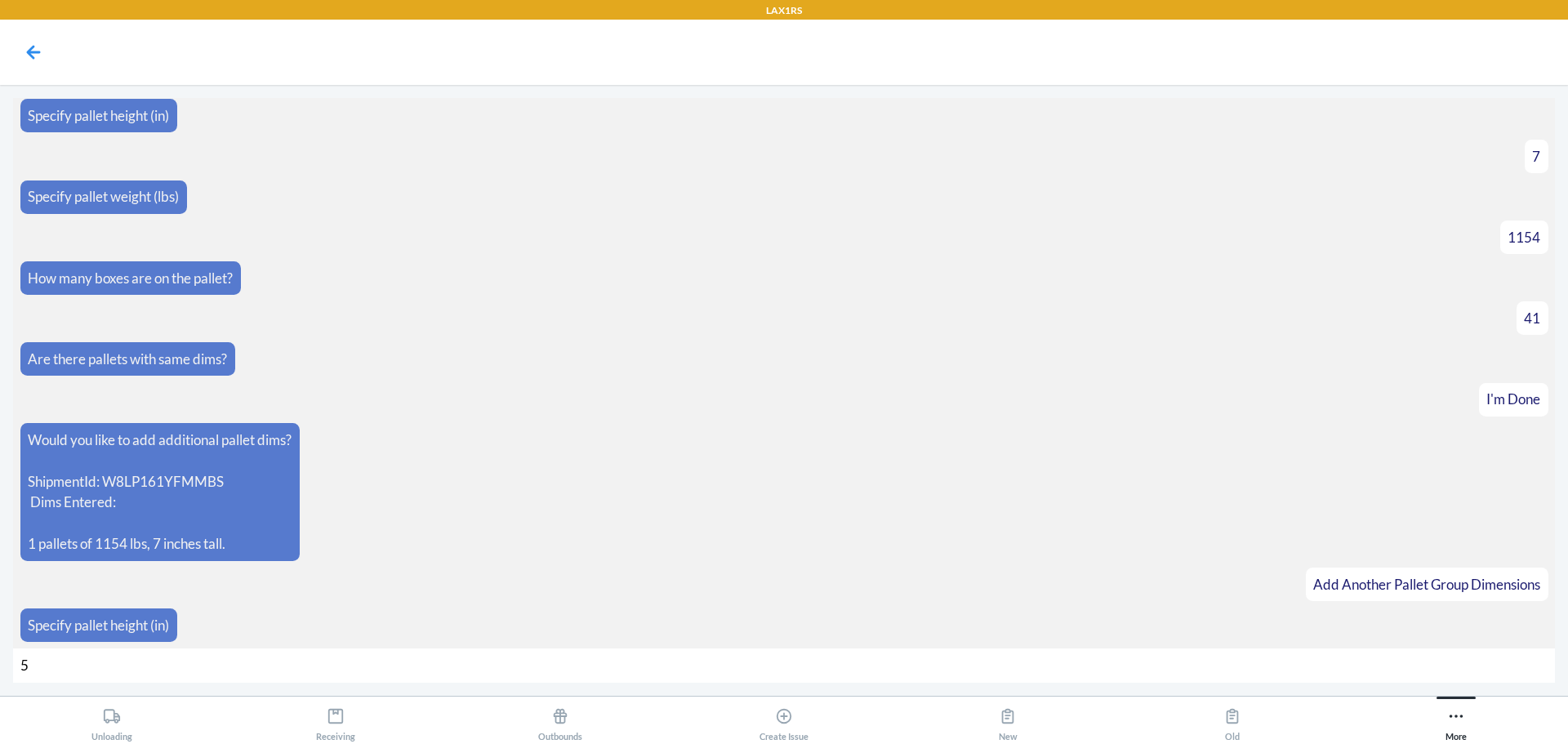
type input "50"
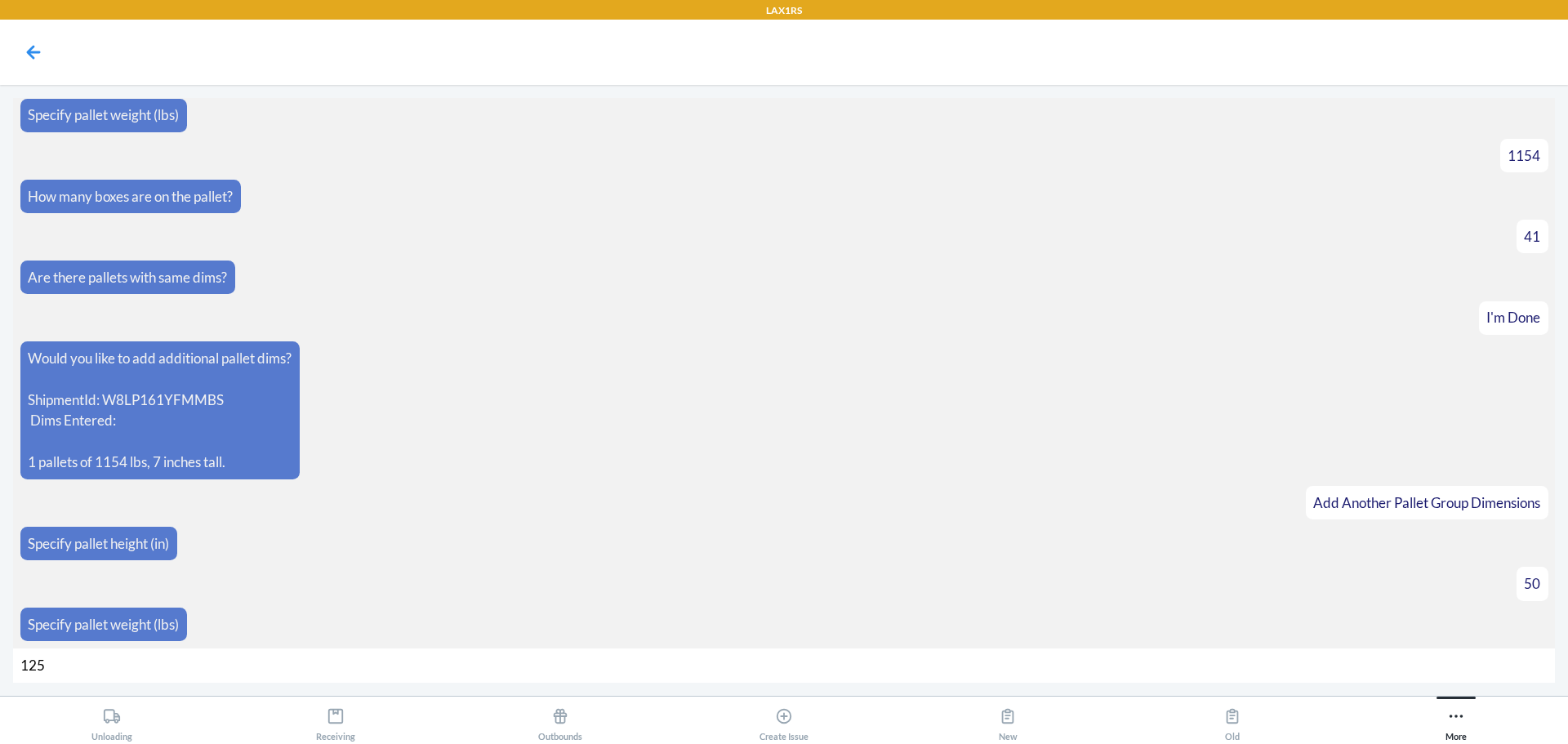
type input "1258"
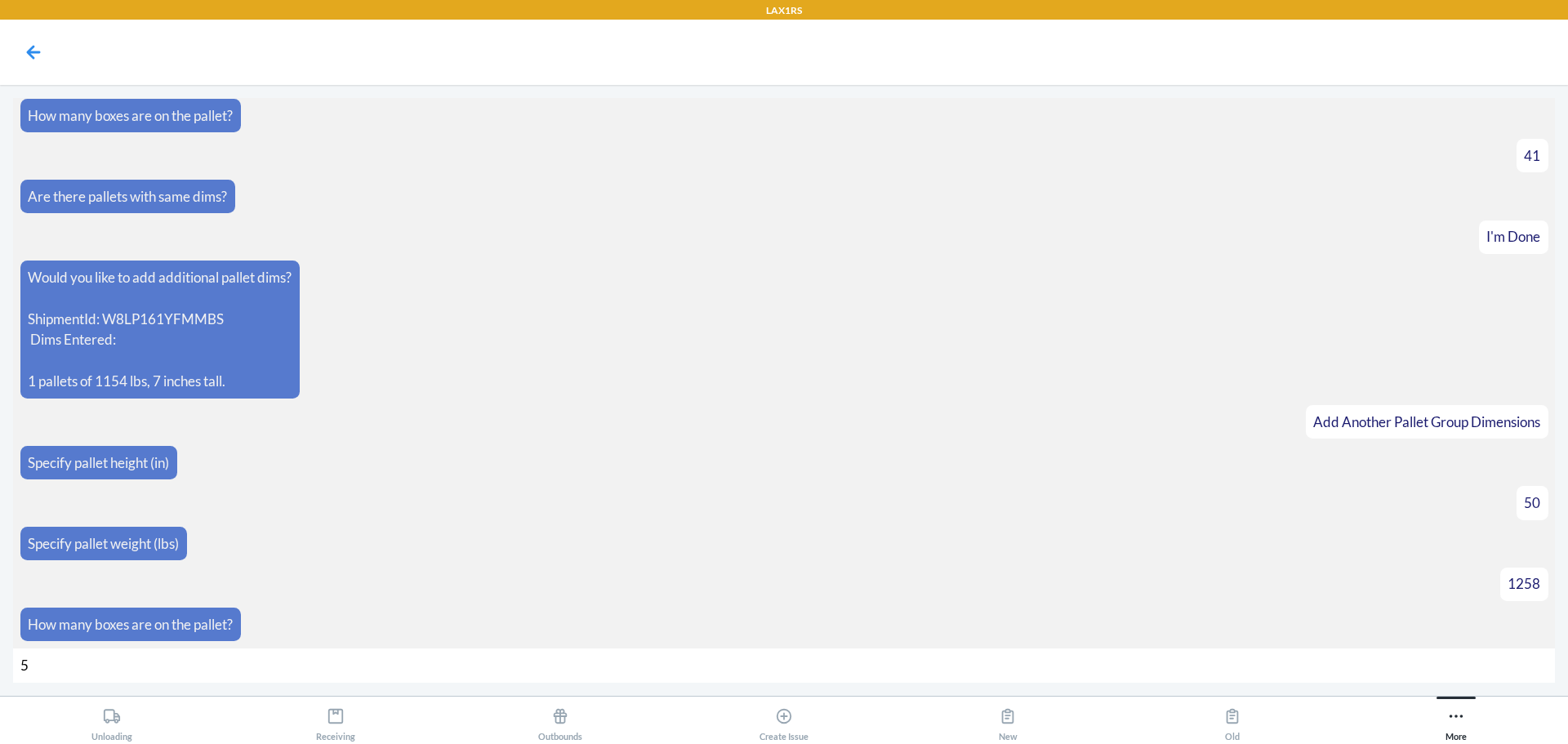
type input "58"
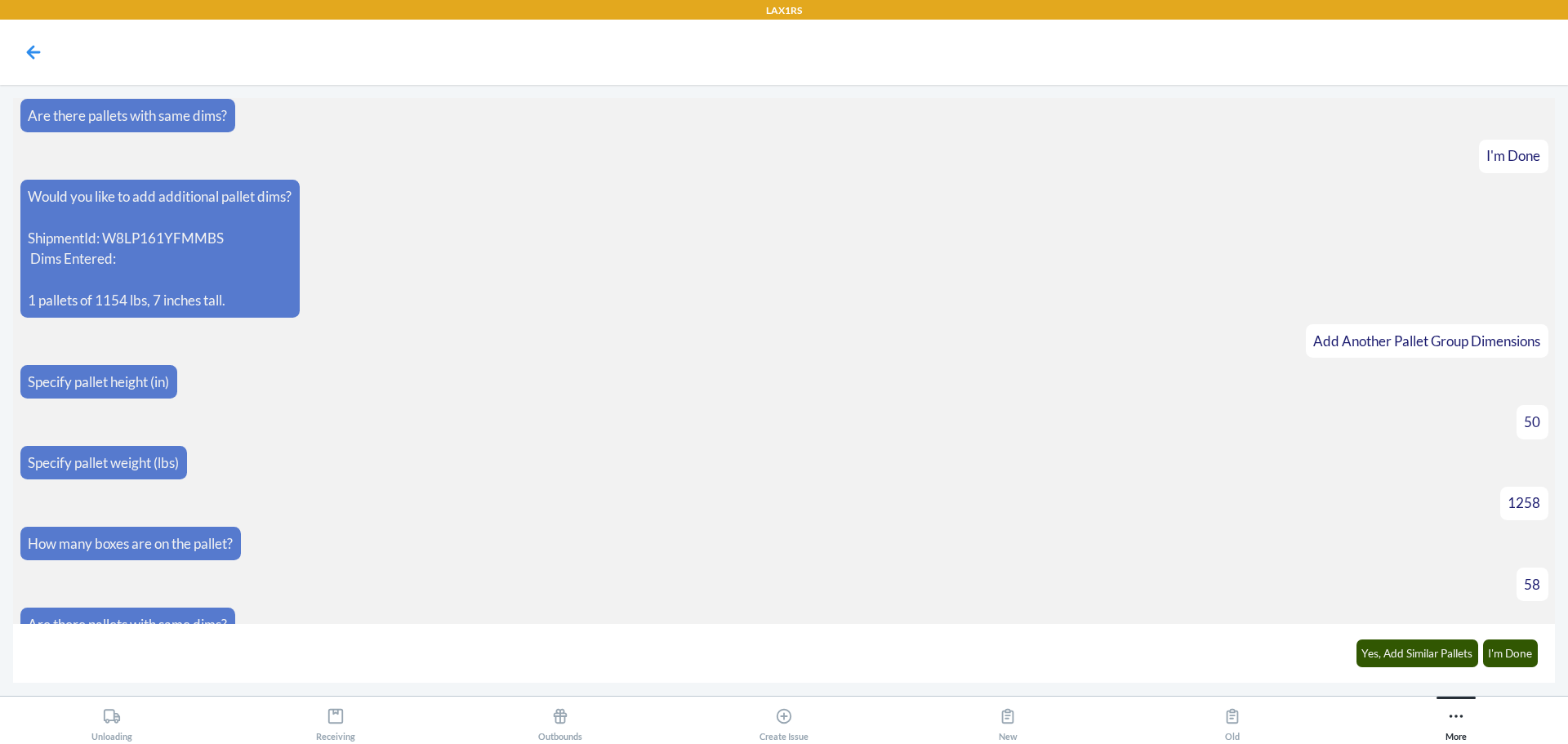
scroll to position [6804, 0]
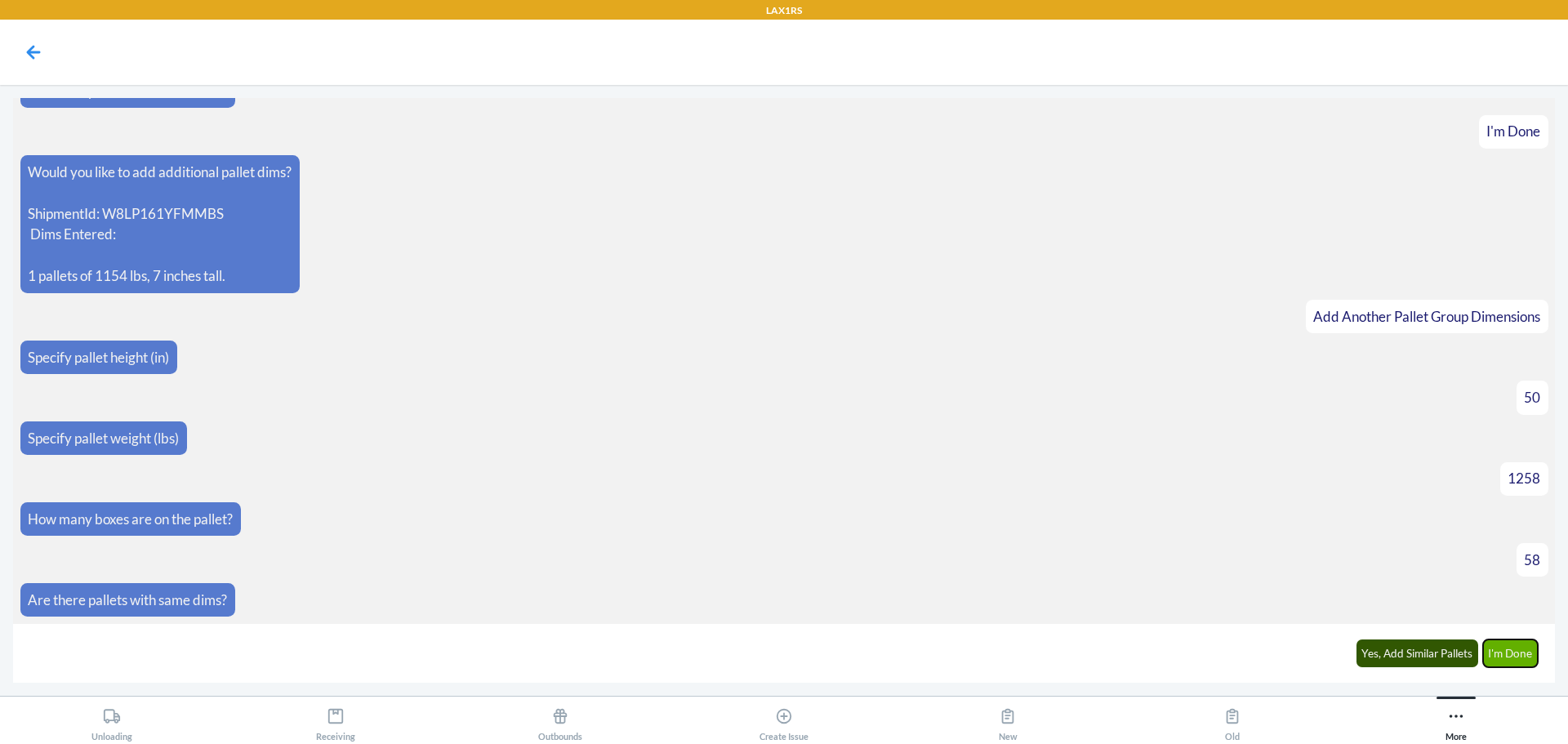
click at [1510, 660] on button "I'm Done" at bounding box center [1511, 654] width 56 height 28
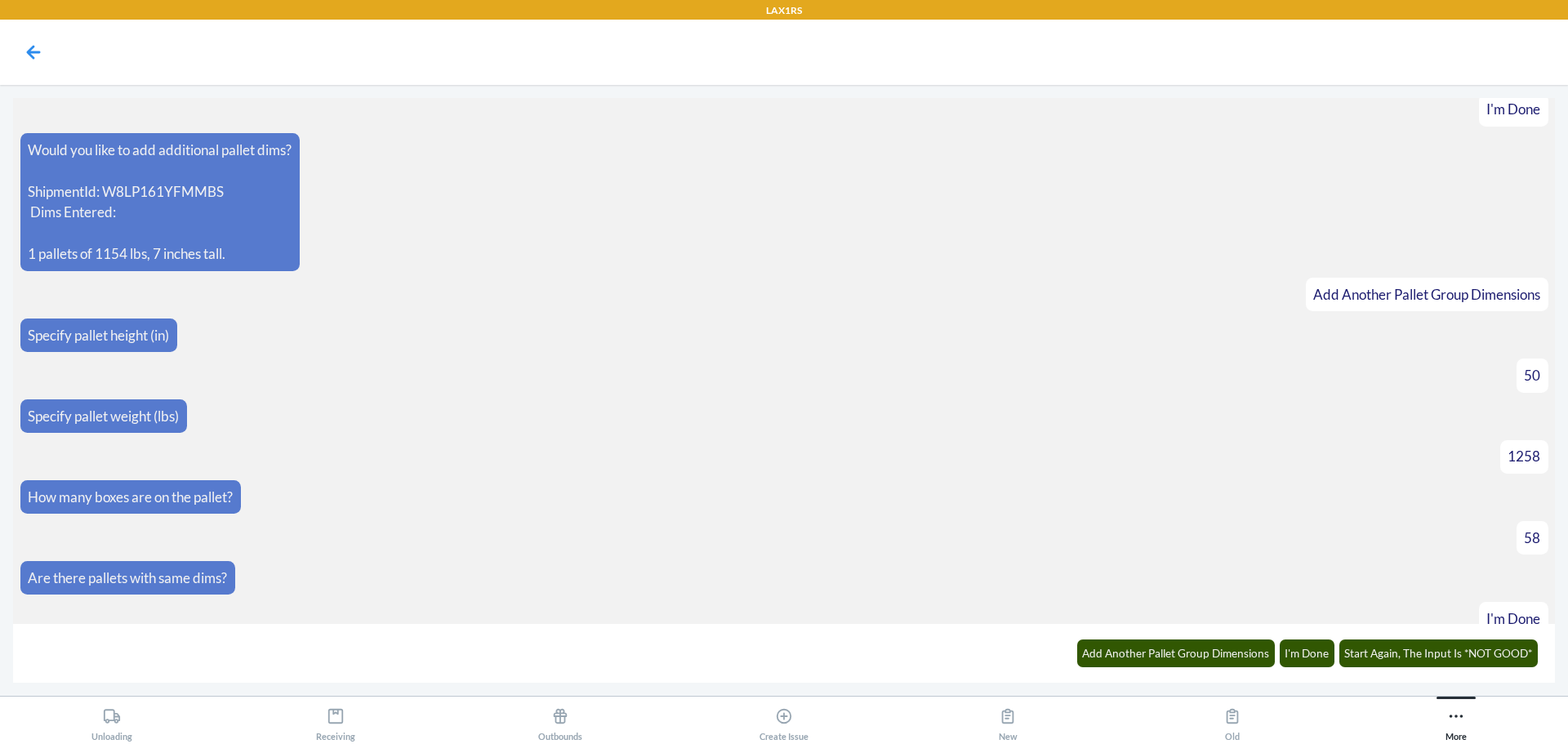
scroll to position [7031, 0]
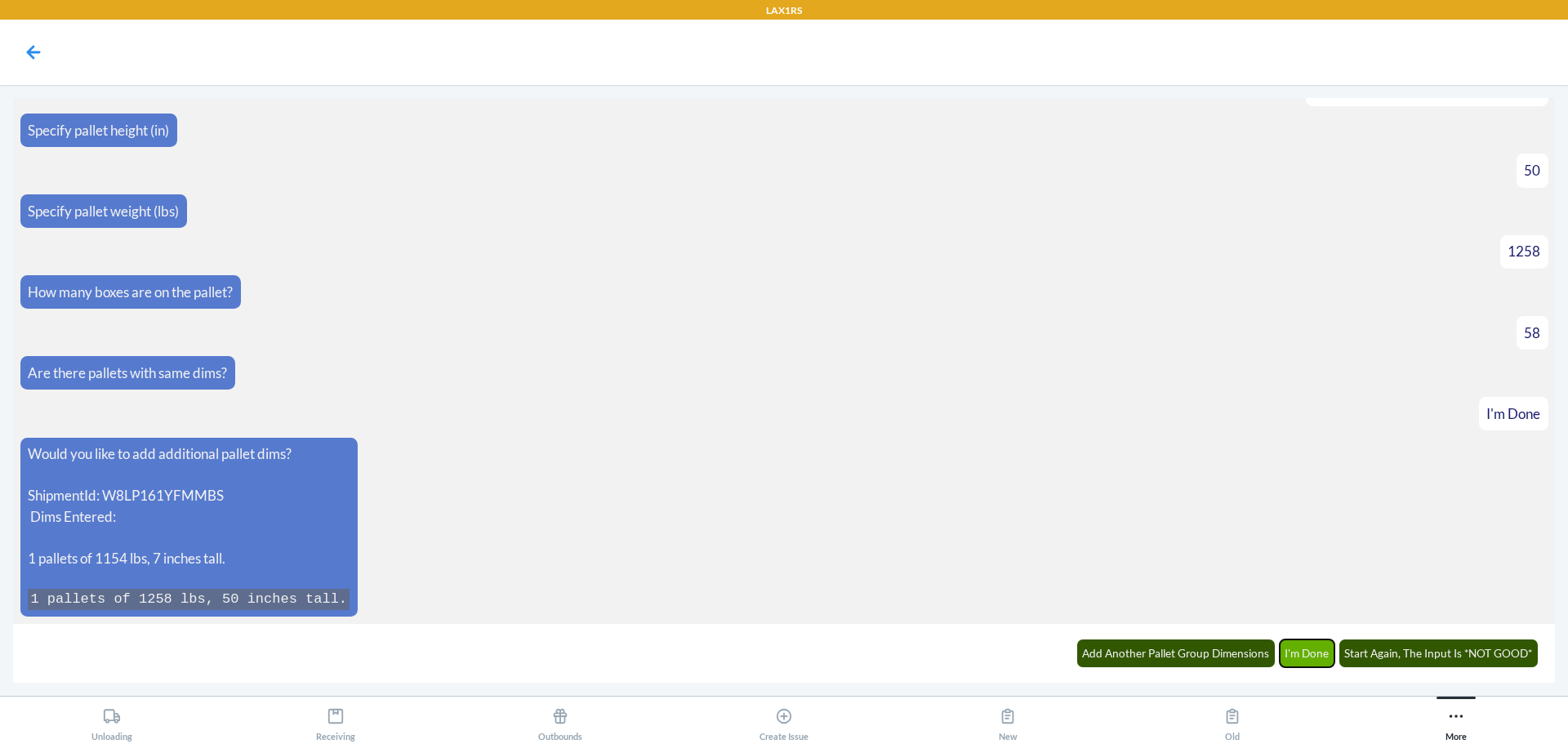
click at [1304, 650] on button "I'm Done" at bounding box center [1308, 654] width 56 height 28
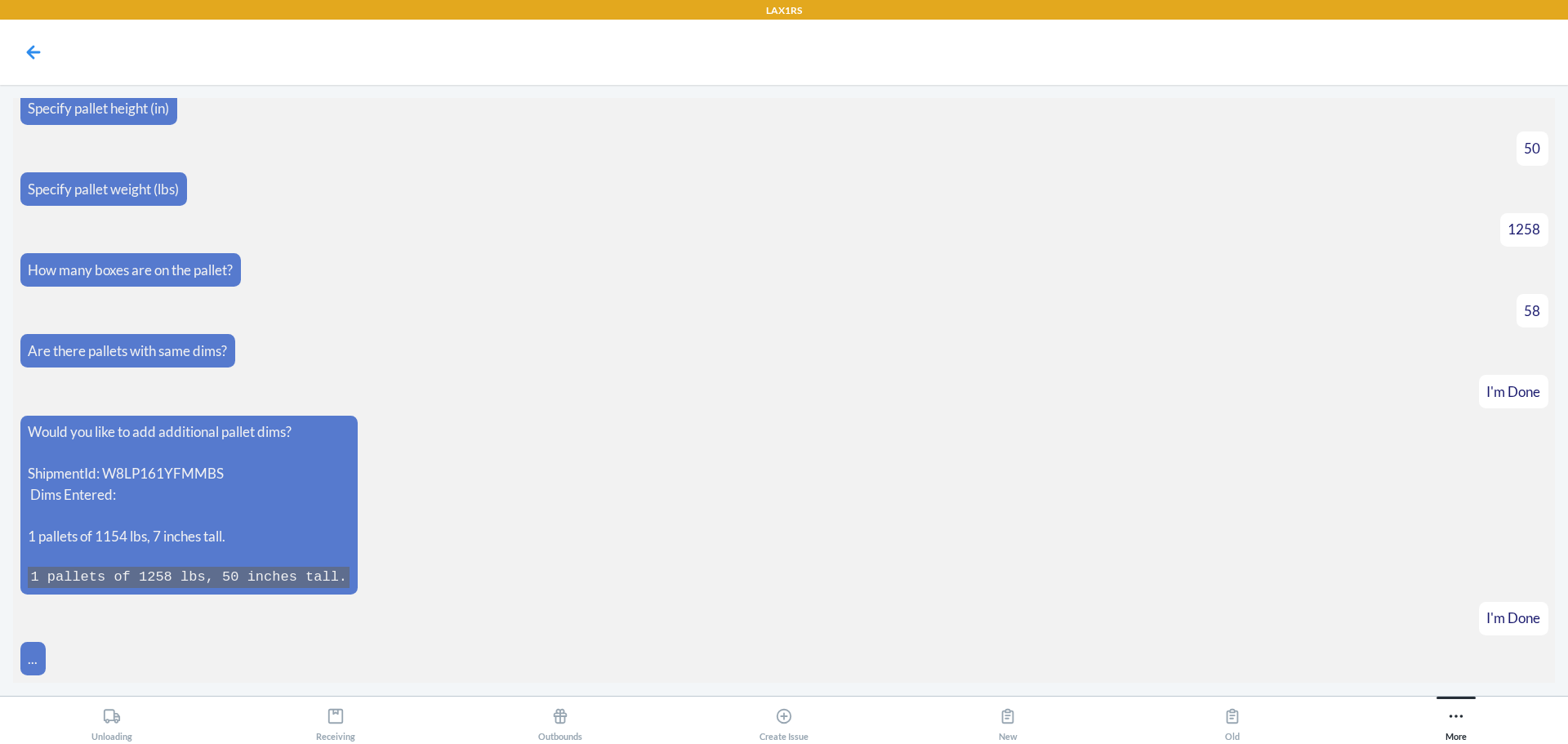
scroll to position [7111, 0]
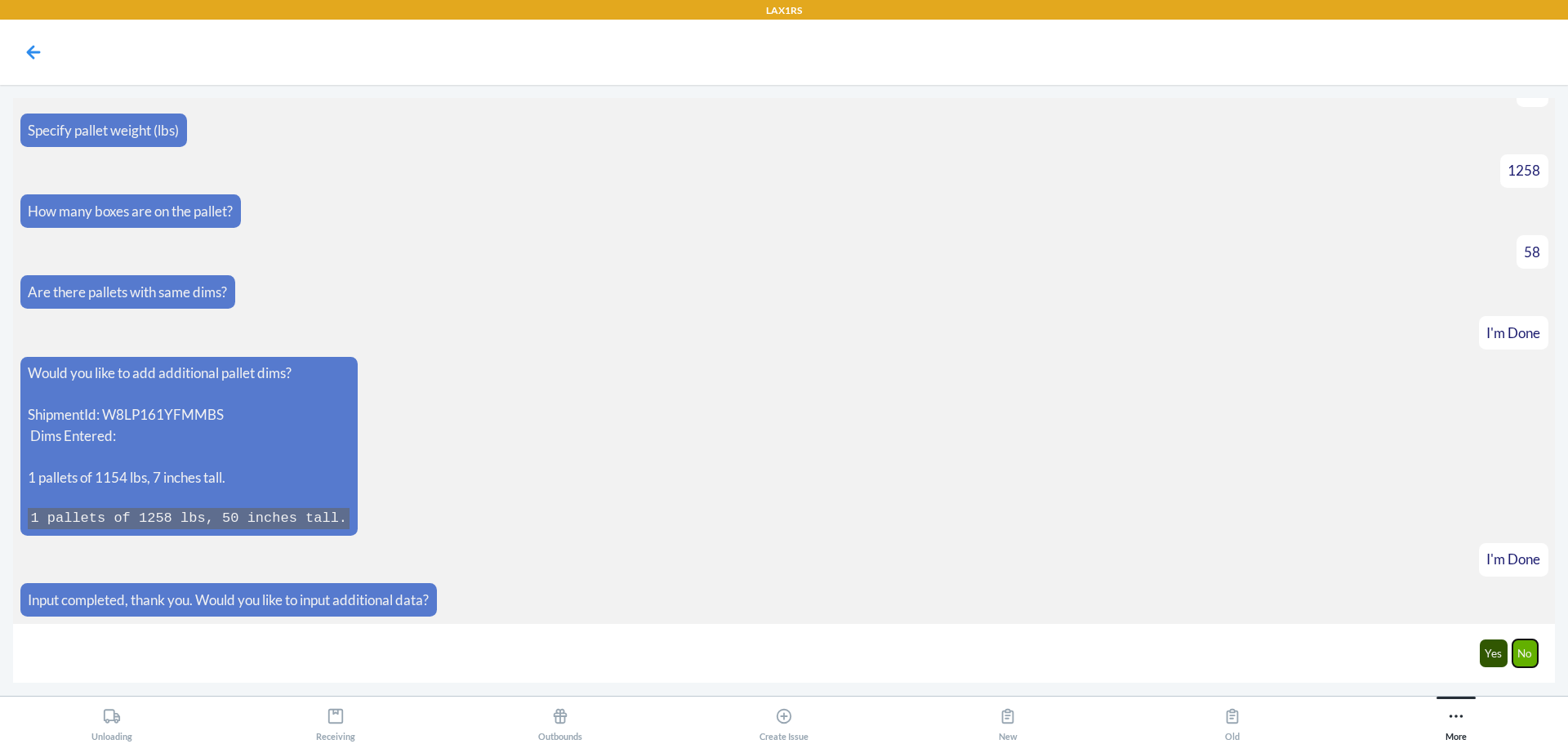
click at [1524, 657] on button "No" at bounding box center [1525, 654] width 26 height 28
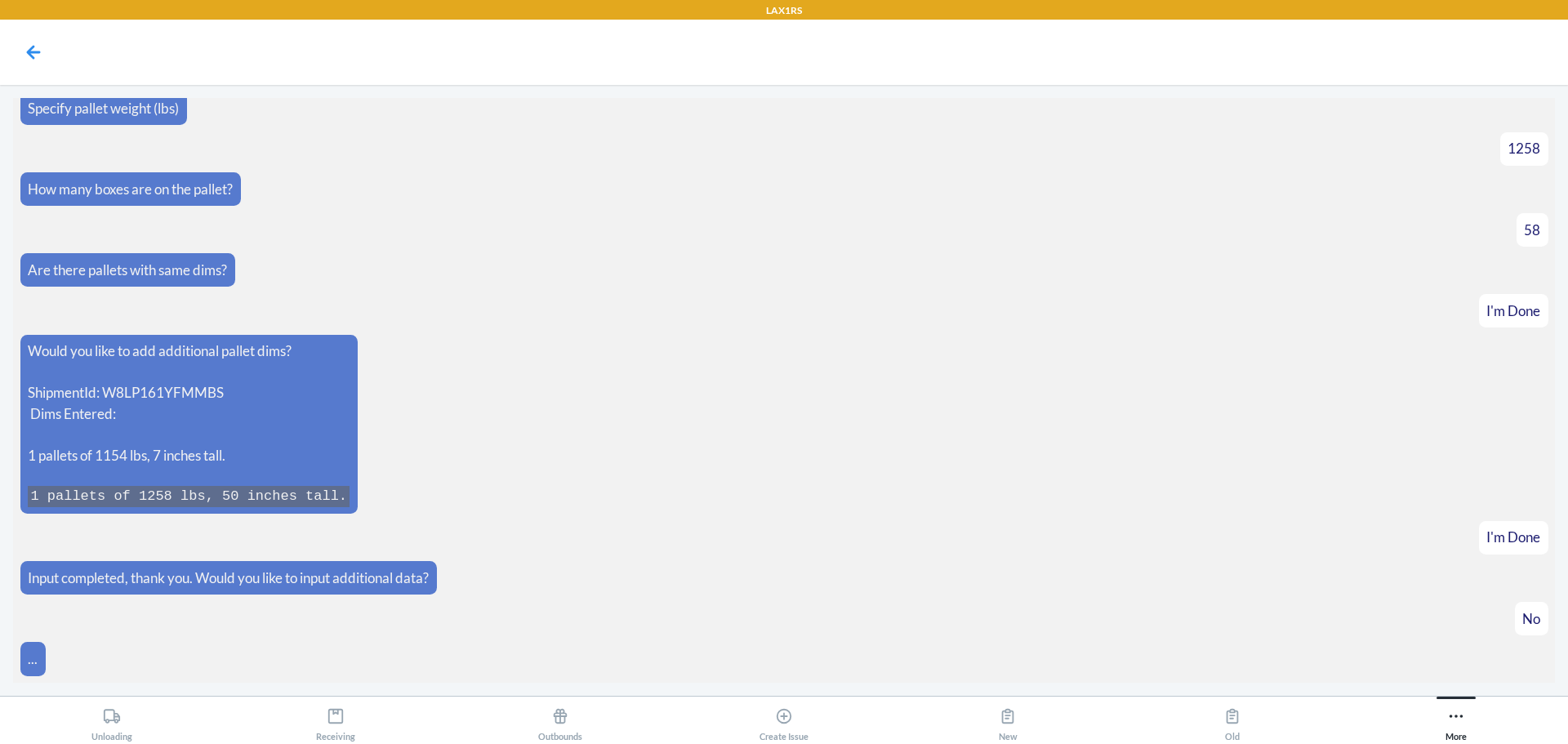
scroll to position [7192, 0]
